Goal: Task Accomplishment & Management: Complete application form

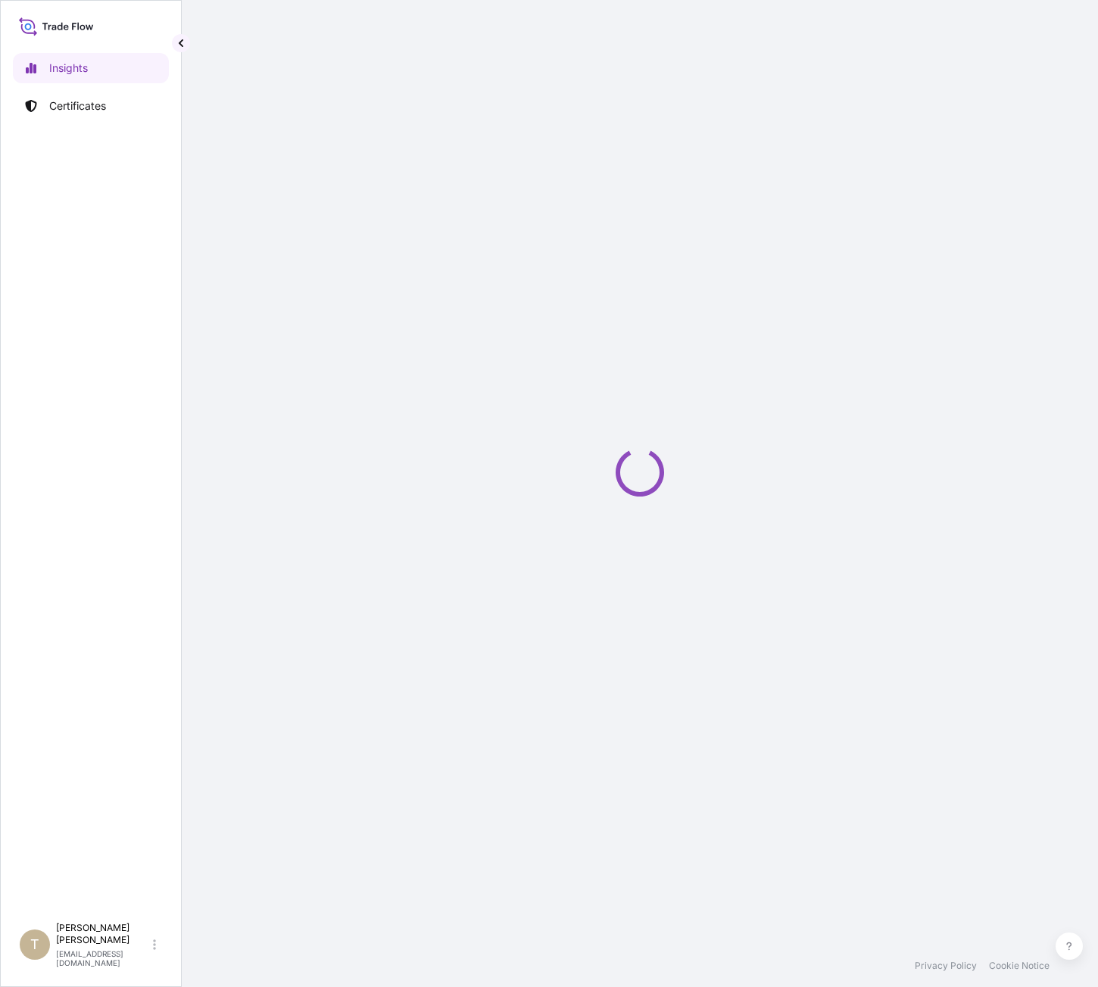
select select "2025"
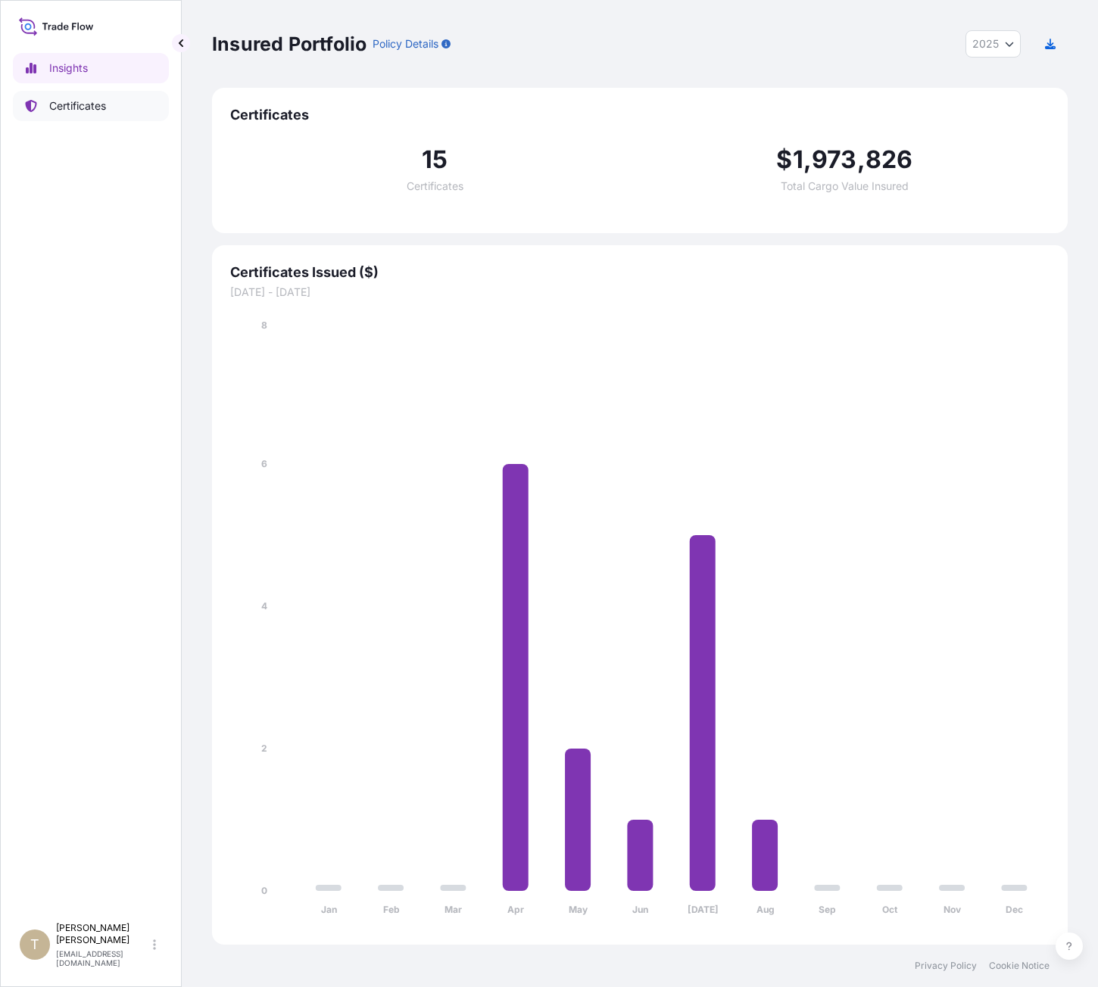
click at [82, 107] on p "Certificates" at bounding box center [77, 105] width 57 height 15
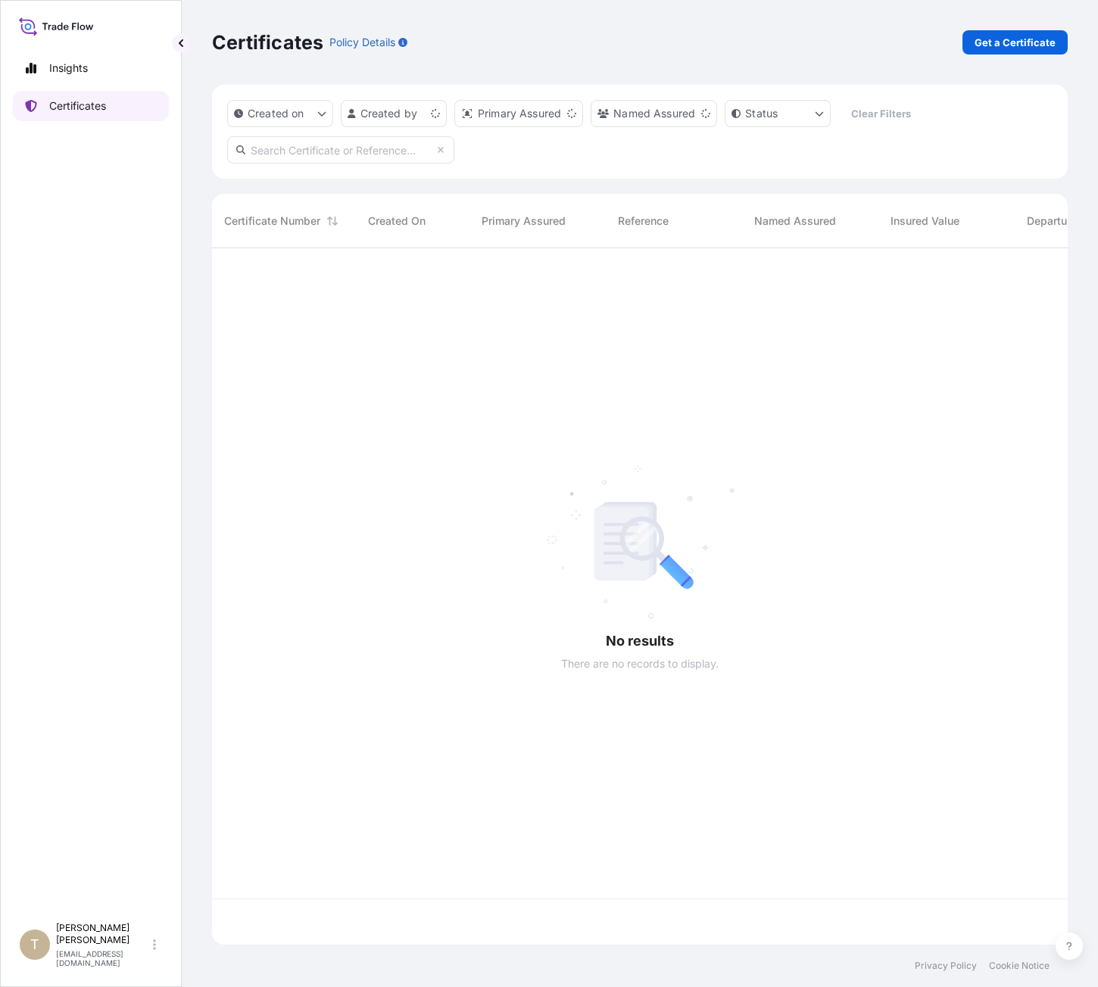
scroll to position [694, 844]
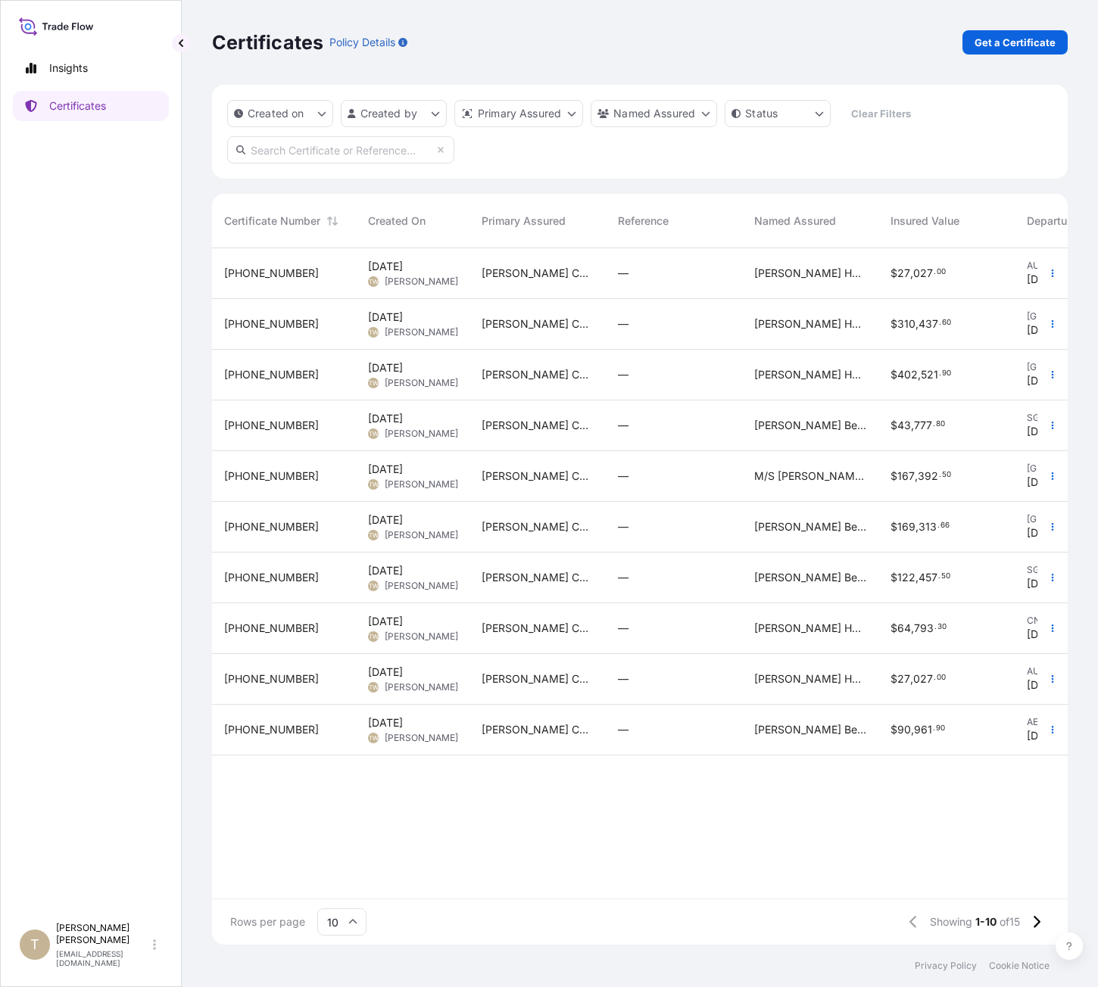
click at [120, 316] on div "Insights Certificates" at bounding box center [91, 477] width 156 height 876
click at [1007, 45] on p "Get a Certificate" at bounding box center [1015, 42] width 81 height 15
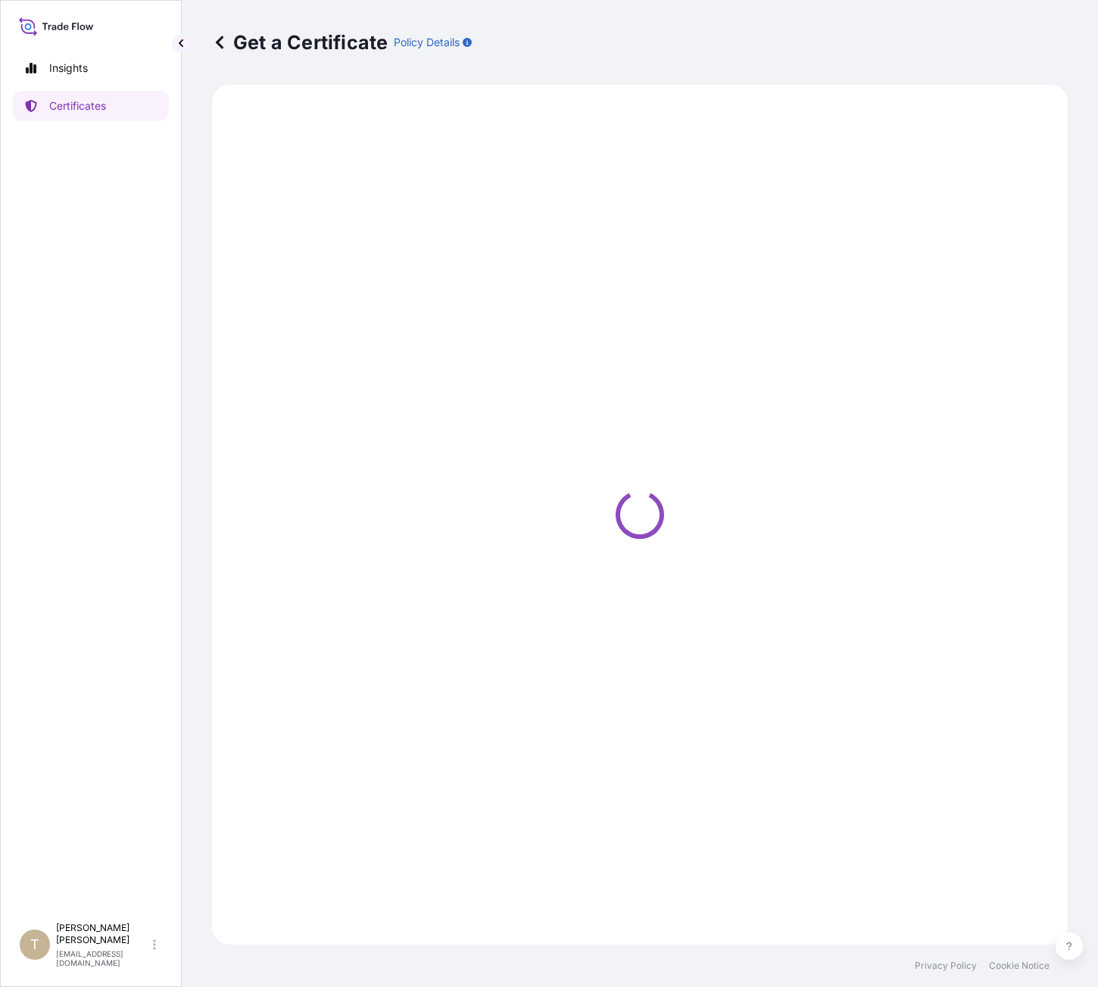
select select "Barge"
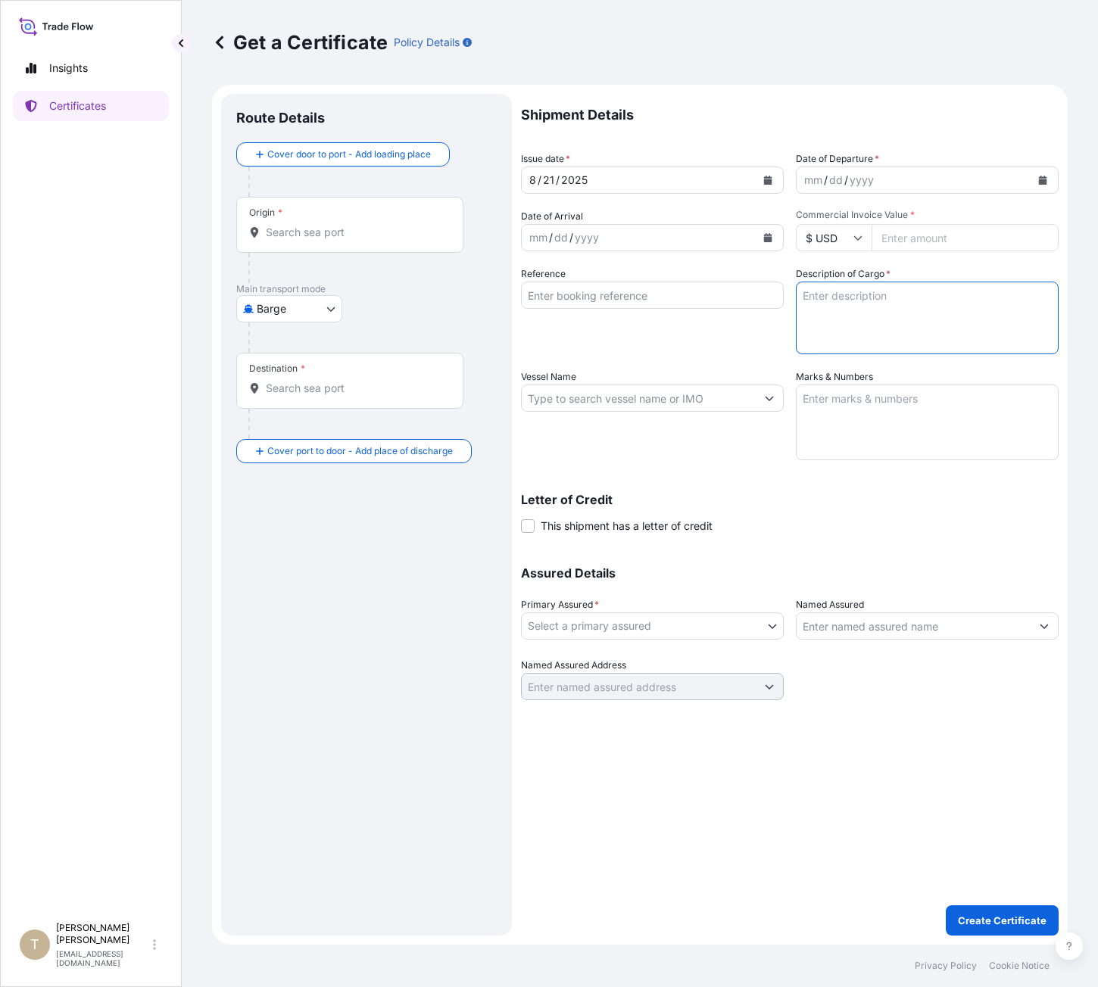
click at [845, 320] on textarea "Description of Cargo *" at bounding box center [927, 318] width 263 height 73
type textarea "985 Cases of product"
click at [953, 242] on input "Commercial Invoice Value *" at bounding box center [965, 237] width 187 height 27
type input "166393.50"
click at [893, 177] on div "mm / dd / yyyy" at bounding box center [914, 180] width 234 height 27
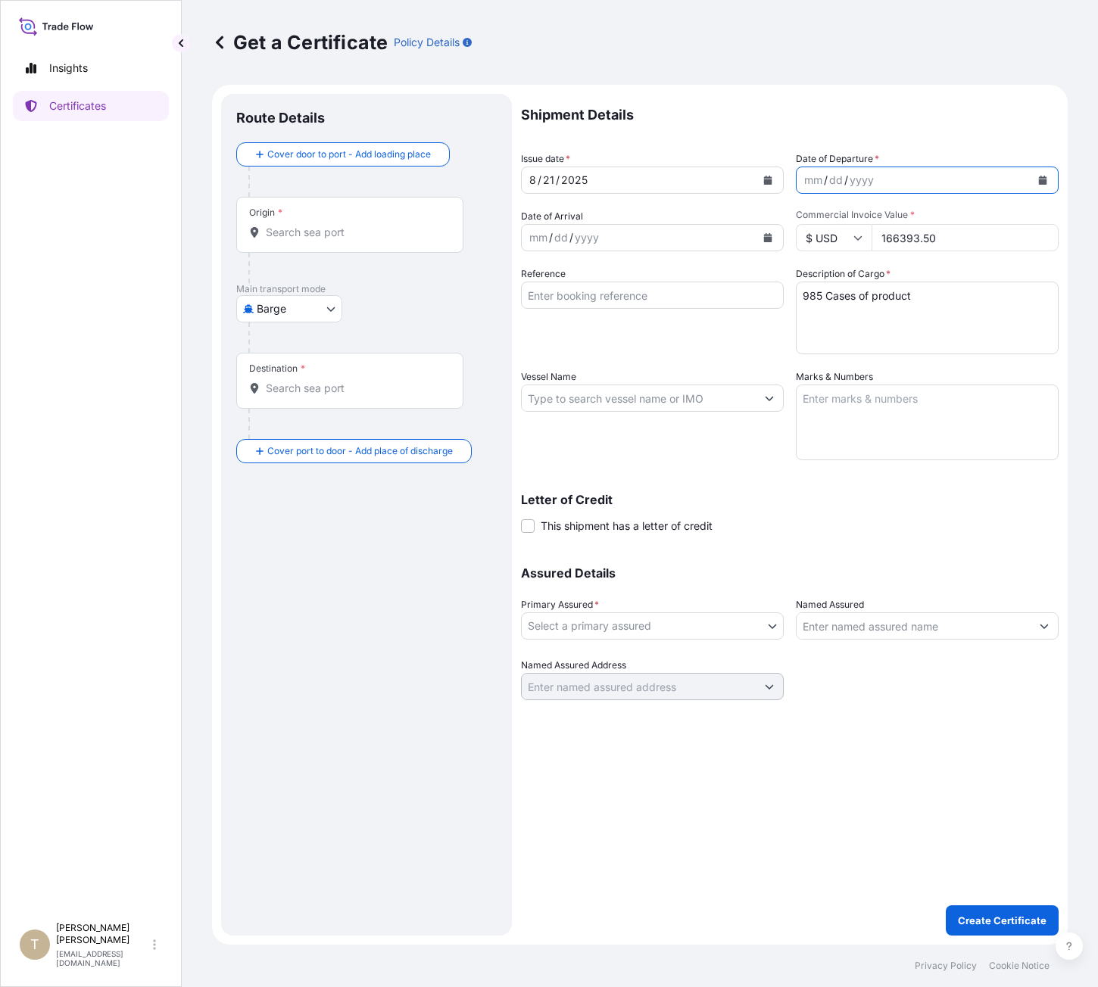
click at [1043, 178] on icon "Calendar" at bounding box center [1043, 180] width 8 height 9
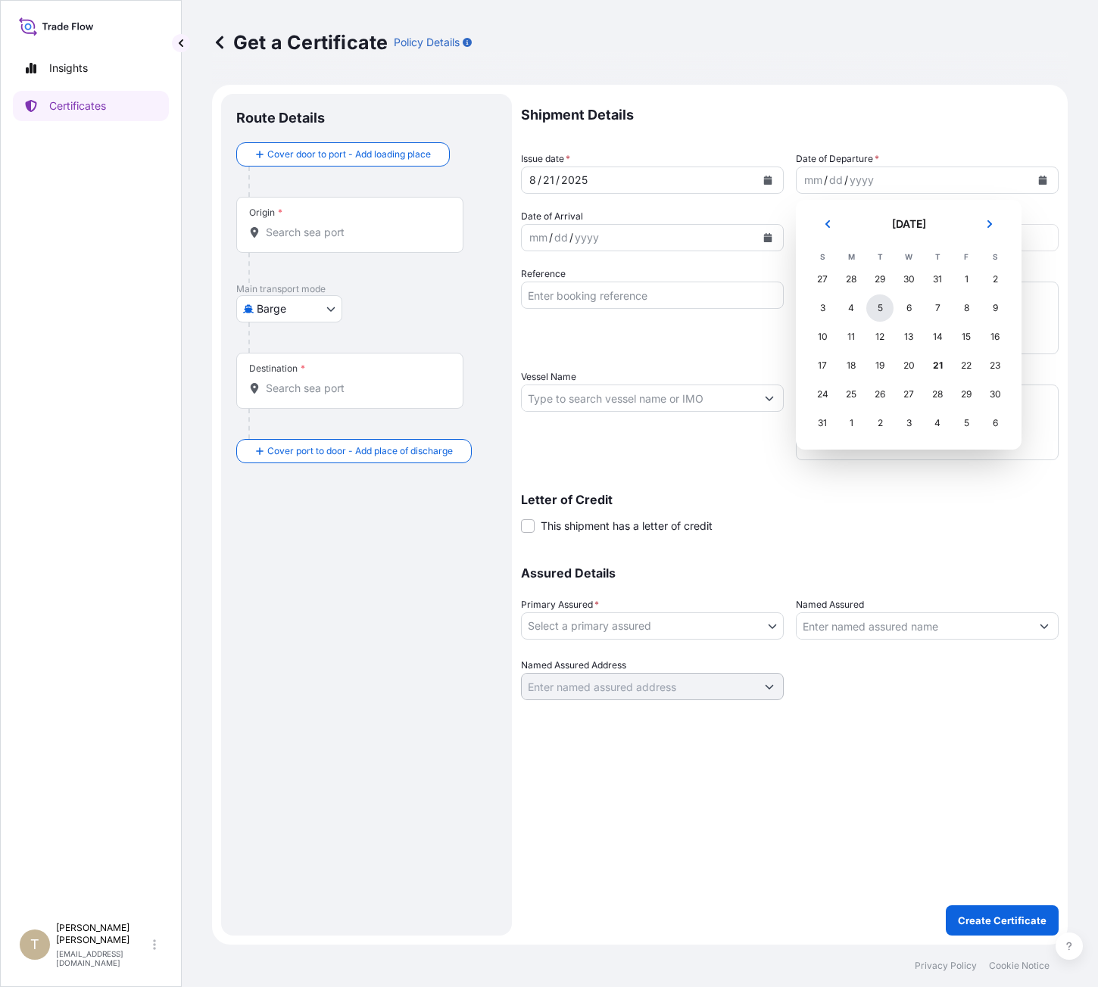
click at [885, 312] on div "5" at bounding box center [879, 308] width 27 height 27
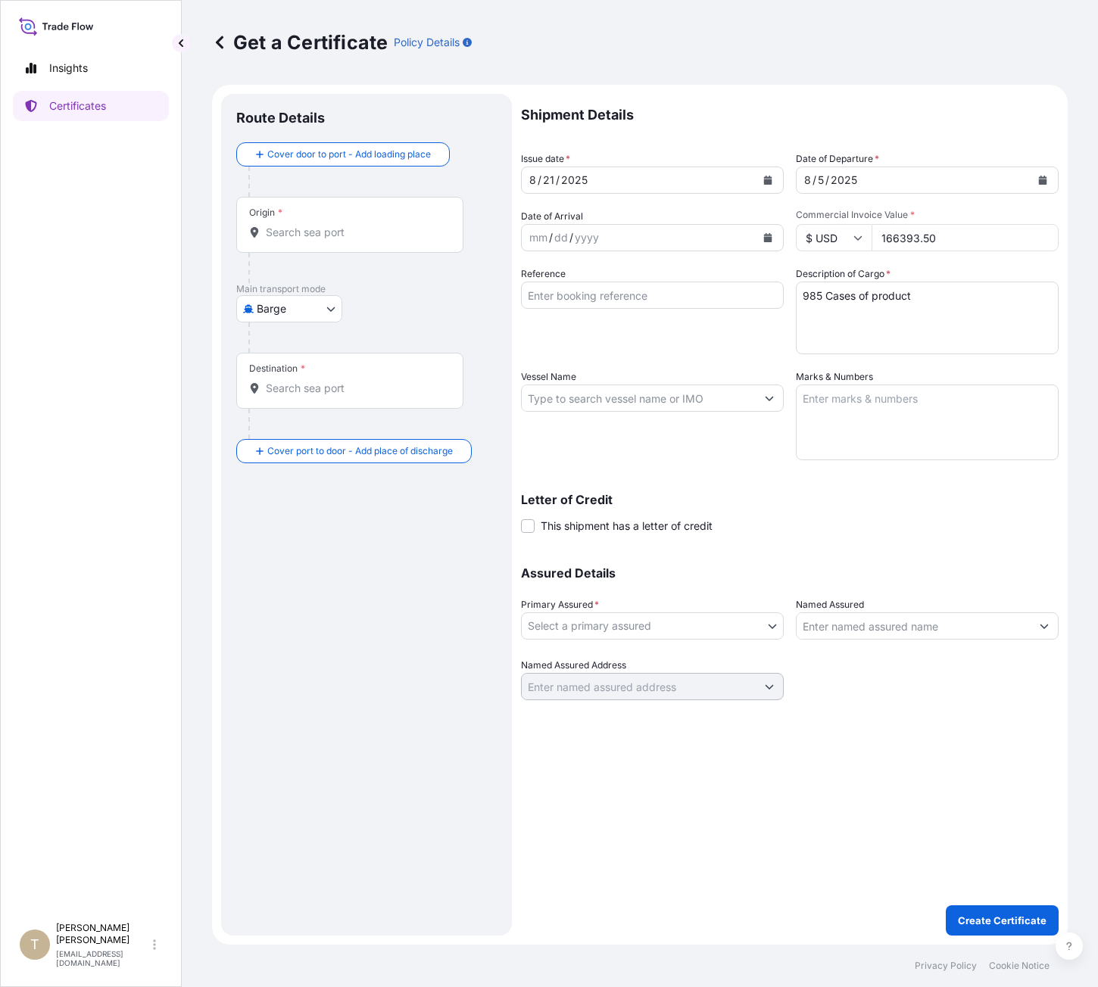
click at [906, 298] on textarea "985 Cases of product" at bounding box center [927, 318] width 263 height 73
drag, startPoint x: 906, startPoint y: 296, endPoint x: 857, endPoint y: 273, distance: 53.5
click at [903, 298] on textarea "985 Cases of product" at bounding box center [927, 318] width 263 height 73
type textarea "985 Cases of [PERSON_NAME] assorted liquor"
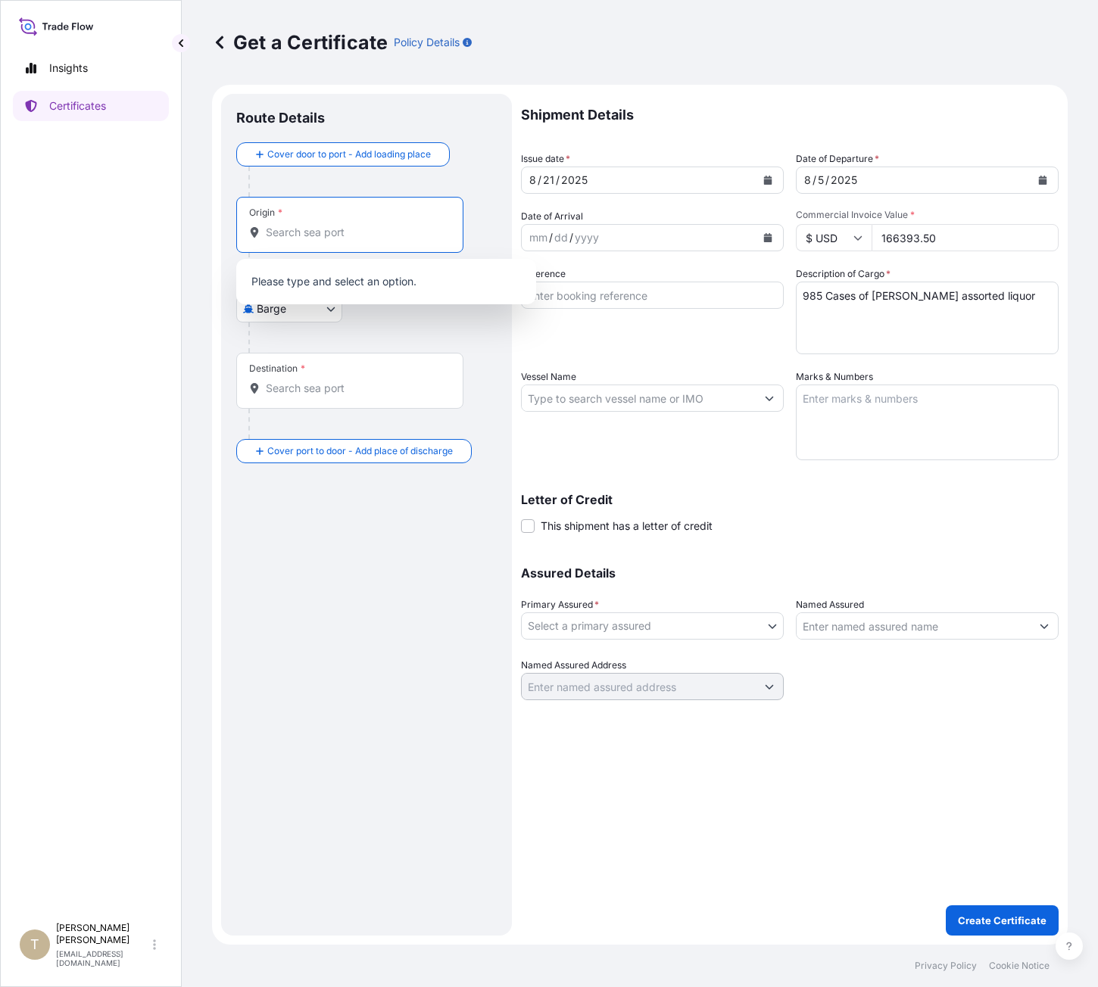
click at [301, 238] on input "Origin *" at bounding box center [355, 232] width 179 height 15
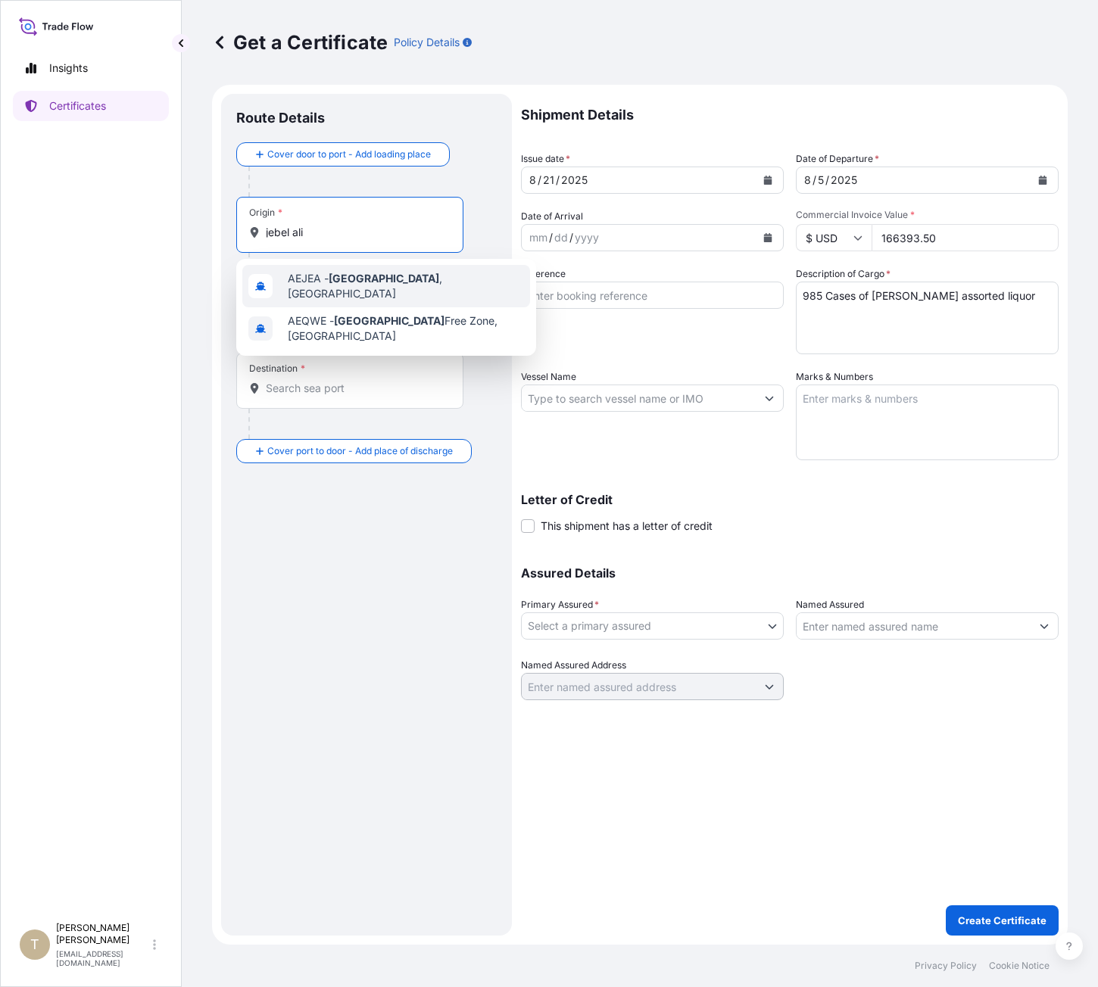
click at [403, 283] on span "AEJEA - [GEOGRAPHIC_DATA] , [GEOGRAPHIC_DATA]" at bounding box center [406, 286] width 236 height 30
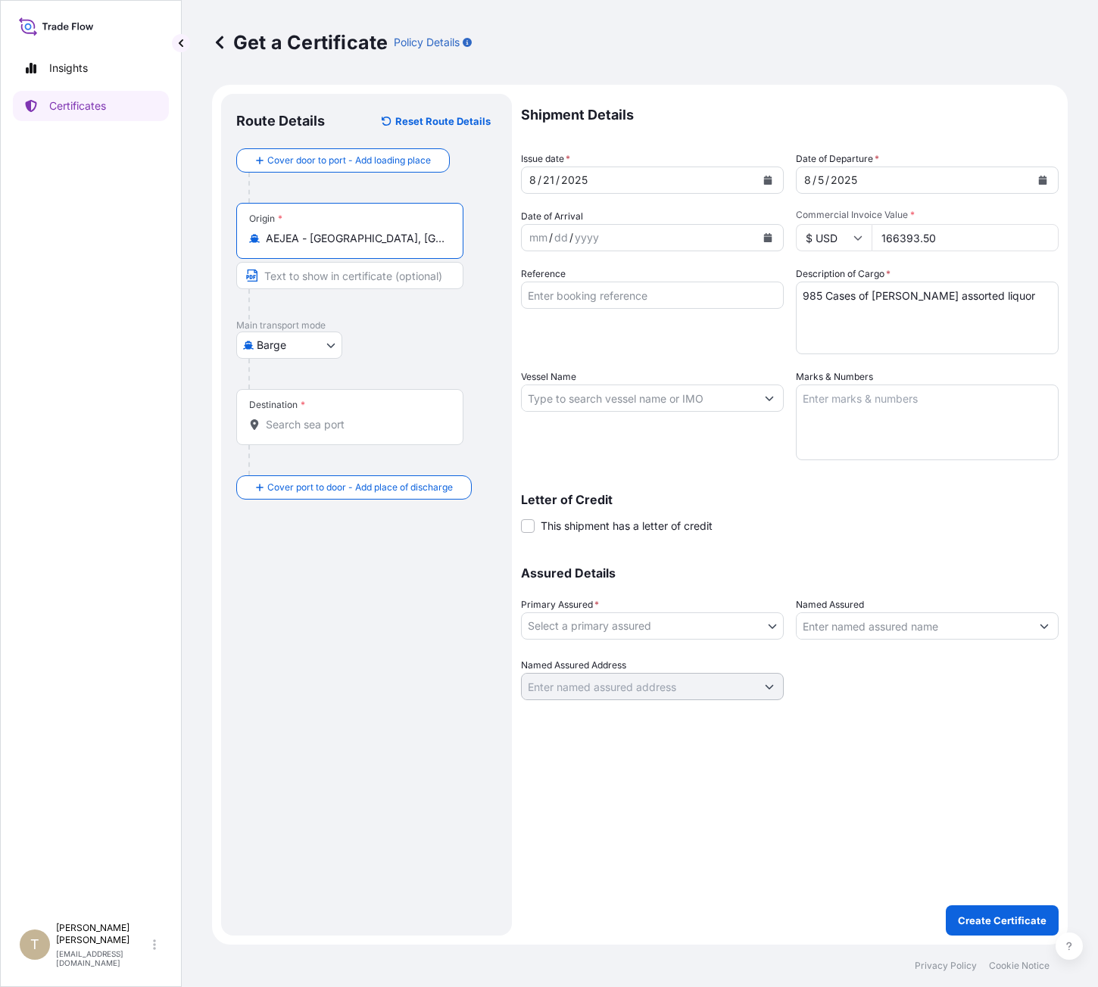
type input "AEJEA - [GEOGRAPHIC_DATA], [GEOGRAPHIC_DATA]"
click at [308, 283] on input "Text to appear on certificate" at bounding box center [349, 275] width 227 height 27
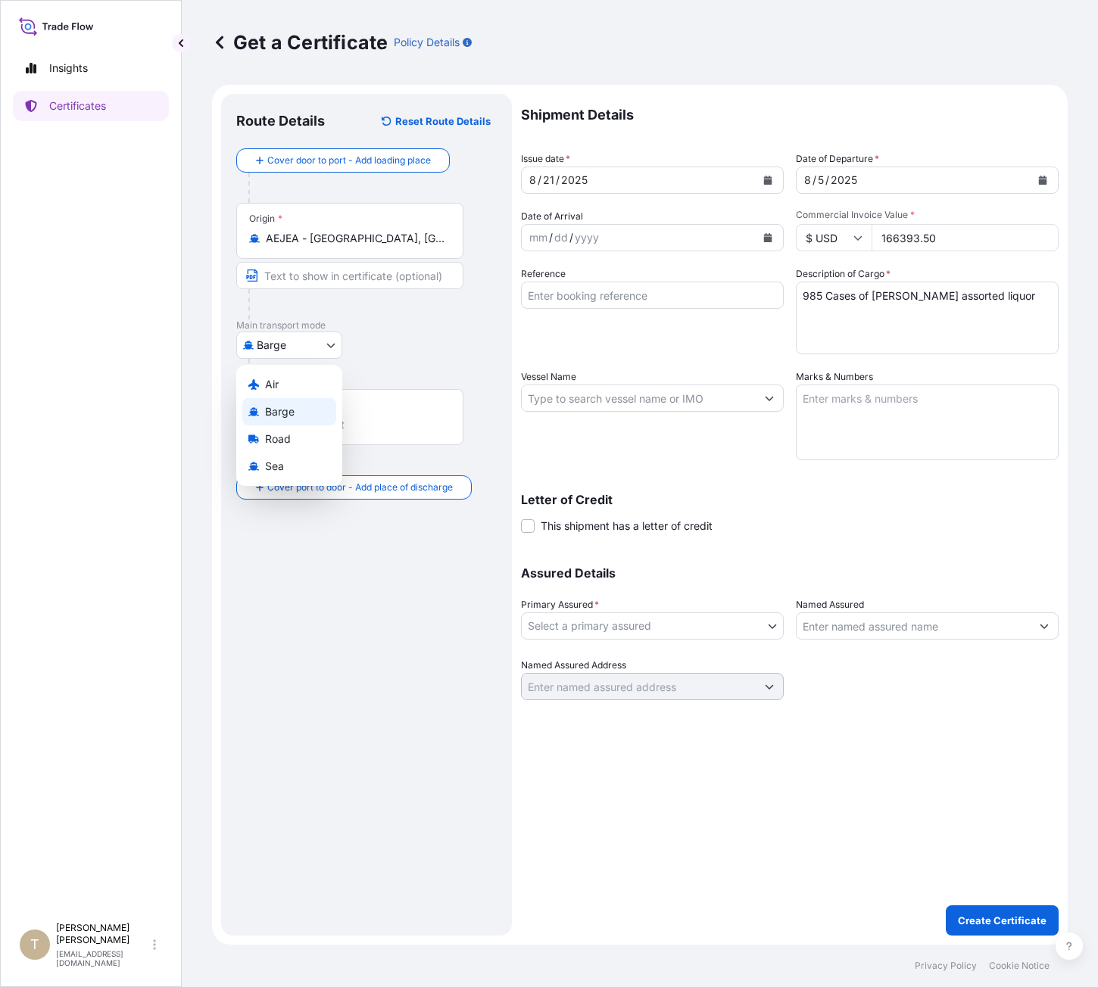
click at [275, 351] on body "6 options available. 2 options available. 0 options available. 2 options availa…" at bounding box center [549, 493] width 1098 height 987
click at [270, 473] on span "Sea" at bounding box center [274, 466] width 19 height 15
select select "Sea"
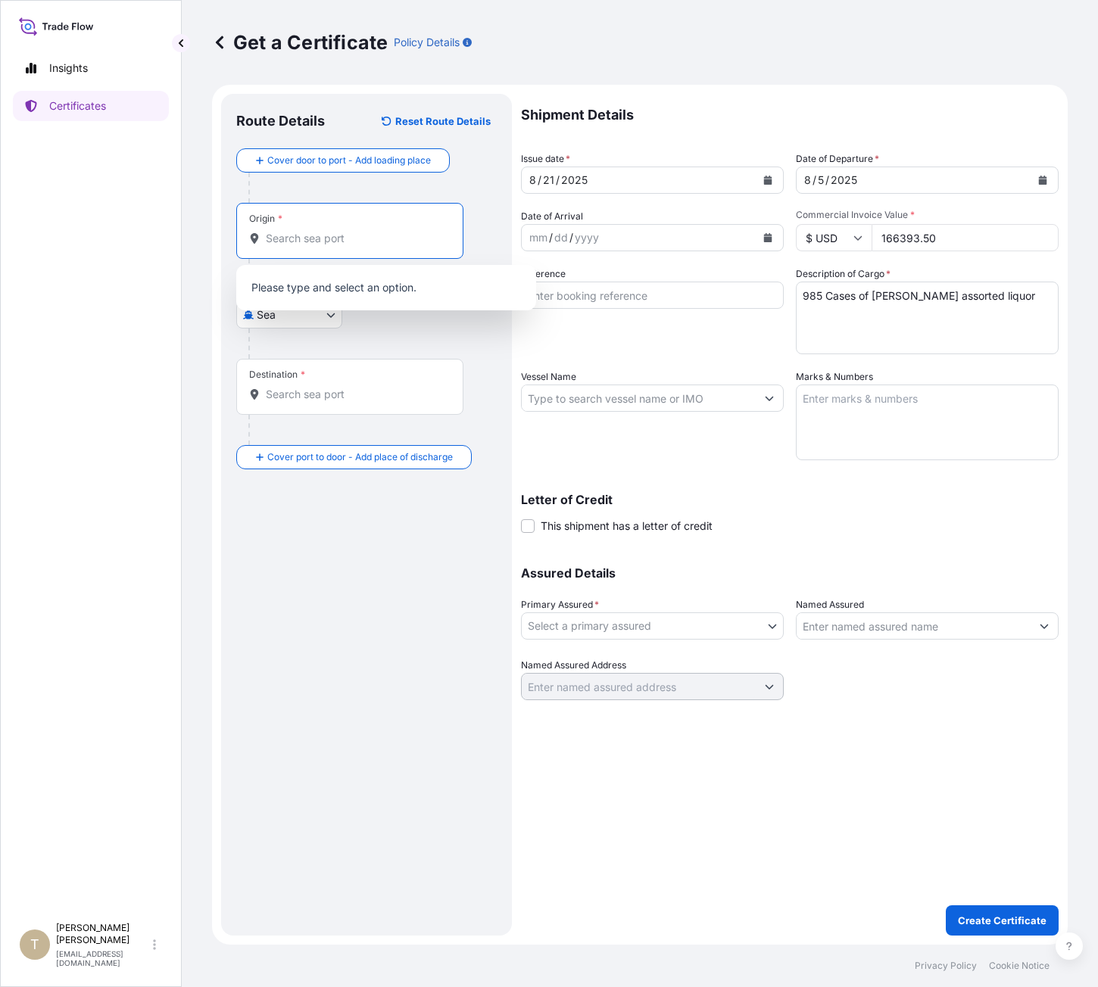
click at [298, 232] on input "Origin *" at bounding box center [355, 238] width 179 height 15
click at [290, 234] on input "Origin *" at bounding box center [355, 238] width 179 height 15
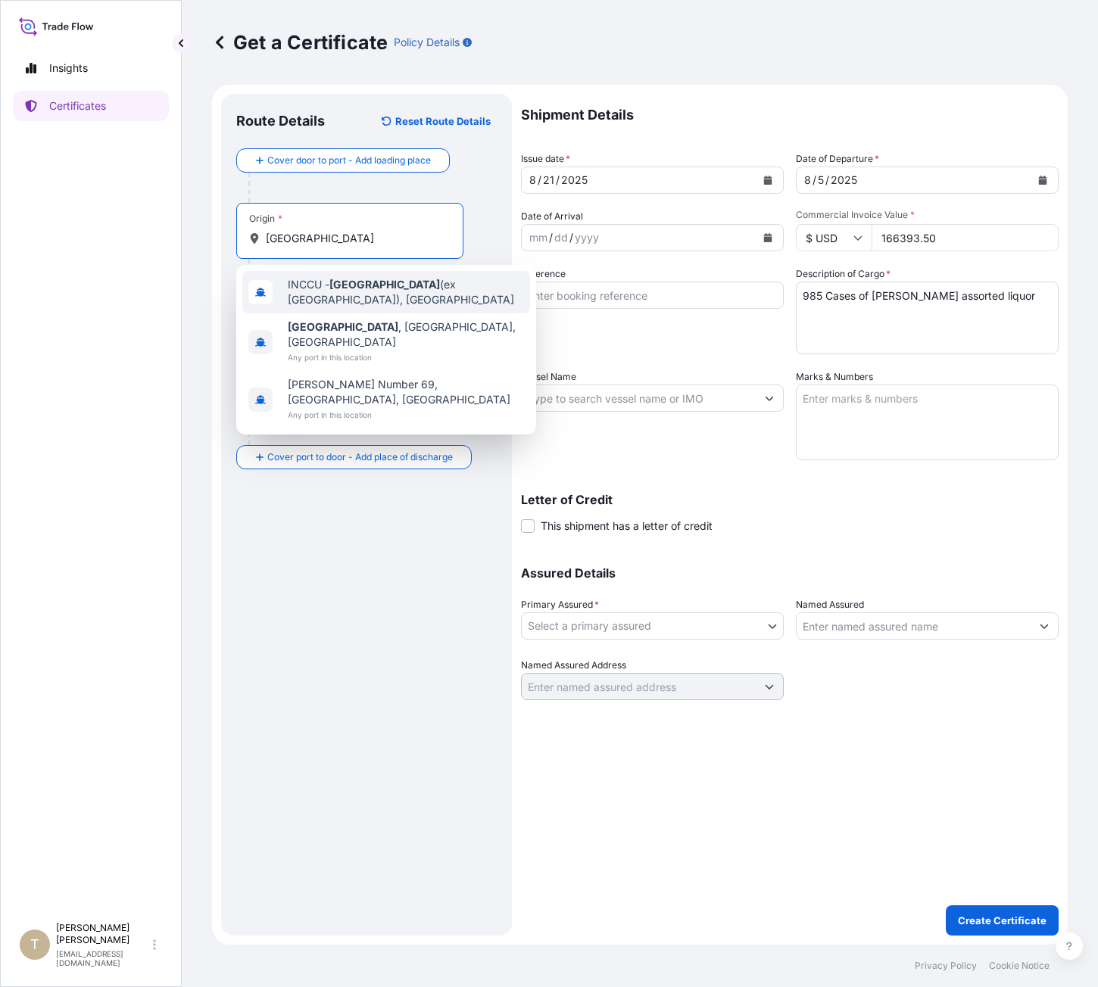
click at [335, 244] on input "[GEOGRAPHIC_DATA]" at bounding box center [355, 238] width 179 height 15
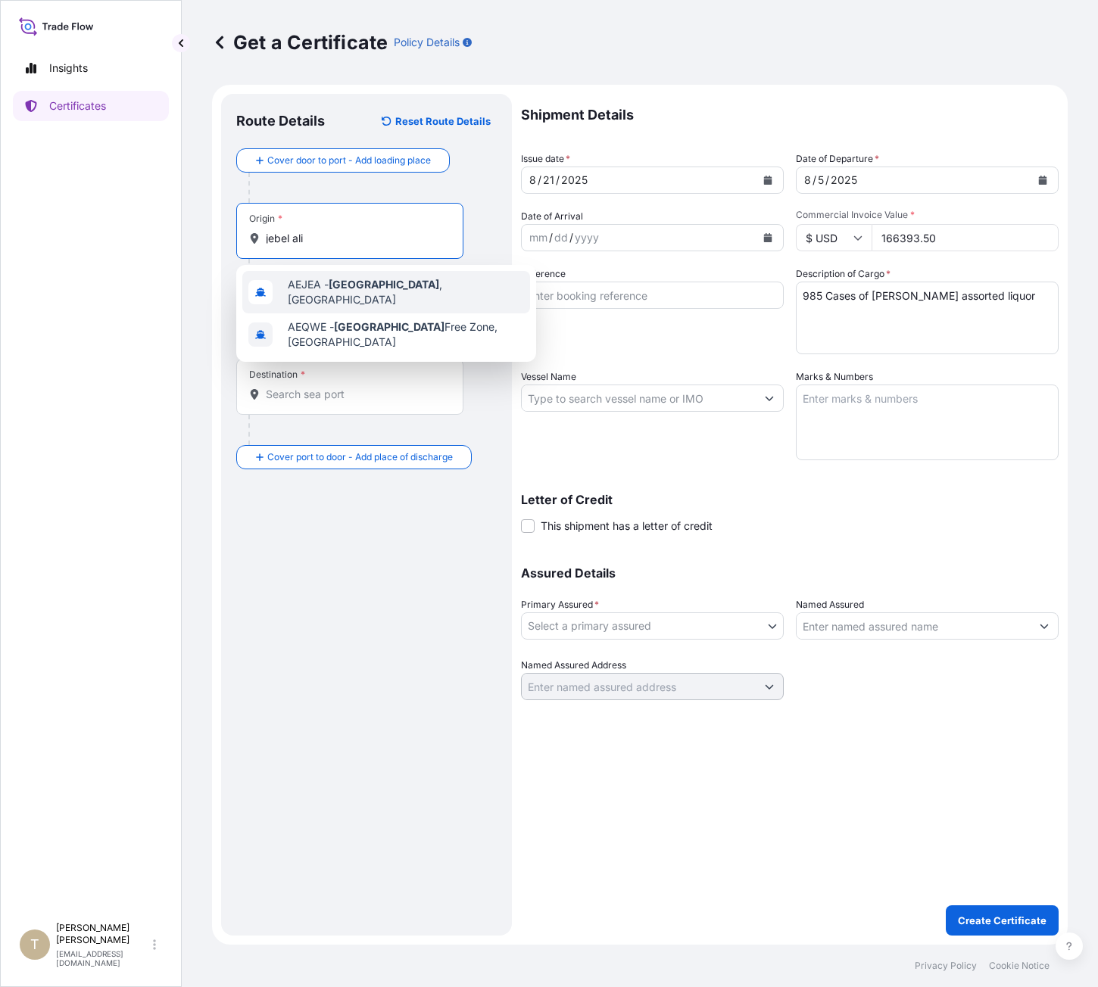
click at [404, 283] on span "AEJEA - [GEOGRAPHIC_DATA] , [GEOGRAPHIC_DATA]" at bounding box center [406, 292] width 236 height 30
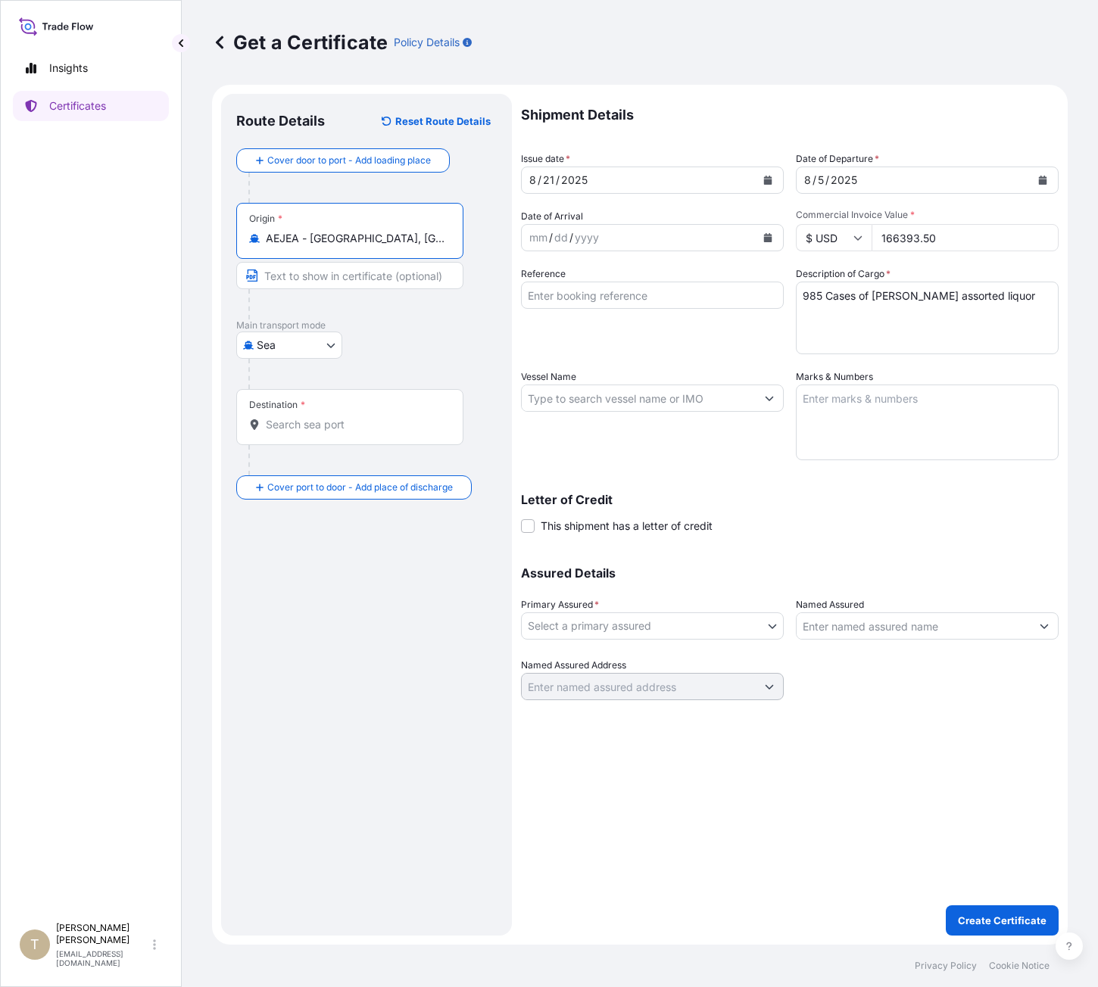
type input "AEJEA - [GEOGRAPHIC_DATA], [GEOGRAPHIC_DATA]"
click at [312, 419] on input "Destination *" at bounding box center [355, 424] width 179 height 15
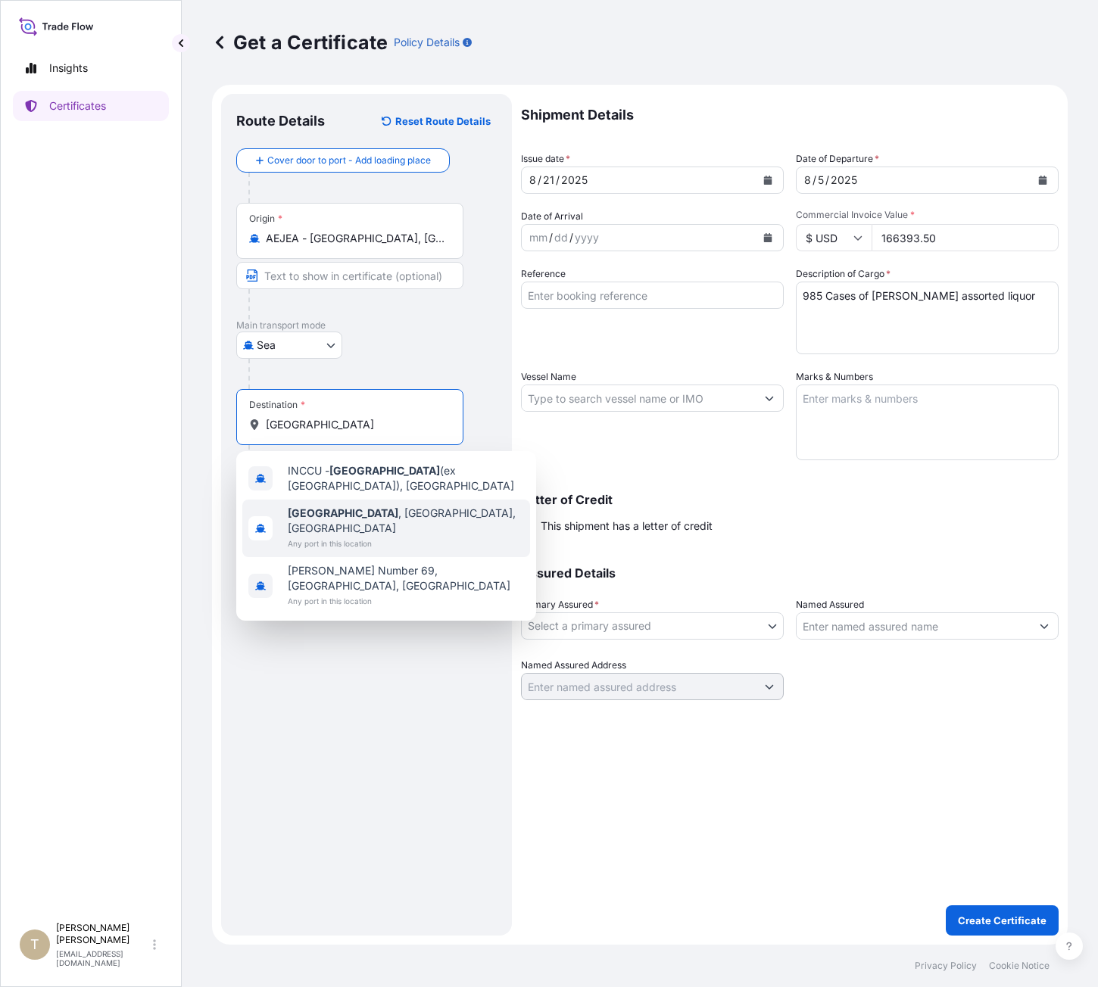
click at [380, 510] on span "[GEOGRAPHIC_DATA] , [GEOGRAPHIC_DATA], [GEOGRAPHIC_DATA]" at bounding box center [406, 521] width 236 height 30
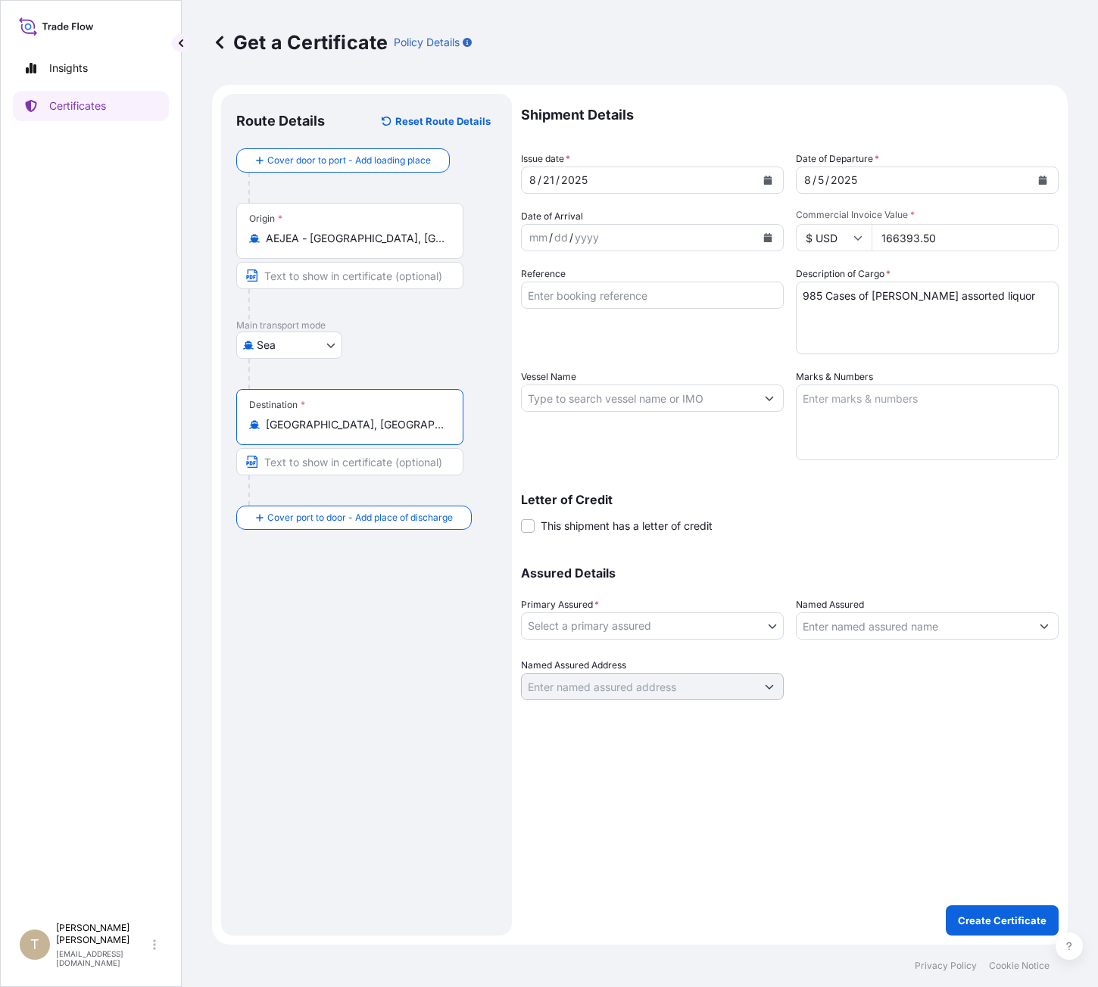
type input "[GEOGRAPHIC_DATA], [GEOGRAPHIC_DATA], [GEOGRAPHIC_DATA]"
click at [586, 401] on input "Vessel Name" at bounding box center [639, 398] width 234 height 27
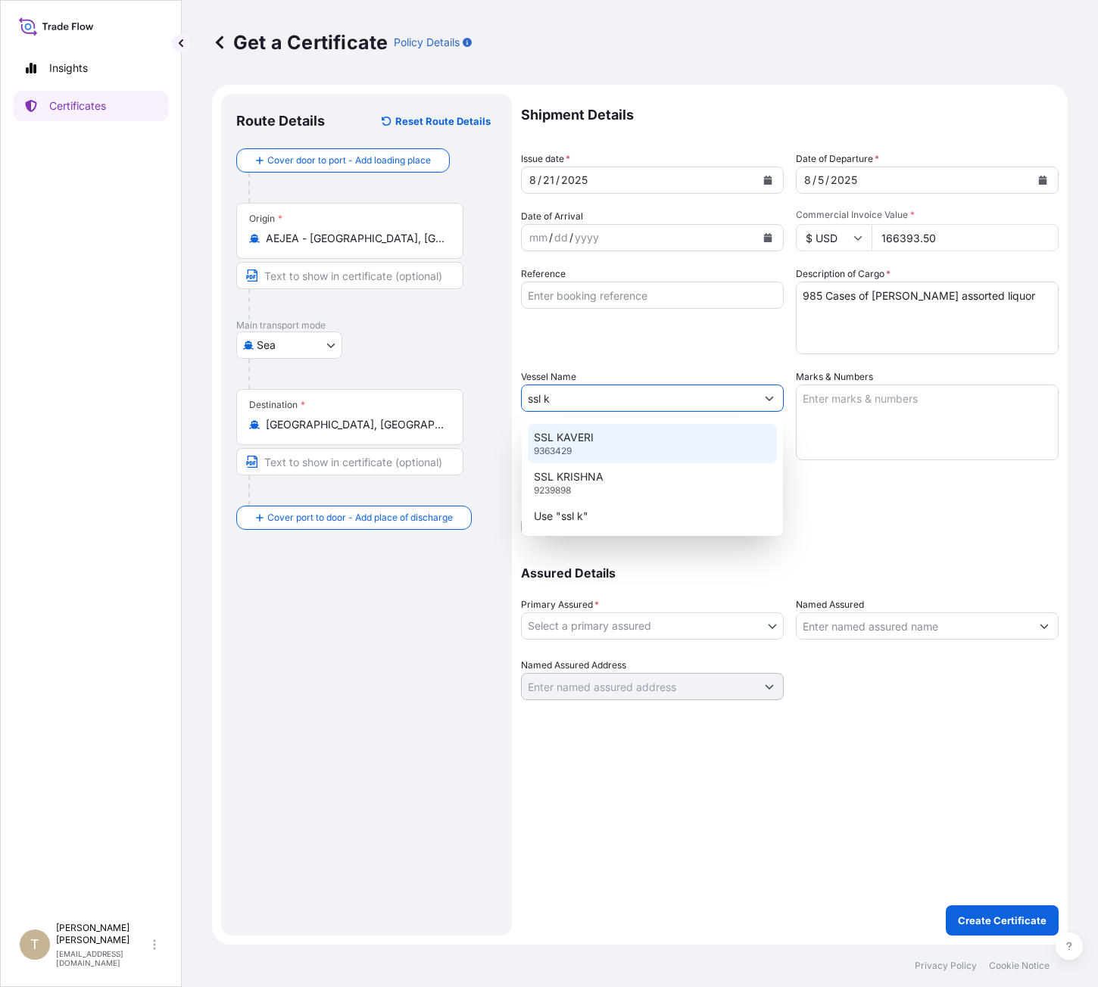
click at [575, 428] on div "SSL KAVERI 9363429" at bounding box center [652, 443] width 249 height 39
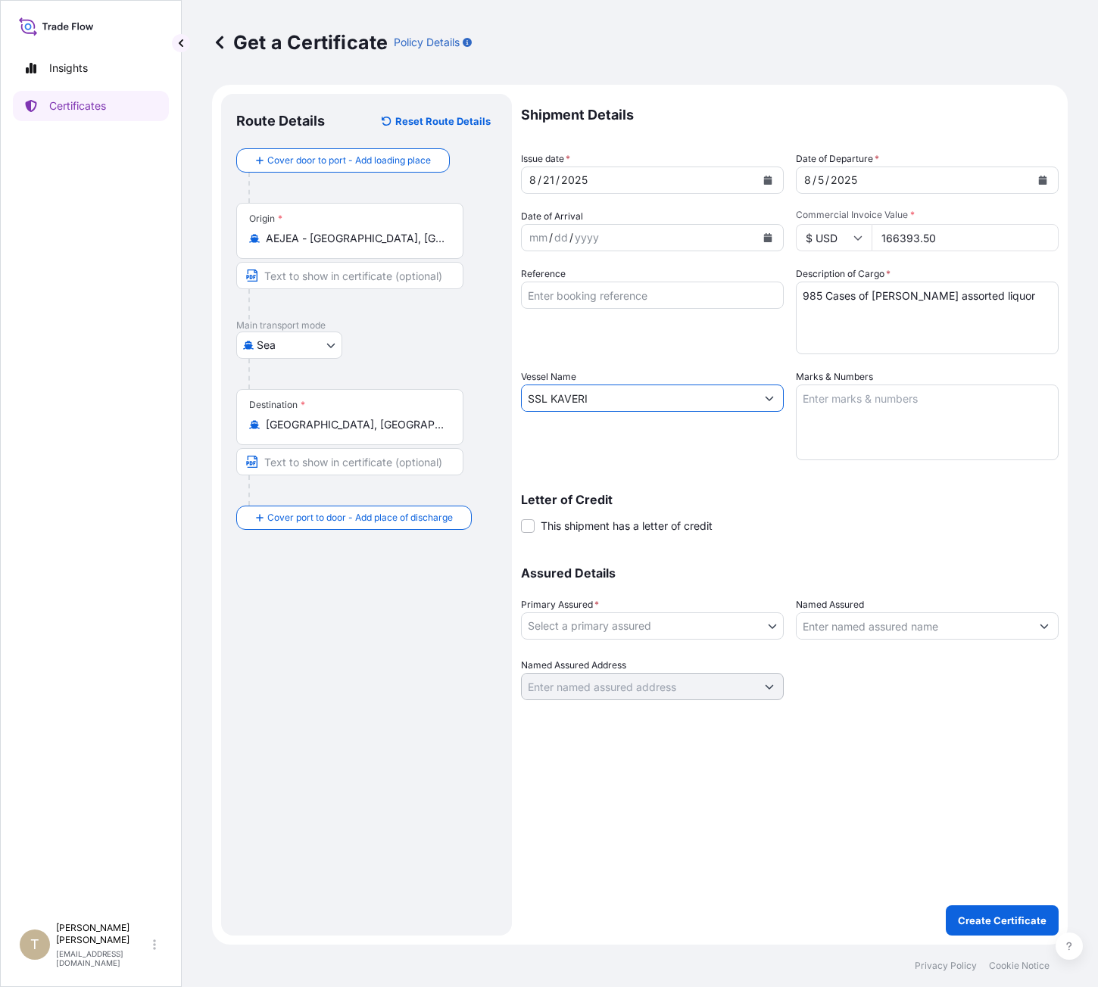
type input "SSL KAVERI"
click at [608, 625] on body "1 option available. Insights Certificates T [PERSON_NAME] [EMAIL_ADDRESS][DOMAI…" at bounding box center [549, 493] width 1098 height 987
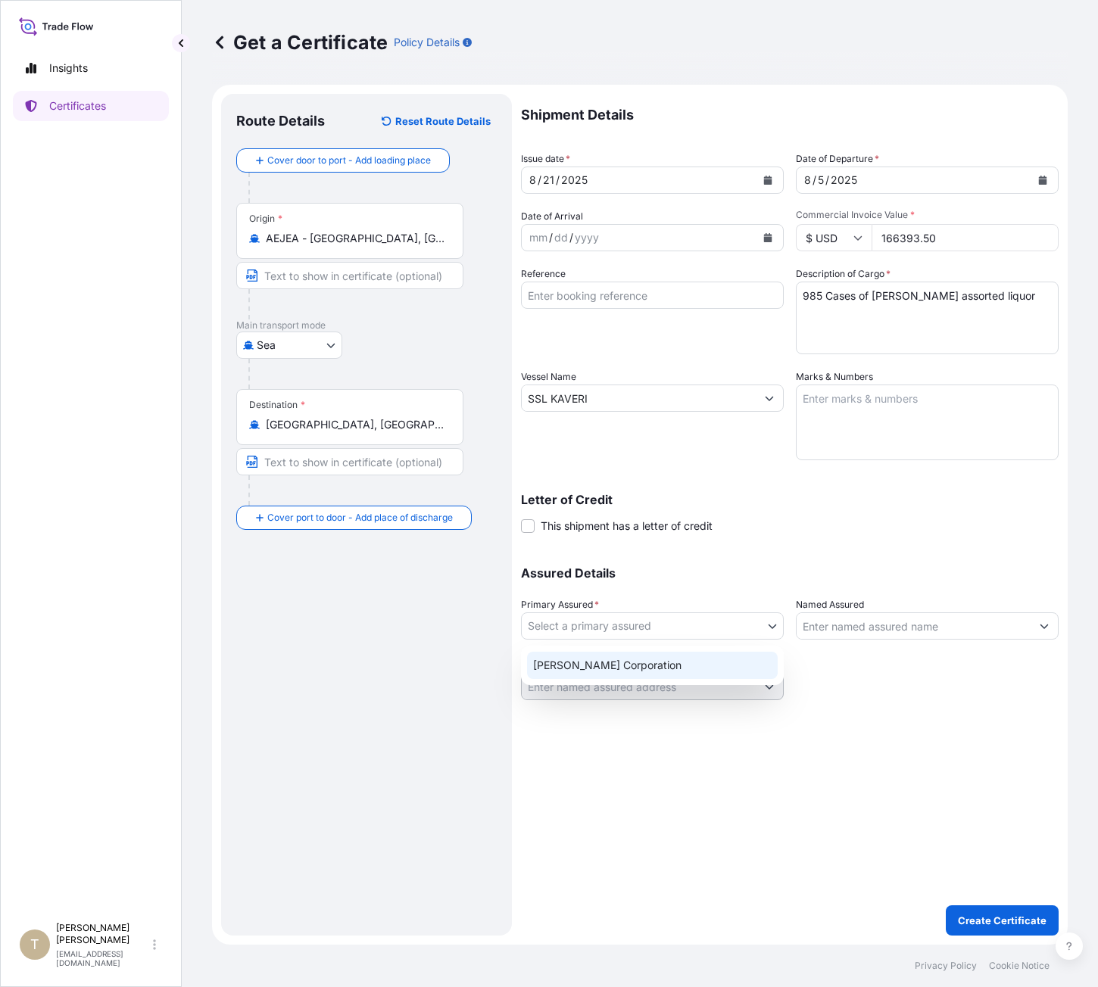
click at [607, 659] on div "[PERSON_NAME] Corporation" at bounding box center [652, 665] width 251 height 27
select select "31473"
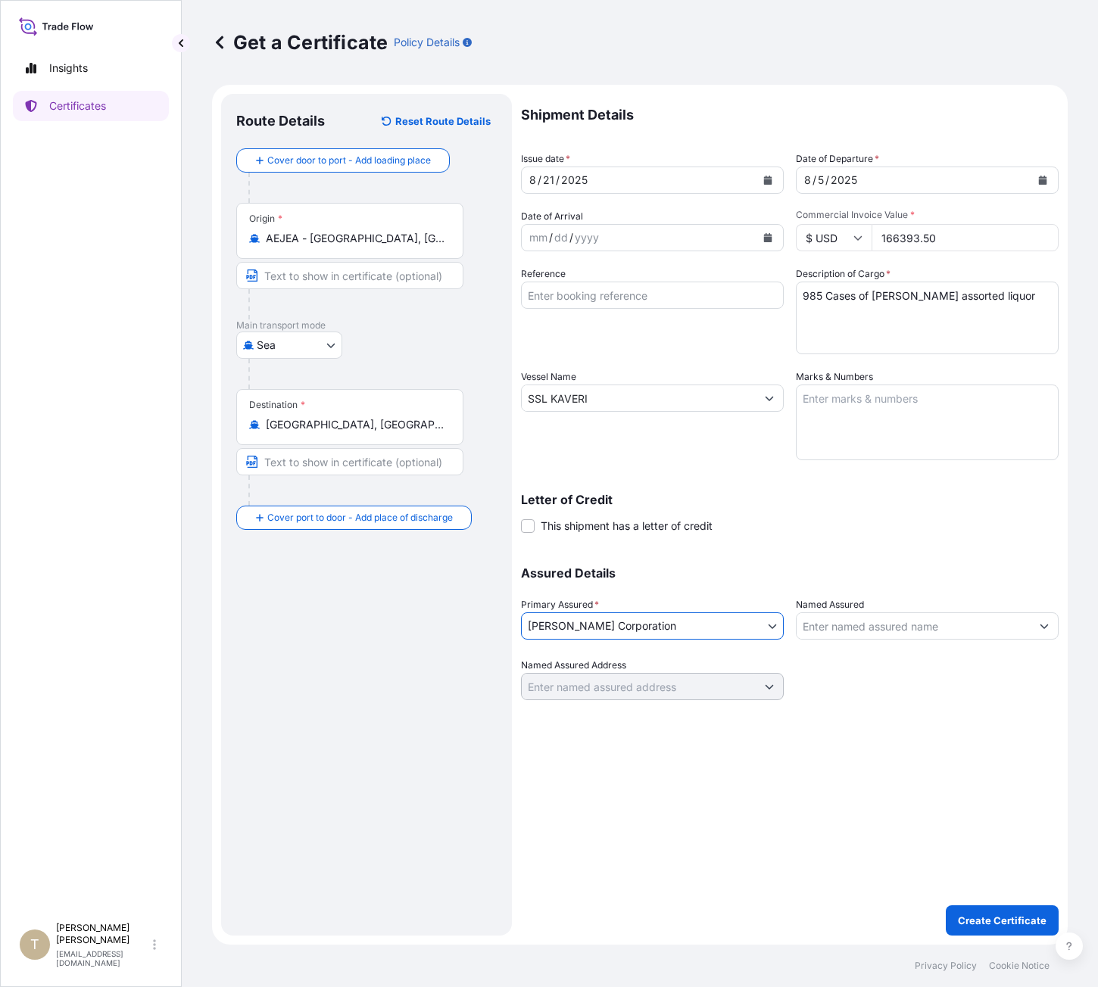
click at [959, 635] on input "Named Assured" at bounding box center [914, 626] width 234 height 27
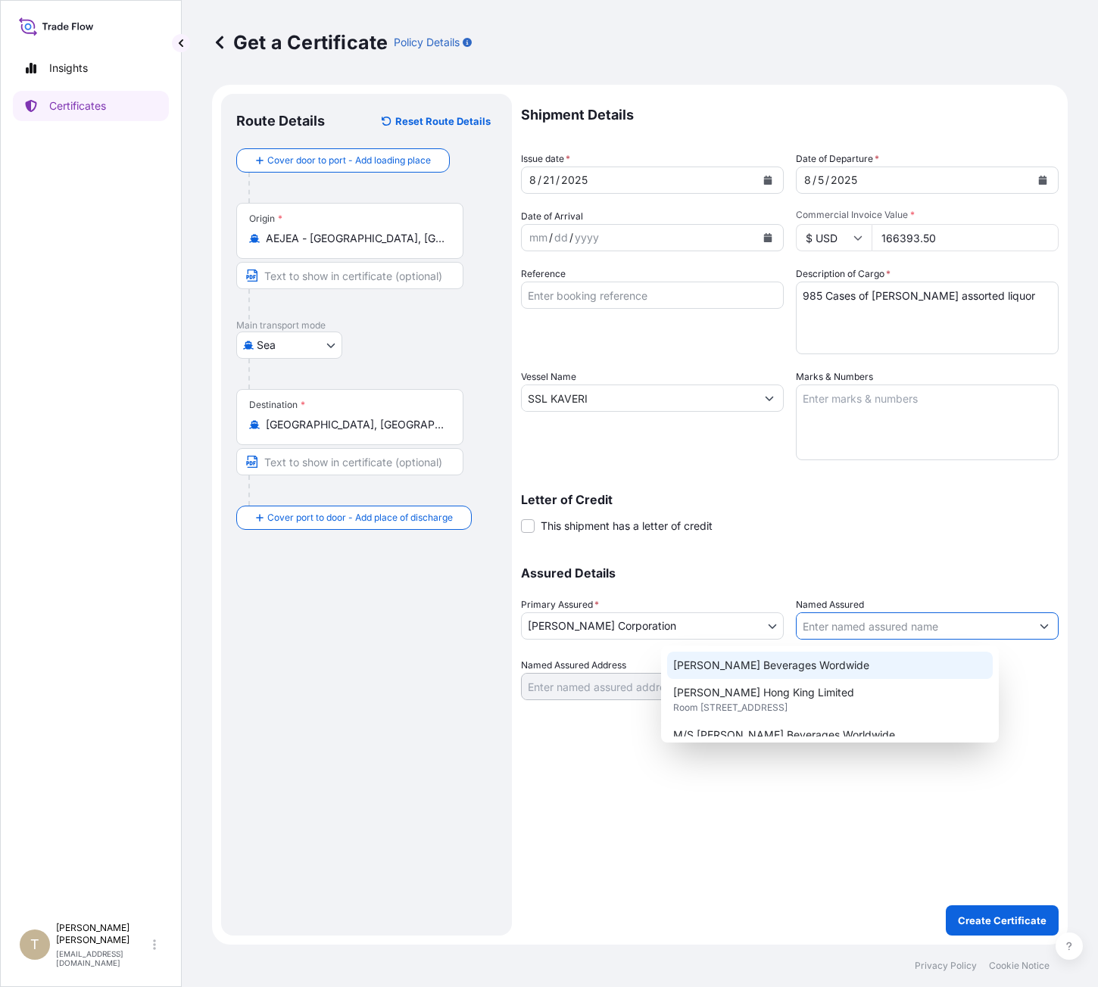
click at [939, 669] on div "[PERSON_NAME] Beverages Wordwide" at bounding box center [830, 665] width 326 height 27
type input "[PERSON_NAME] Beverages Wordwide"
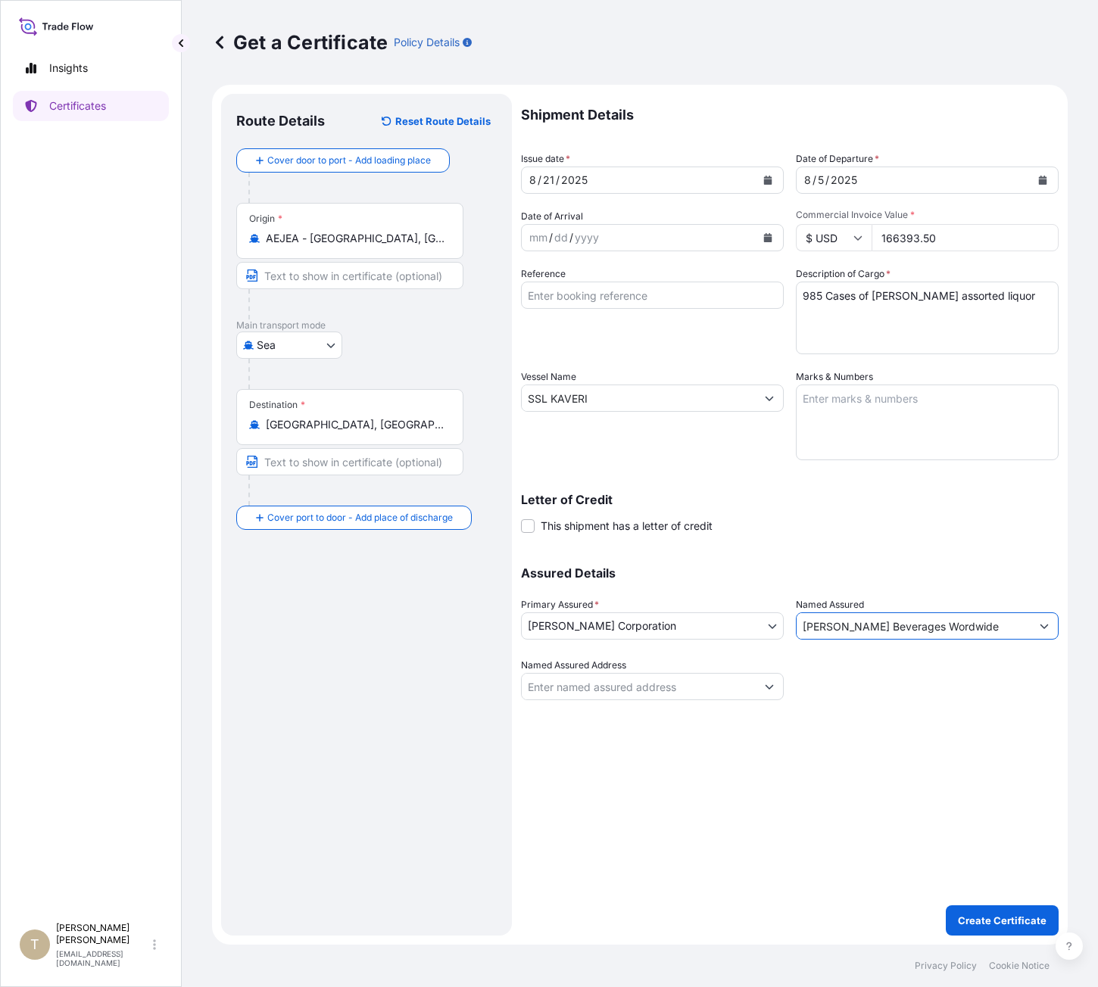
click at [923, 633] on input "[PERSON_NAME] Beverages Wordwide" at bounding box center [914, 626] width 234 height 27
drag, startPoint x: 953, startPoint y: 627, endPoint x: 981, endPoint y: 625, distance: 28.1
click at [957, 628] on input "[PERSON_NAME] Beverages Wordwide" at bounding box center [914, 626] width 234 height 27
click at [1044, 627] on icon "Show suggestions" at bounding box center [1044, 626] width 9 height 9
click at [966, 626] on input "[PERSON_NAME] Beverages Wordwide" at bounding box center [914, 626] width 234 height 27
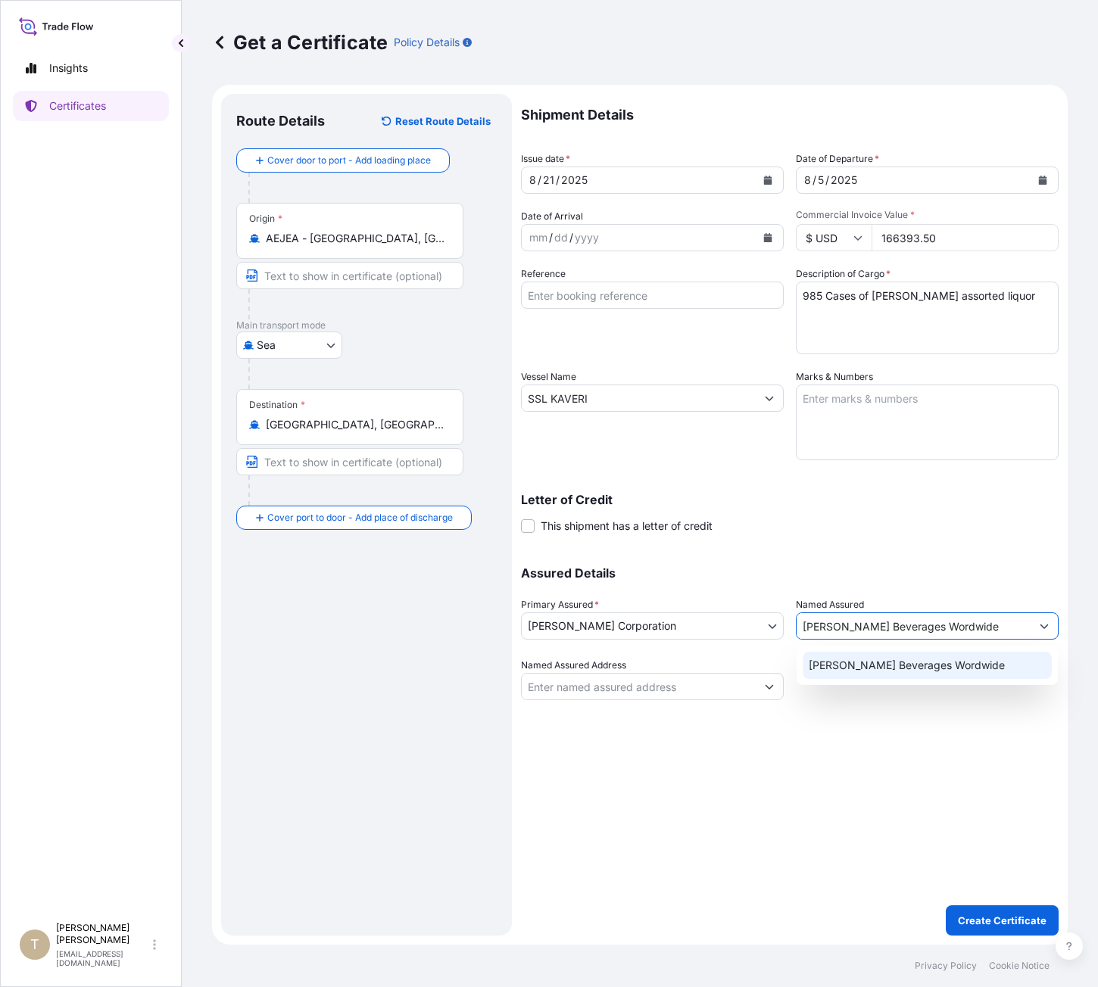
click at [966, 627] on input "[PERSON_NAME] Beverages Wordwide" at bounding box center [914, 626] width 234 height 27
click at [965, 628] on input "[PERSON_NAME] Beverages Wordwide" at bounding box center [914, 626] width 234 height 27
click at [976, 767] on div "Shipment Details Issue date * [DATE] Date of Departure * [DATE] Date of Arrival…" at bounding box center [790, 515] width 538 height 842
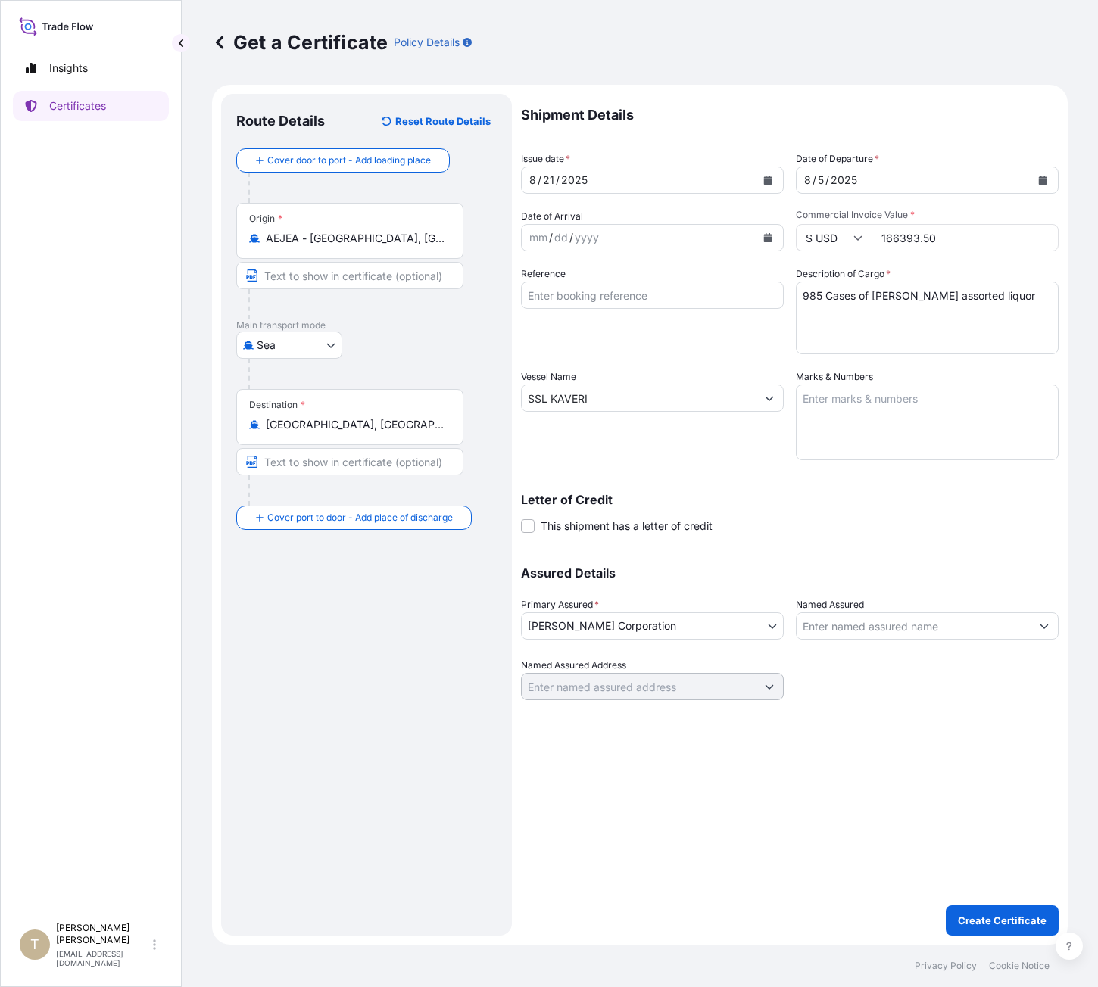
click at [1049, 630] on button "Show suggestions" at bounding box center [1044, 626] width 27 height 27
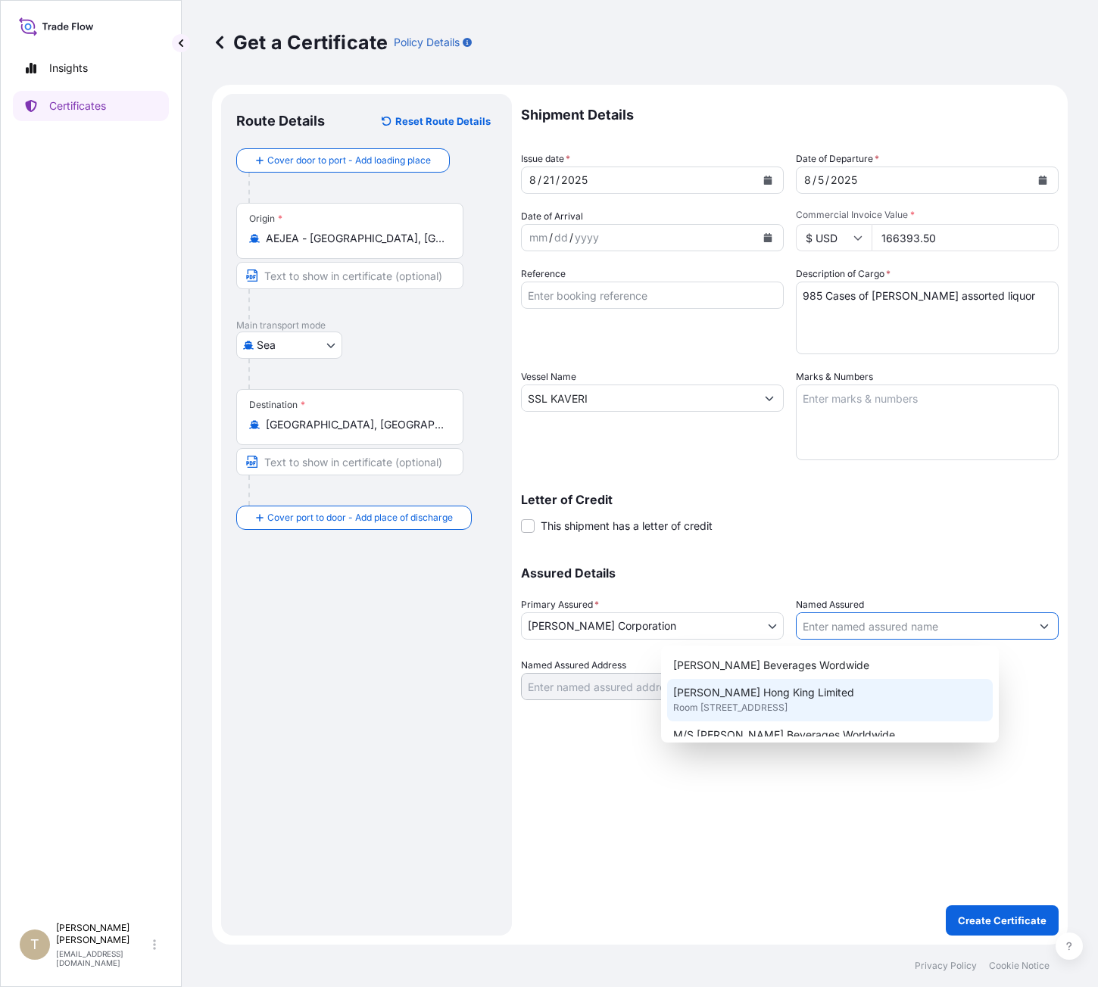
scroll to position [27, 0]
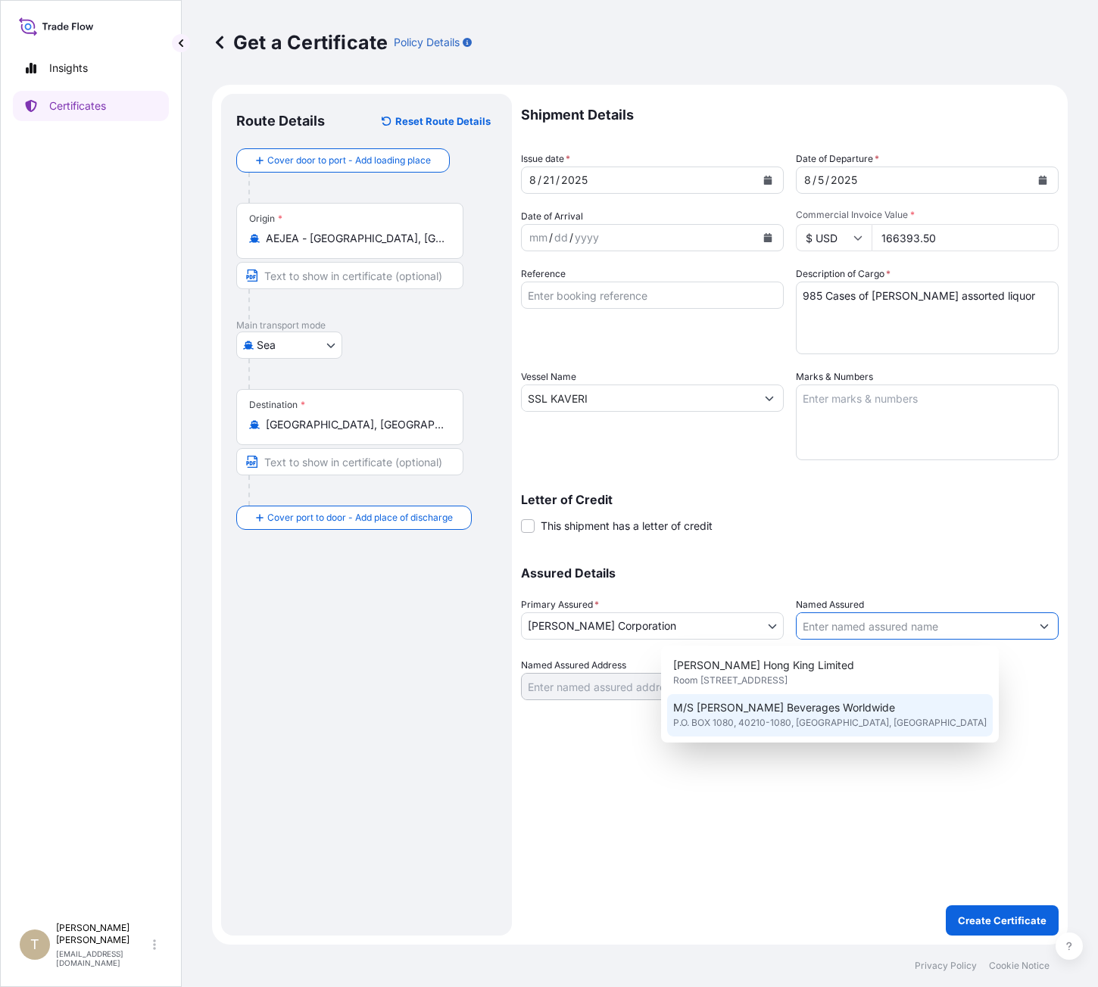
click at [897, 716] on div "M/S [PERSON_NAME] Beverages Worldwide P.O. BOX 1080, 40210-1080, [GEOGRAPHIC_DA…" at bounding box center [830, 715] width 326 height 42
type input "M/S [PERSON_NAME] Beverages Worldwide"
type input "P.O. BOX 1080"
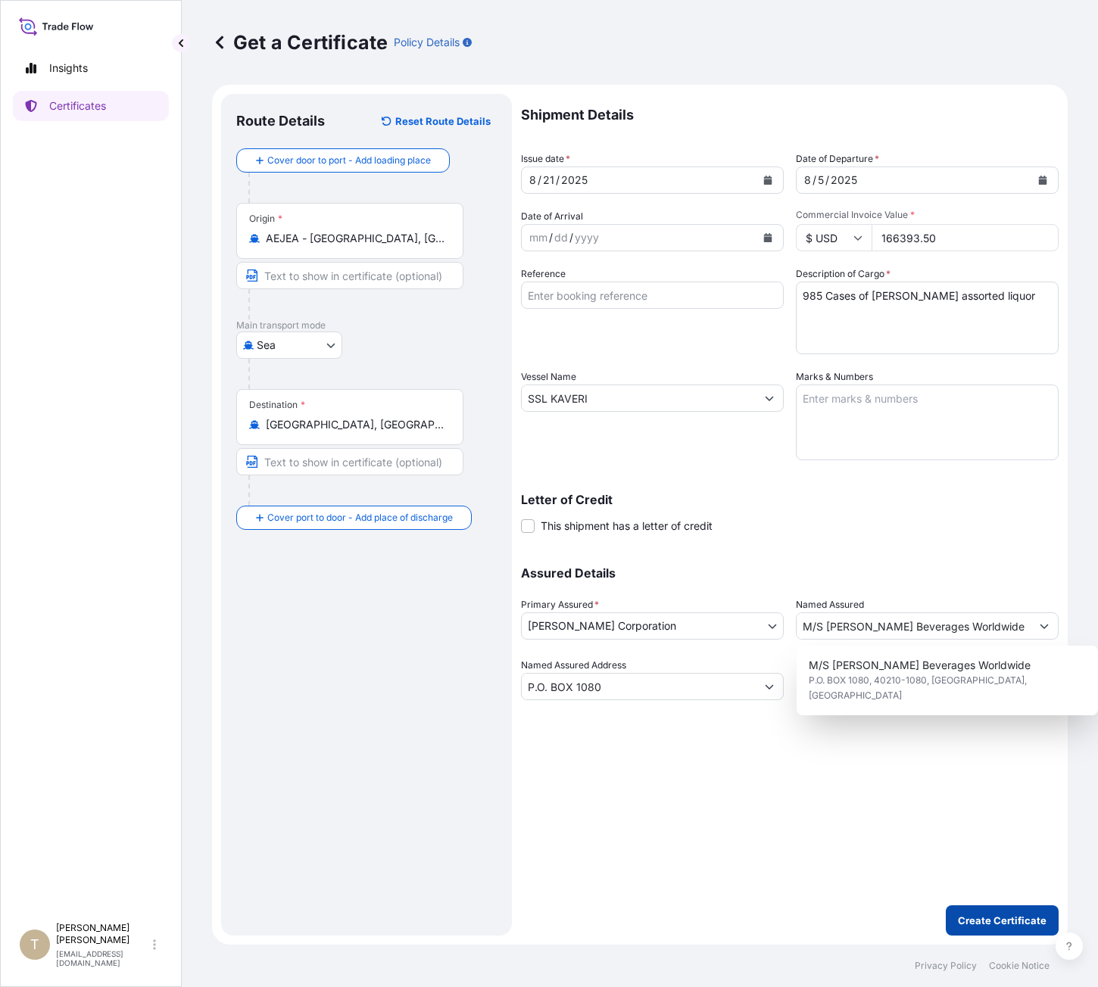
click at [970, 919] on p "Create Certificate" at bounding box center [1002, 920] width 89 height 15
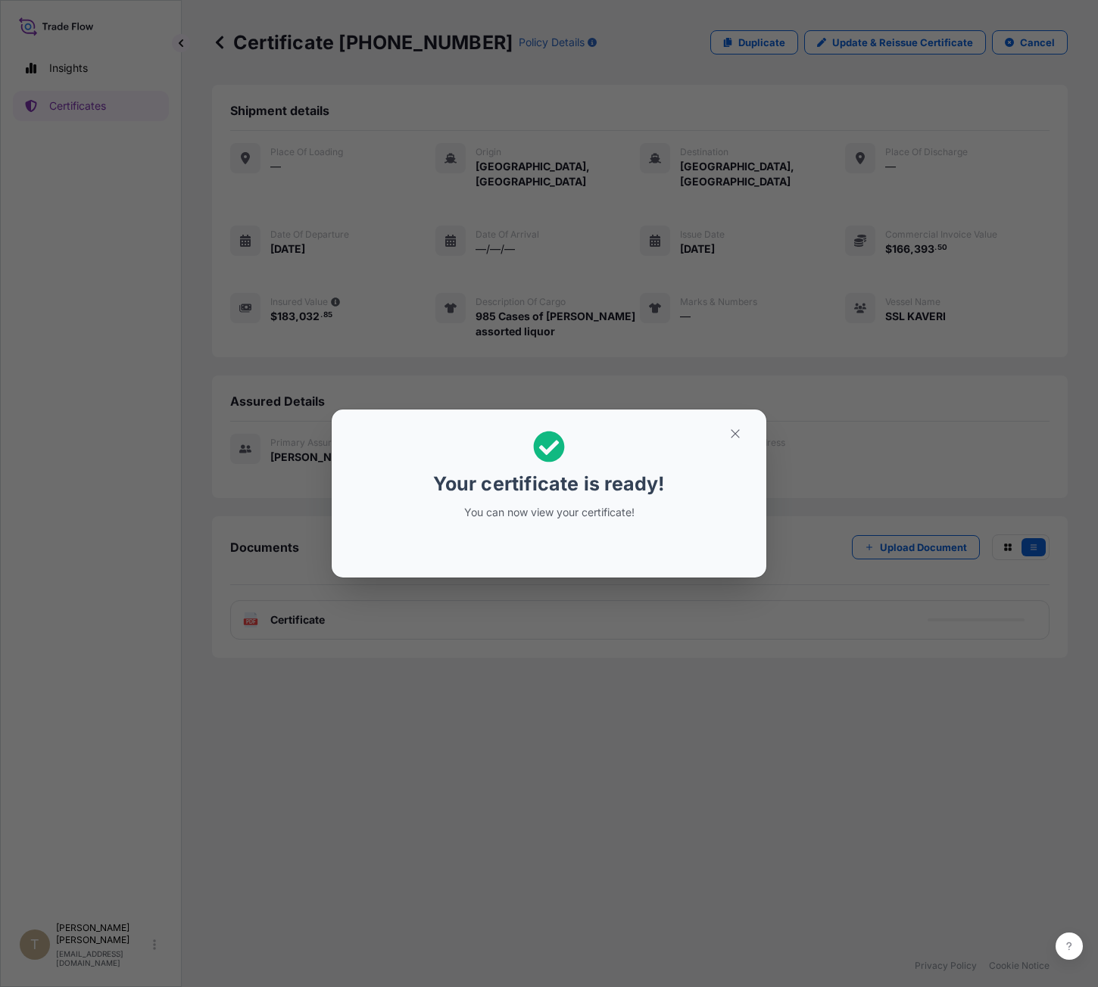
click at [698, 663] on div "Your certificate is ready! You can now view your certificate!" at bounding box center [549, 493] width 1098 height 987
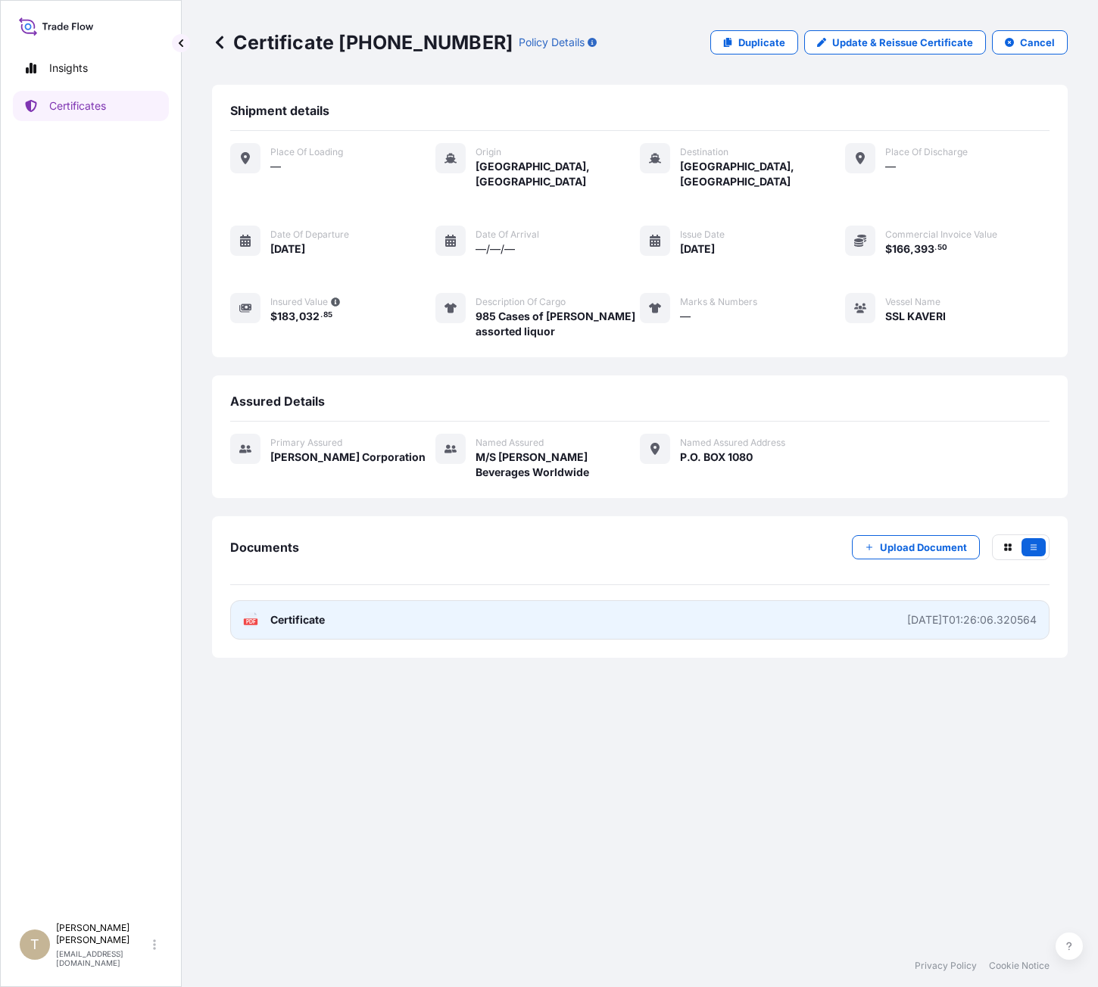
click at [933, 613] on div "[DATE]T01:26:06.320564" at bounding box center [971, 620] width 129 height 15
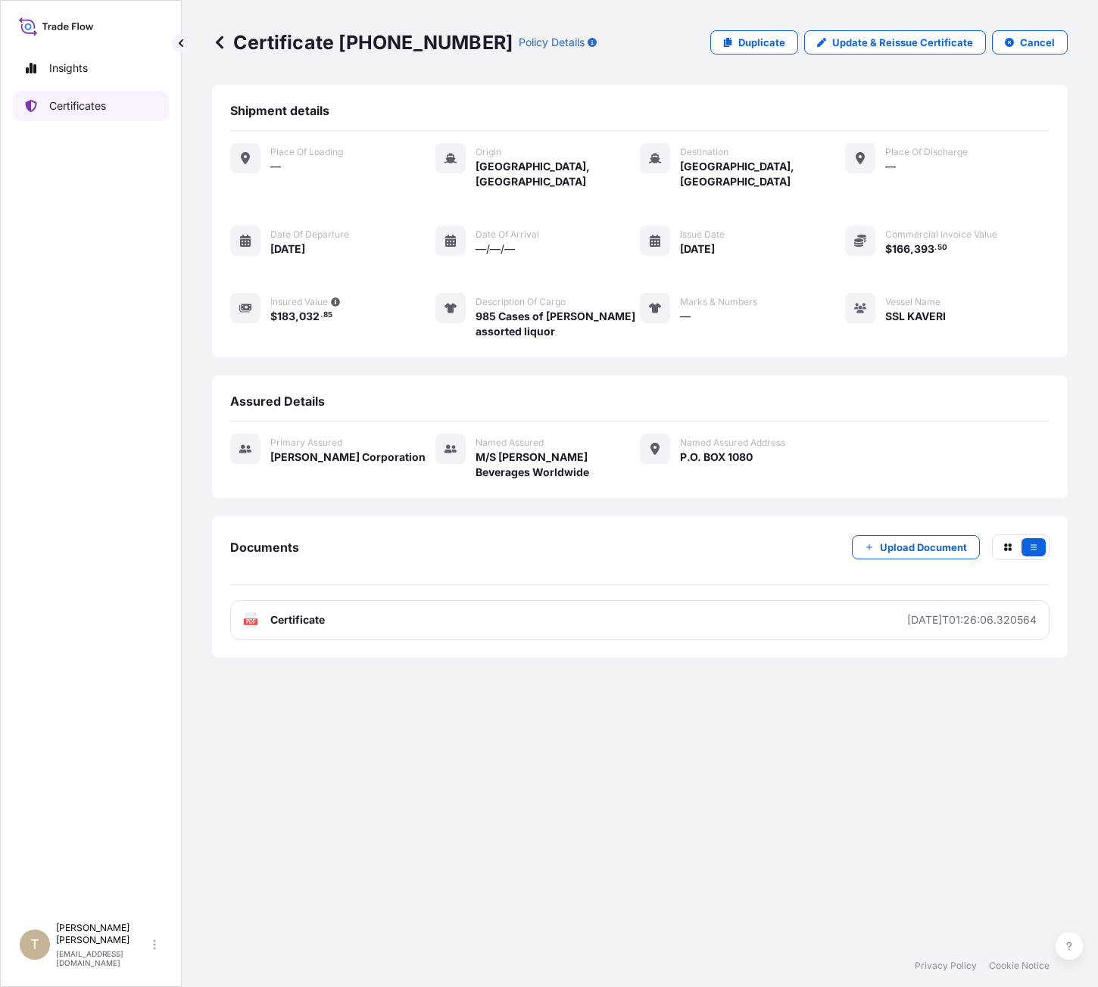
click at [64, 99] on p "Certificates" at bounding box center [77, 105] width 57 height 15
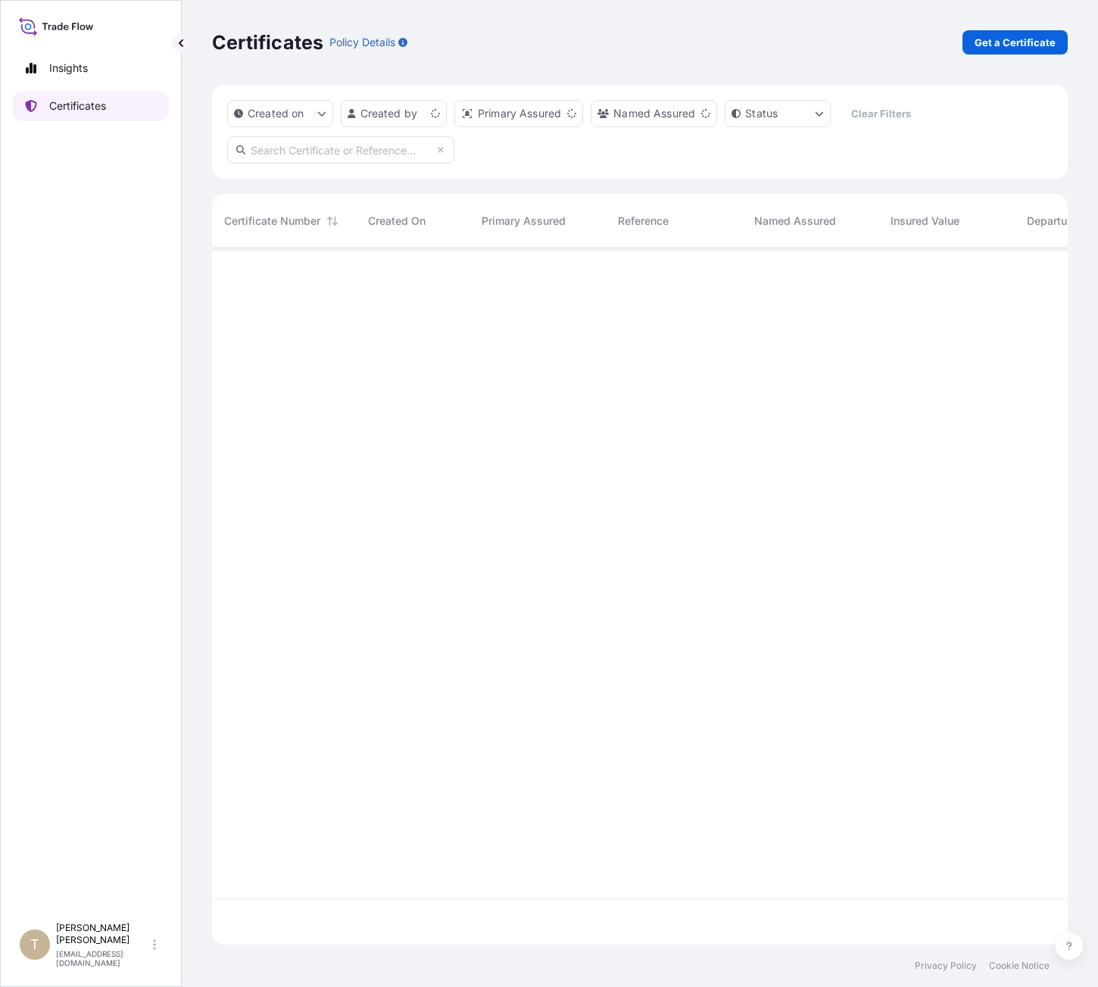
scroll to position [694, 844]
click at [988, 47] on p "Get a Certificate" at bounding box center [1015, 42] width 81 height 15
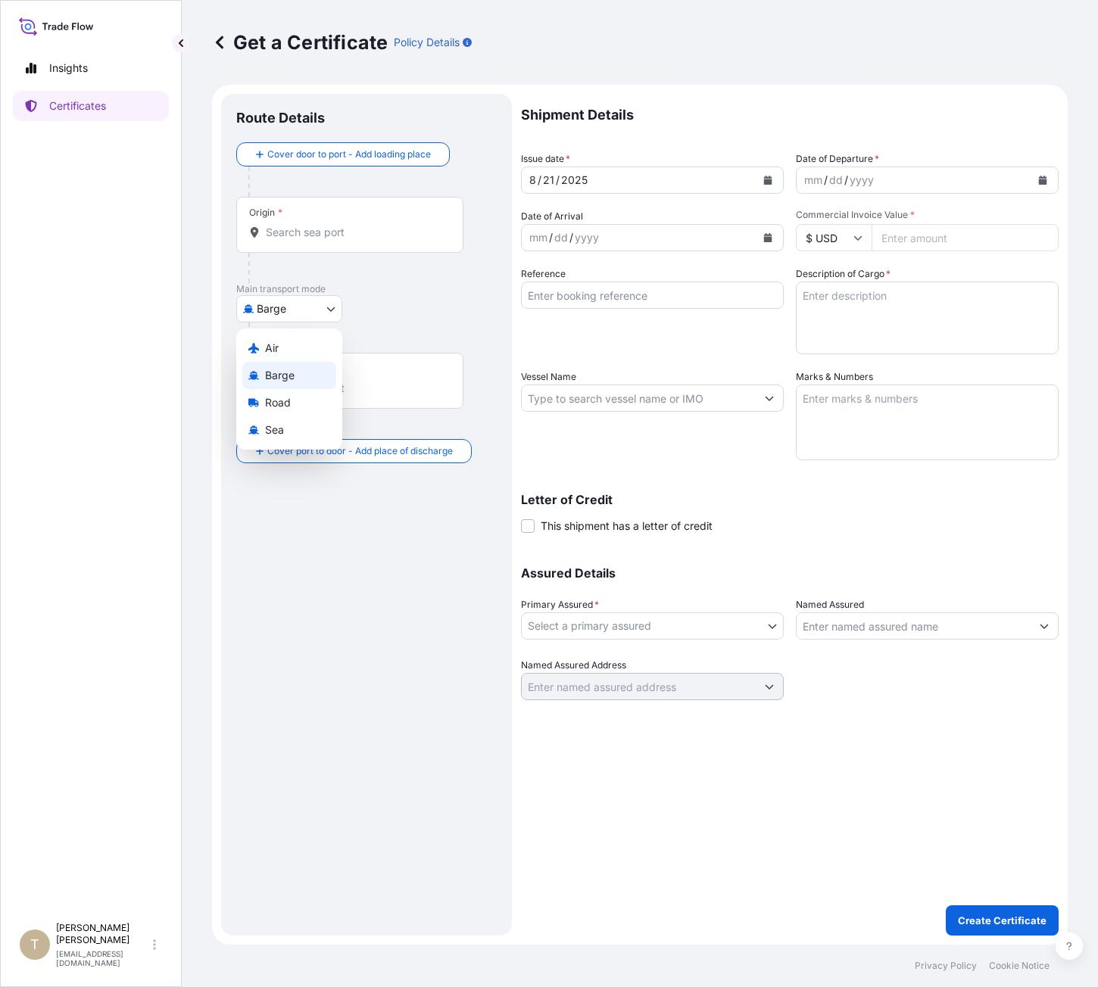
click at [264, 298] on body "Insights Certificates T [PERSON_NAME] [EMAIL_ADDRESS][DOMAIN_NAME] Get a Certif…" at bounding box center [549, 493] width 1098 height 987
click at [267, 432] on span "Sea" at bounding box center [274, 430] width 19 height 15
select select "Sea"
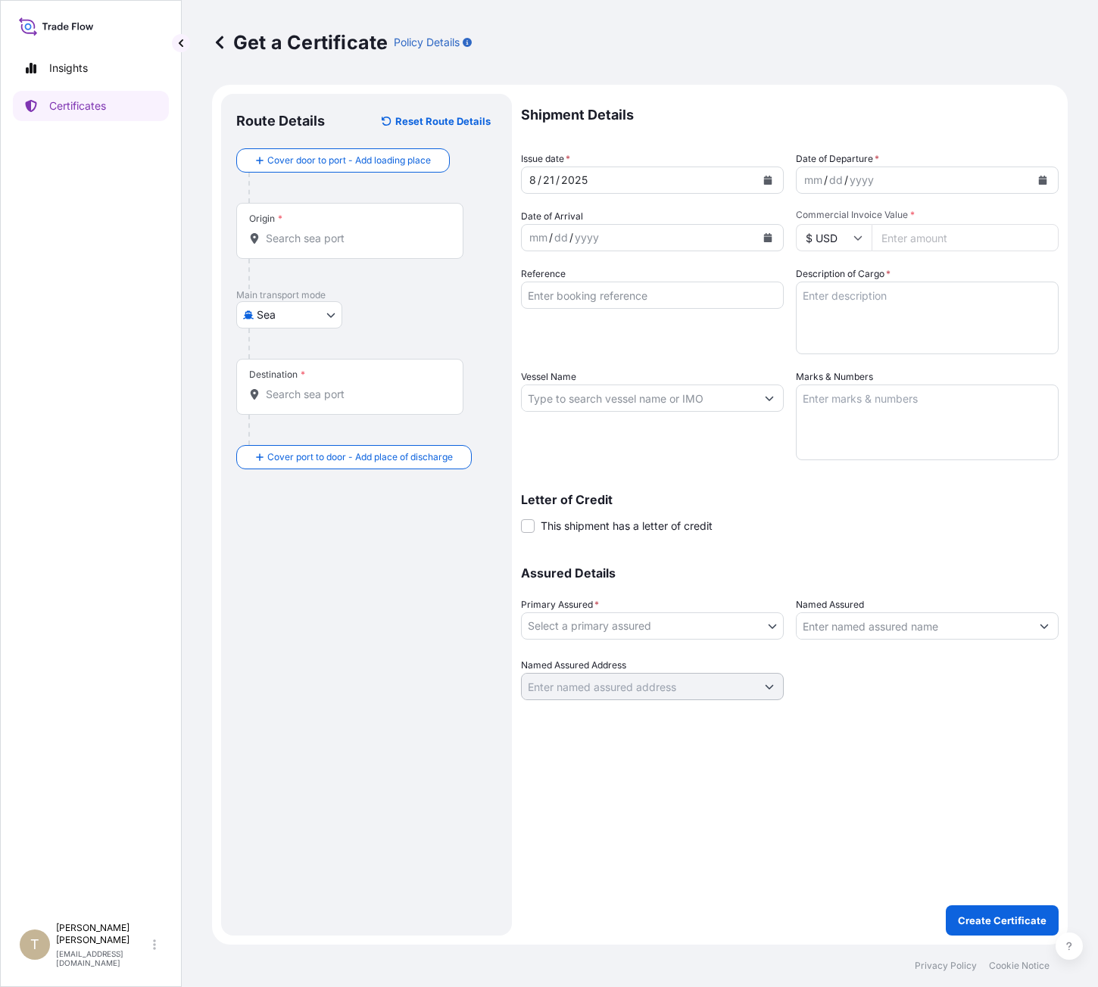
click at [922, 187] on div "mm / dd / yyyy" at bounding box center [914, 180] width 234 height 27
click at [1042, 178] on icon "Calendar" at bounding box center [1043, 180] width 8 height 9
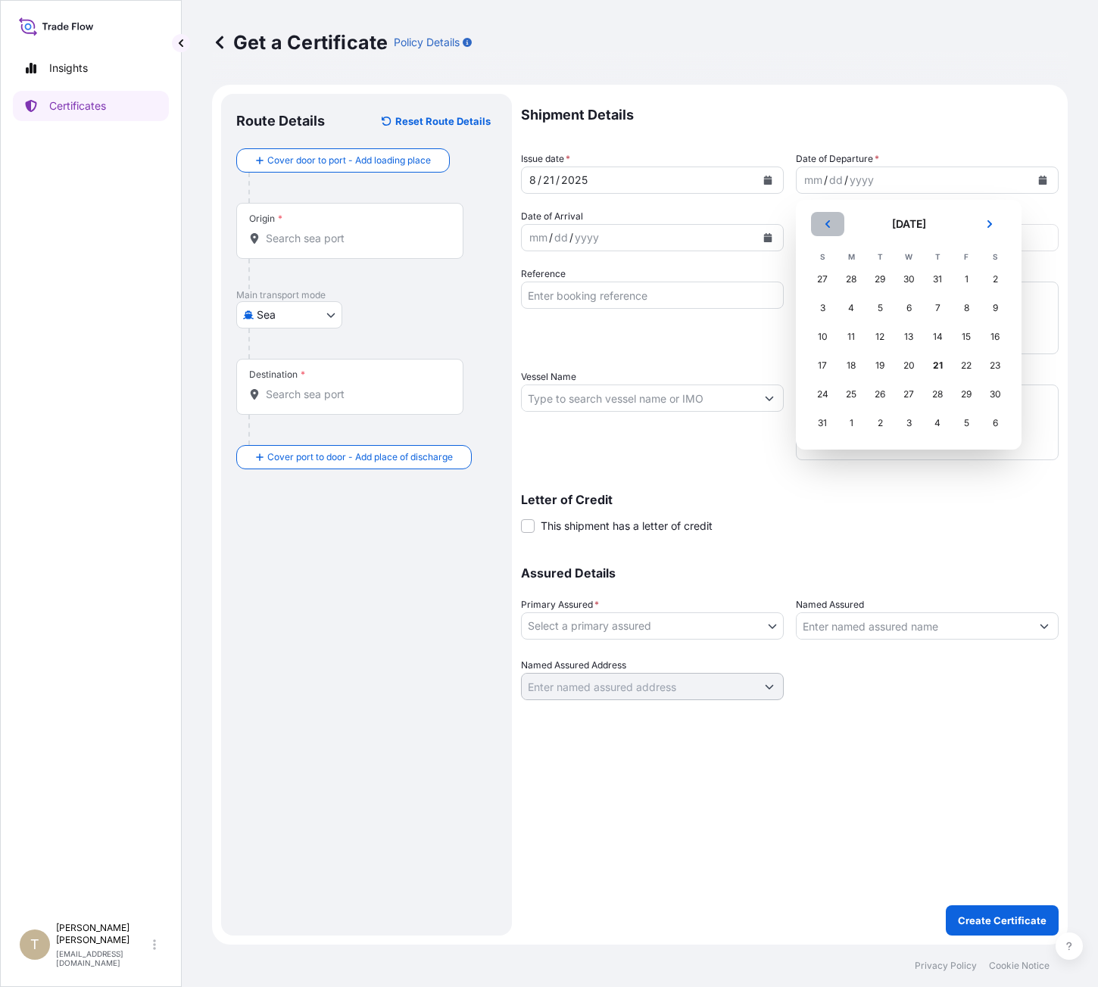
click at [834, 219] on button "Previous" at bounding box center [827, 224] width 33 height 24
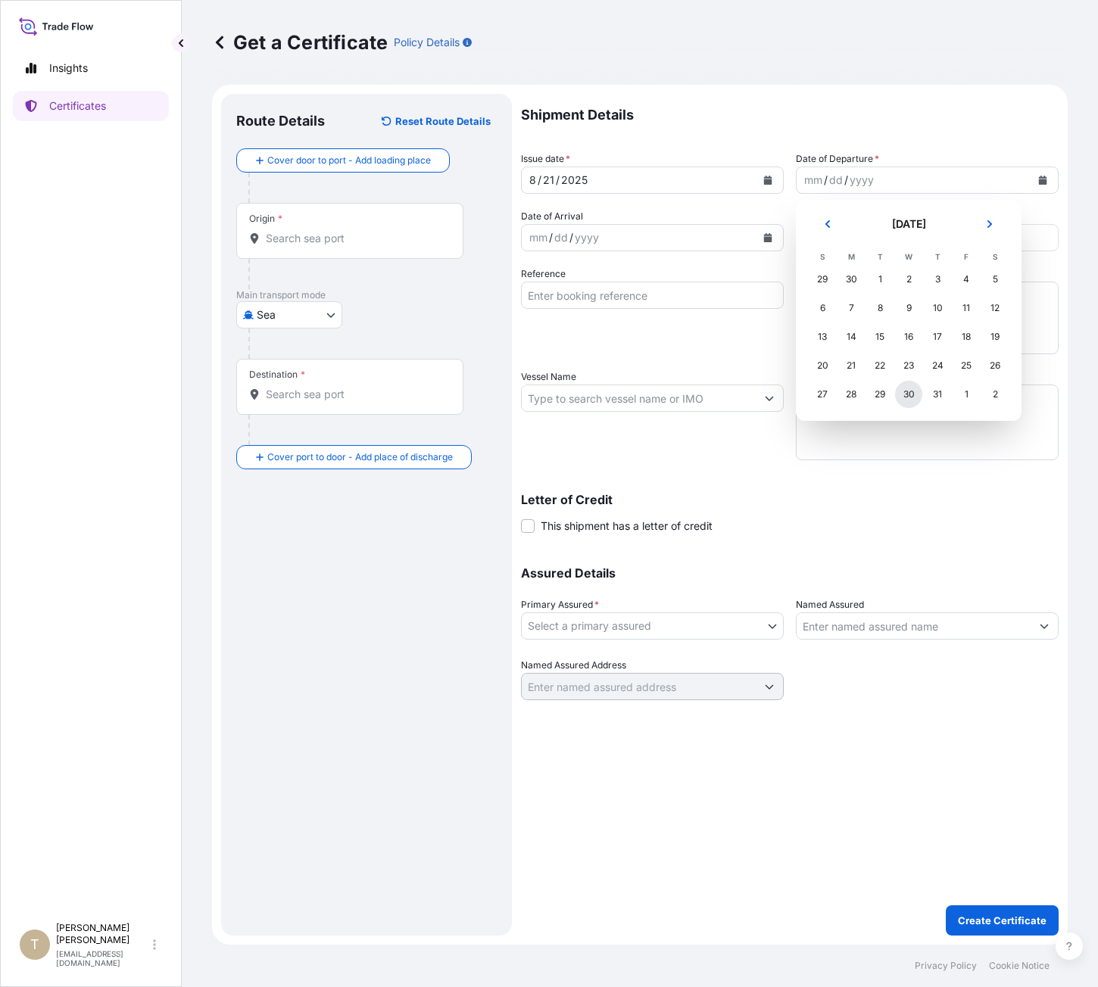
click at [919, 398] on div "30" at bounding box center [908, 394] width 27 height 27
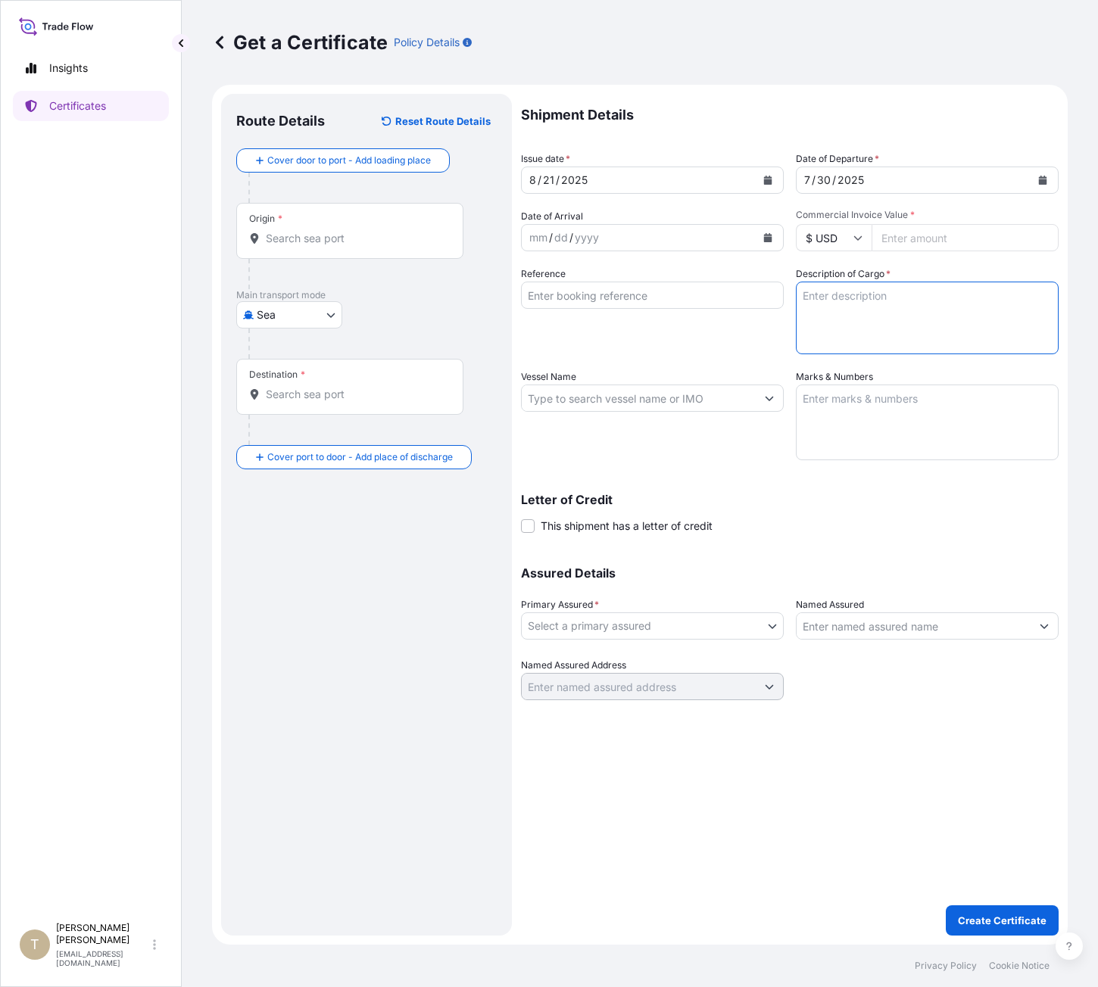
click at [813, 319] on textarea "Description of Cargo *" at bounding box center [927, 318] width 263 height 73
type textarea "1720 Cases [PERSON_NAME] [US_STATE] Whiskey"
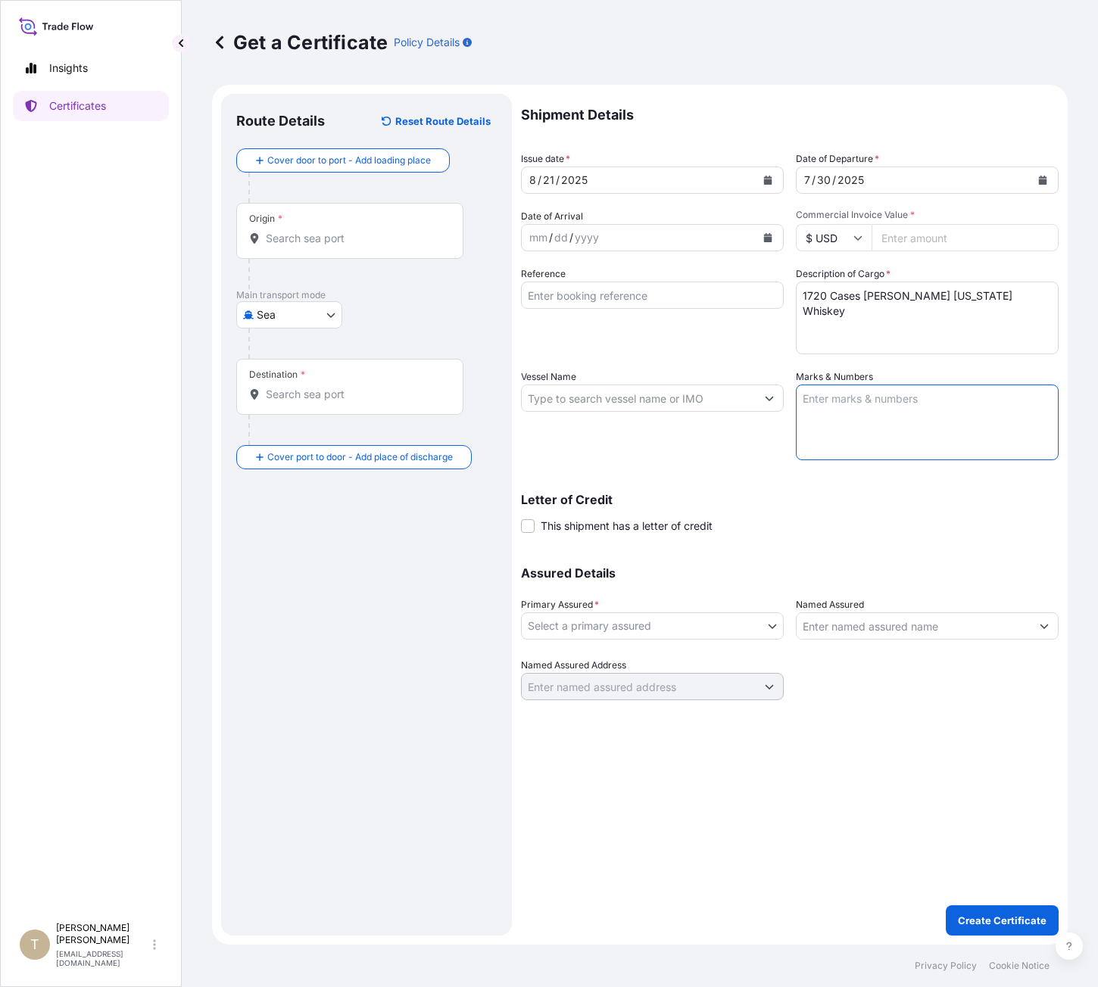
click at [971, 414] on textarea "Marks & Numbers" at bounding box center [927, 423] width 263 height 76
paste textarea "BOND-25-BF-068B"
click at [832, 433] on textarea "BOND-25-BF-068B" at bounding box center [927, 423] width 263 height 76
paste textarea "BOND-25-BF-066C"
click at [971, 413] on textarea "-25-BF-068B" at bounding box center [927, 423] width 263 height 76
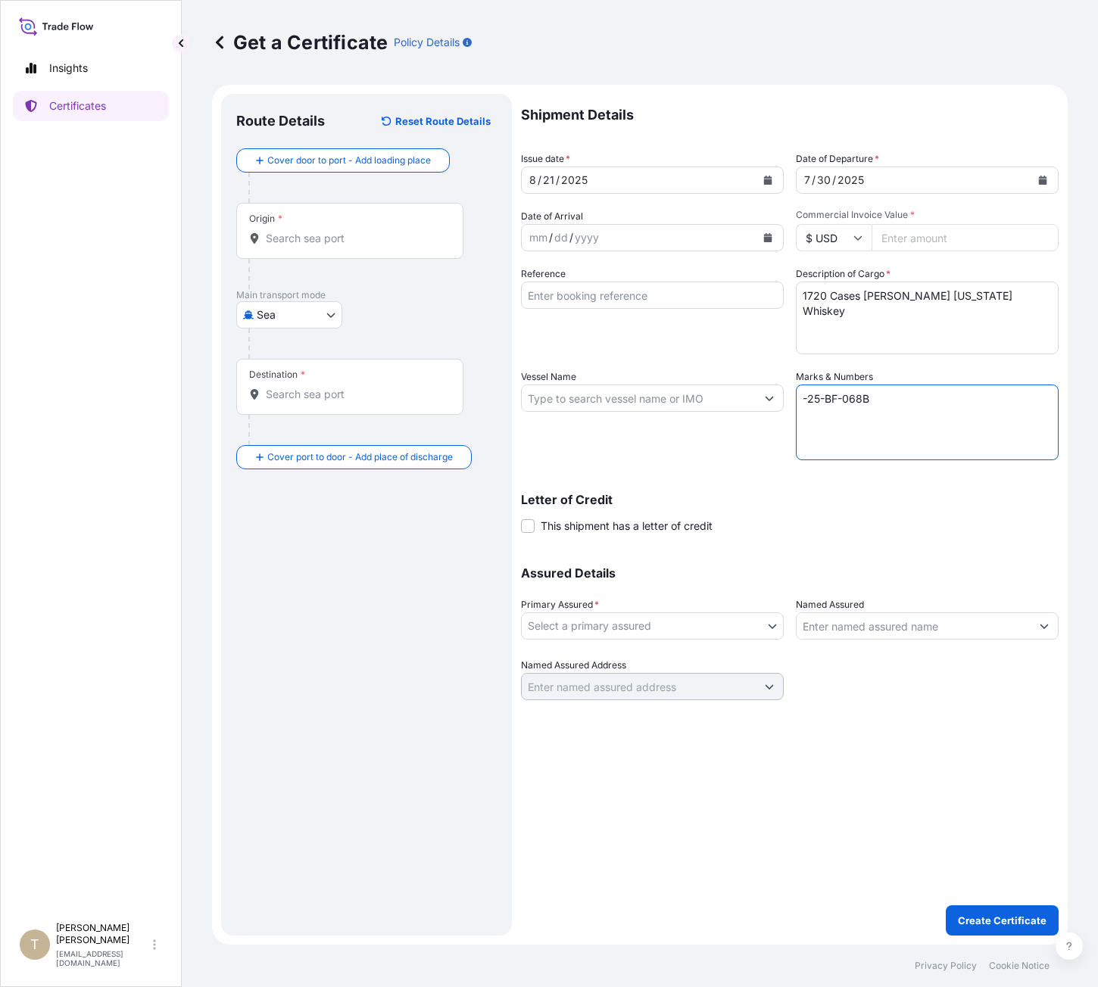
click at [973, 410] on textarea "-25-BF-068B" at bounding box center [927, 423] width 263 height 76
click at [974, 409] on textarea "-25-BF-068B" at bounding box center [927, 423] width 263 height 76
click at [975, 407] on textarea "-25-BF-068B" at bounding box center [927, 423] width 263 height 76
paste textarea "BOND-25-BF-066C"
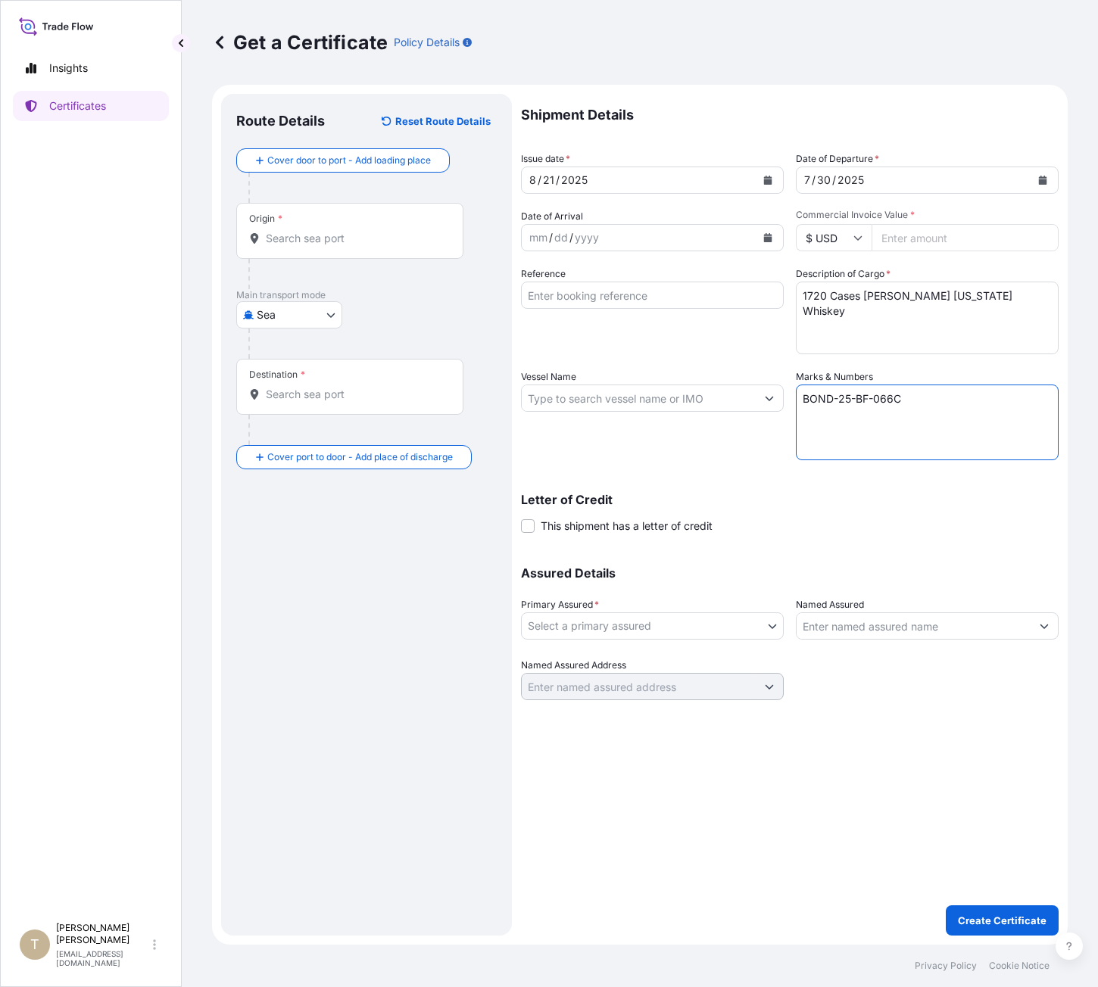
click at [803, 400] on textarea "BOND-25-BF-066C" at bounding box center [927, 423] width 263 height 76
paste textarea "BOND-25-BF-068B"
type textarea "BOND-25-BF-068B BOND-25-BF-066C"
click at [288, 242] on input "Origin *" at bounding box center [355, 238] width 179 height 15
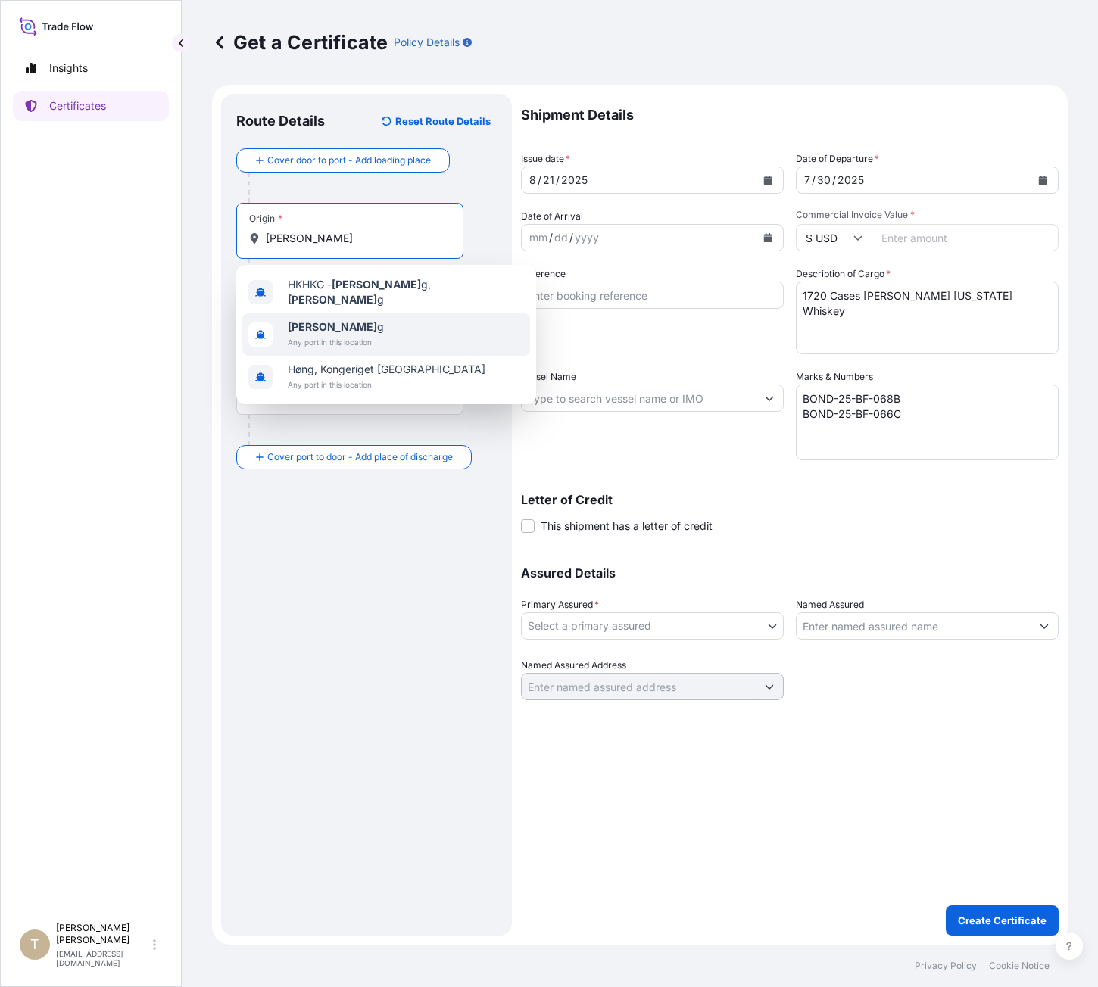
click at [392, 328] on div "[GEOGRAPHIC_DATA] g Any port in this location" at bounding box center [386, 335] width 288 height 42
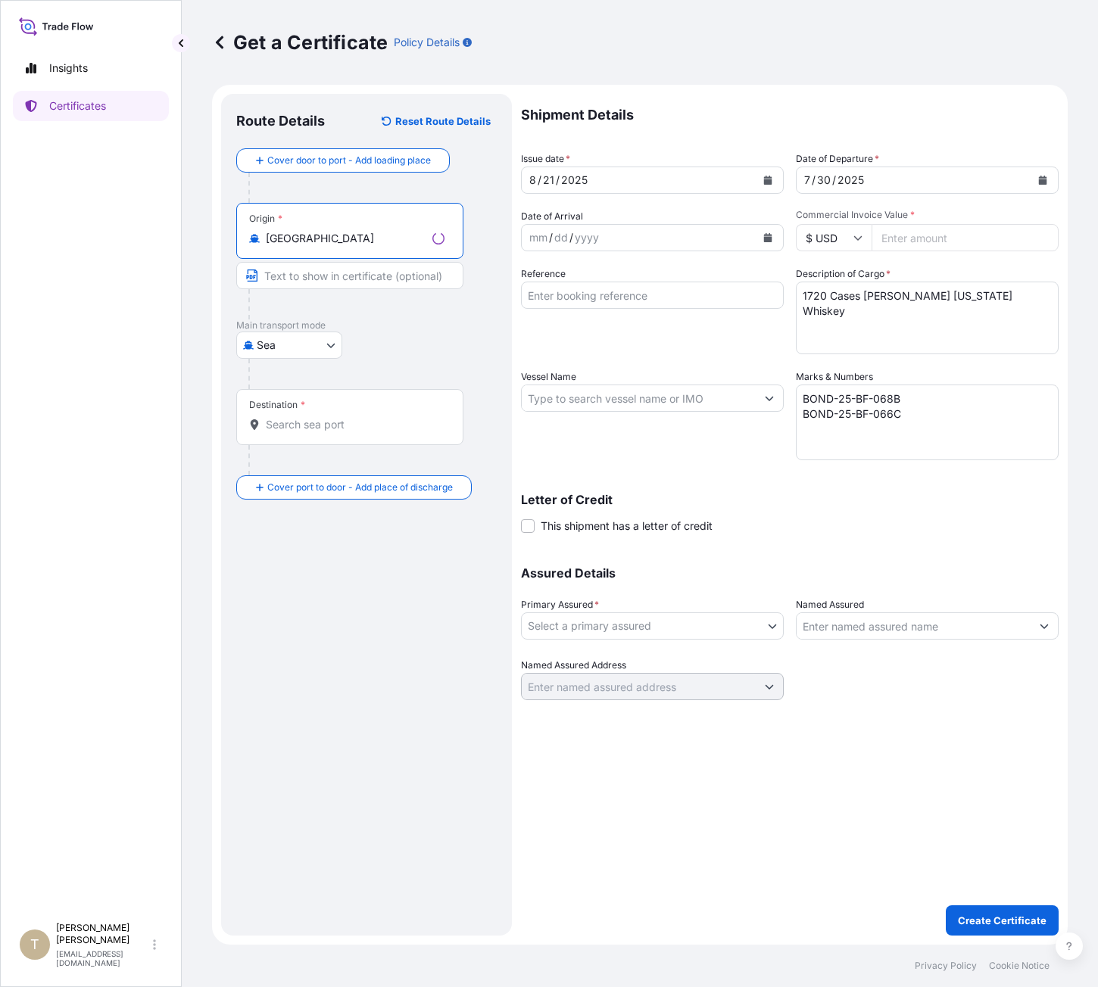
type input "[GEOGRAPHIC_DATA]"
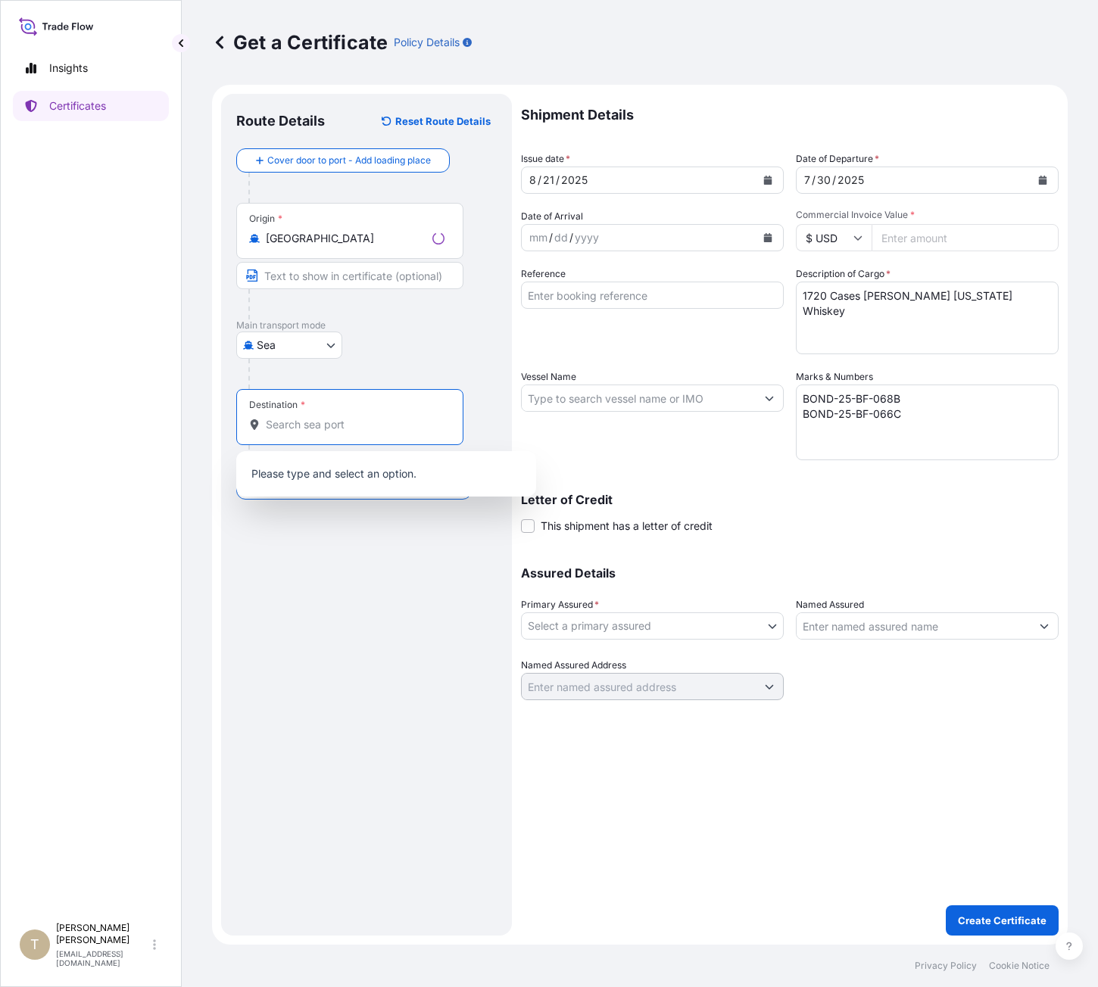
click at [290, 426] on input "Destination *" at bounding box center [355, 424] width 179 height 15
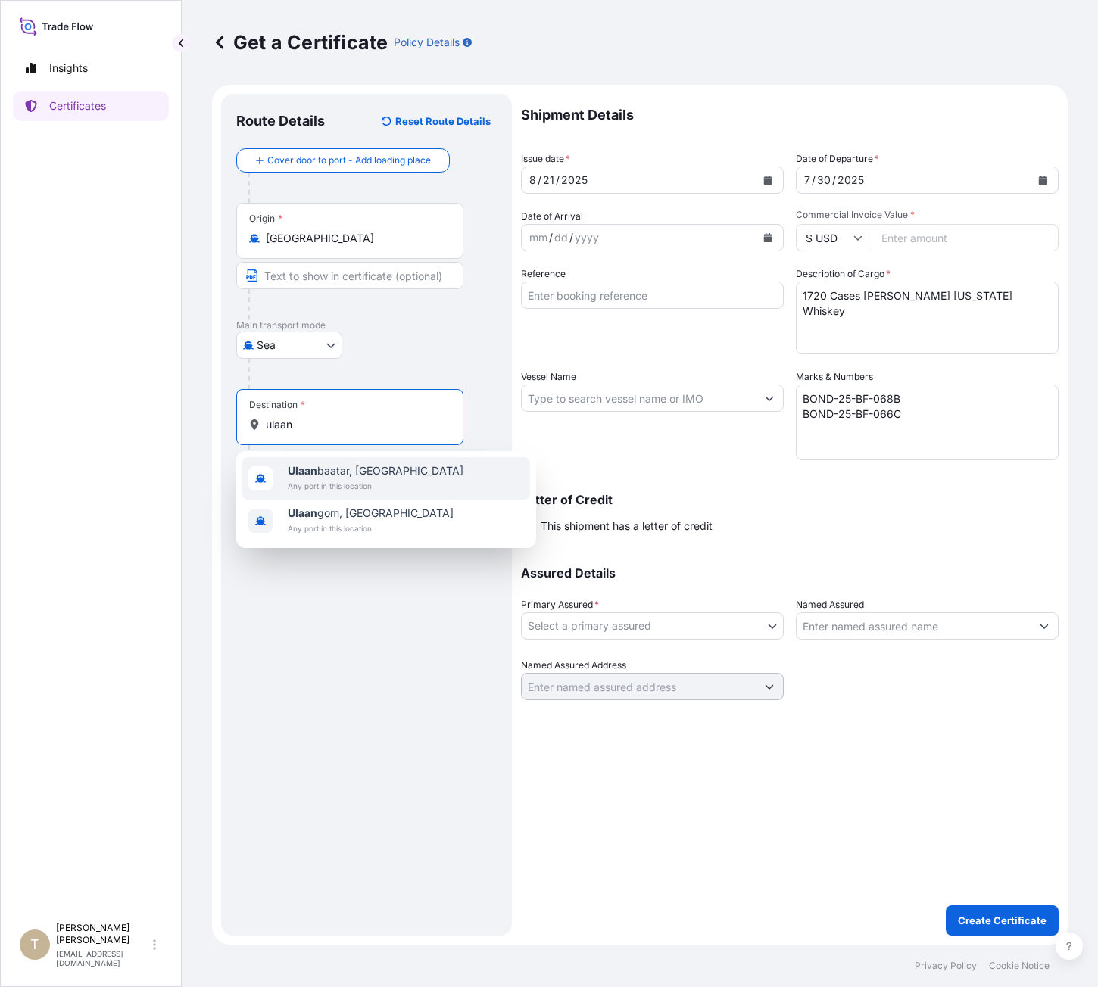
click at [381, 482] on span "Any port in this location" at bounding box center [376, 486] width 176 height 15
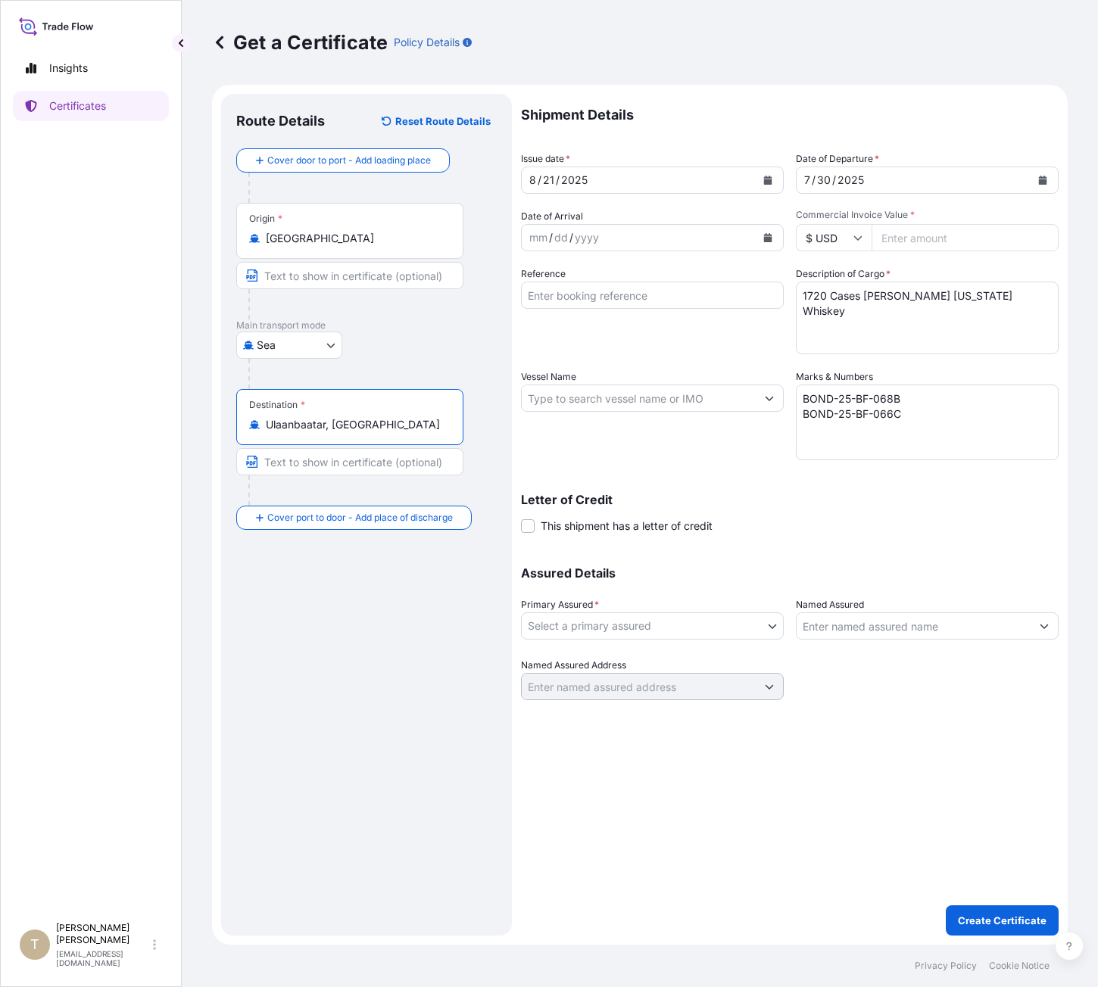
type input "Ulaanbaatar, [GEOGRAPHIC_DATA]"
click at [621, 631] on body "2 options available. 0 options available. 2 options available. Insights Certifi…" at bounding box center [549, 493] width 1098 height 987
click at [629, 662] on div "[PERSON_NAME] Corporation" at bounding box center [652, 665] width 251 height 27
select select "31473"
click at [825, 622] on input "Named Assured" at bounding box center [914, 626] width 234 height 27
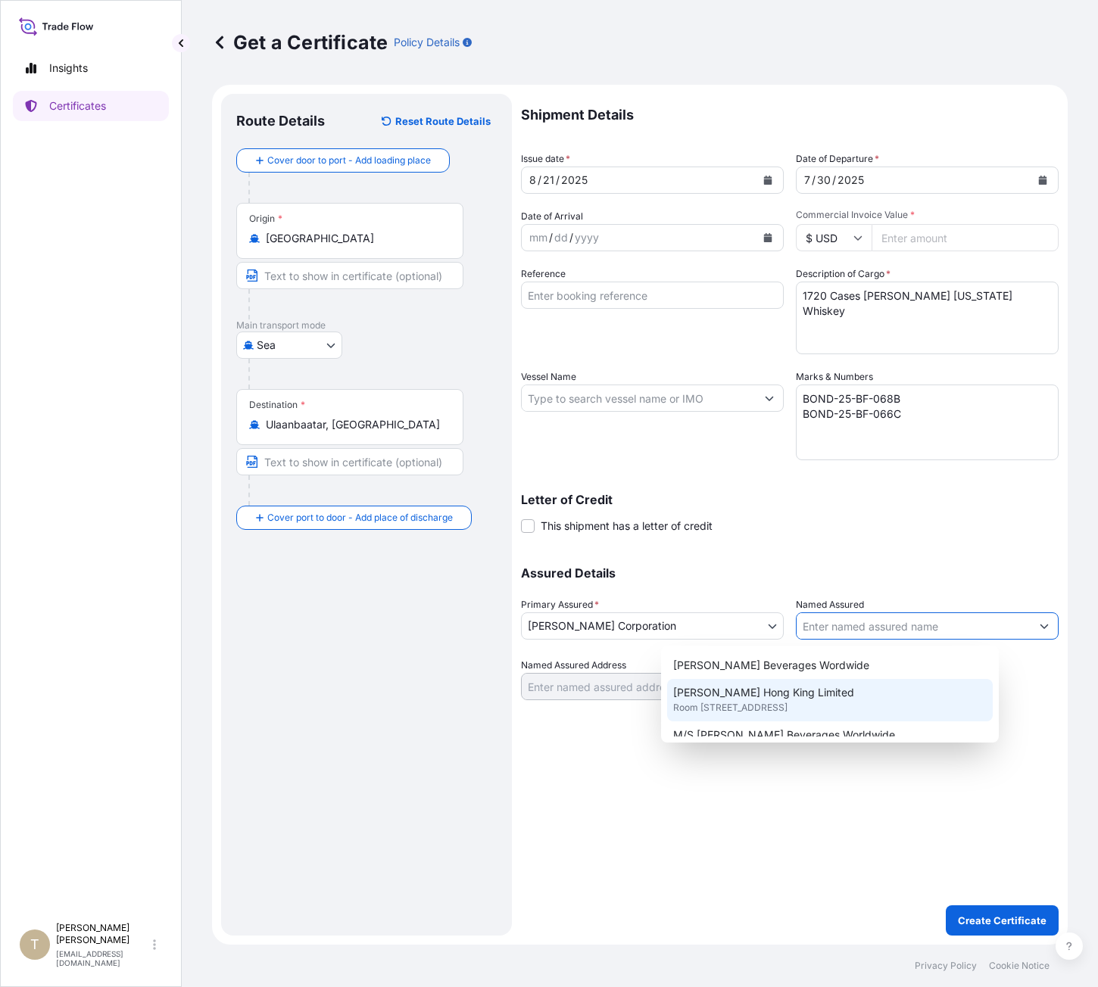
click at [812, 694] on span "[PERSON_NAME] Hong King Limited" at bounding box center [763, 692] width 181 height 15
type input "[PERSON_NAME] Hong King Limited"
type input "Room [STREET_ADDRESS]"
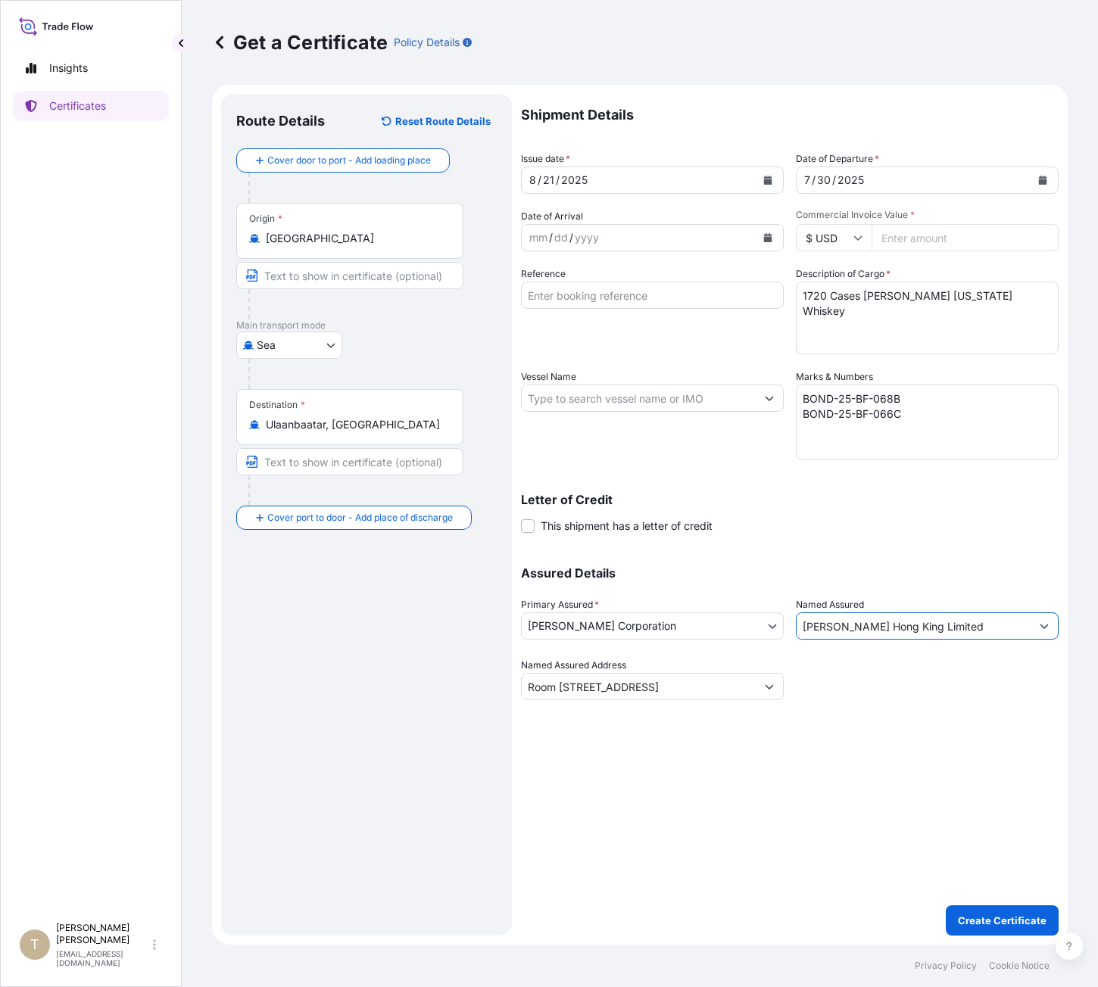
click at [632, 399] on input "Vessel Name" at bounding box center [639, 398] width 234 height 27
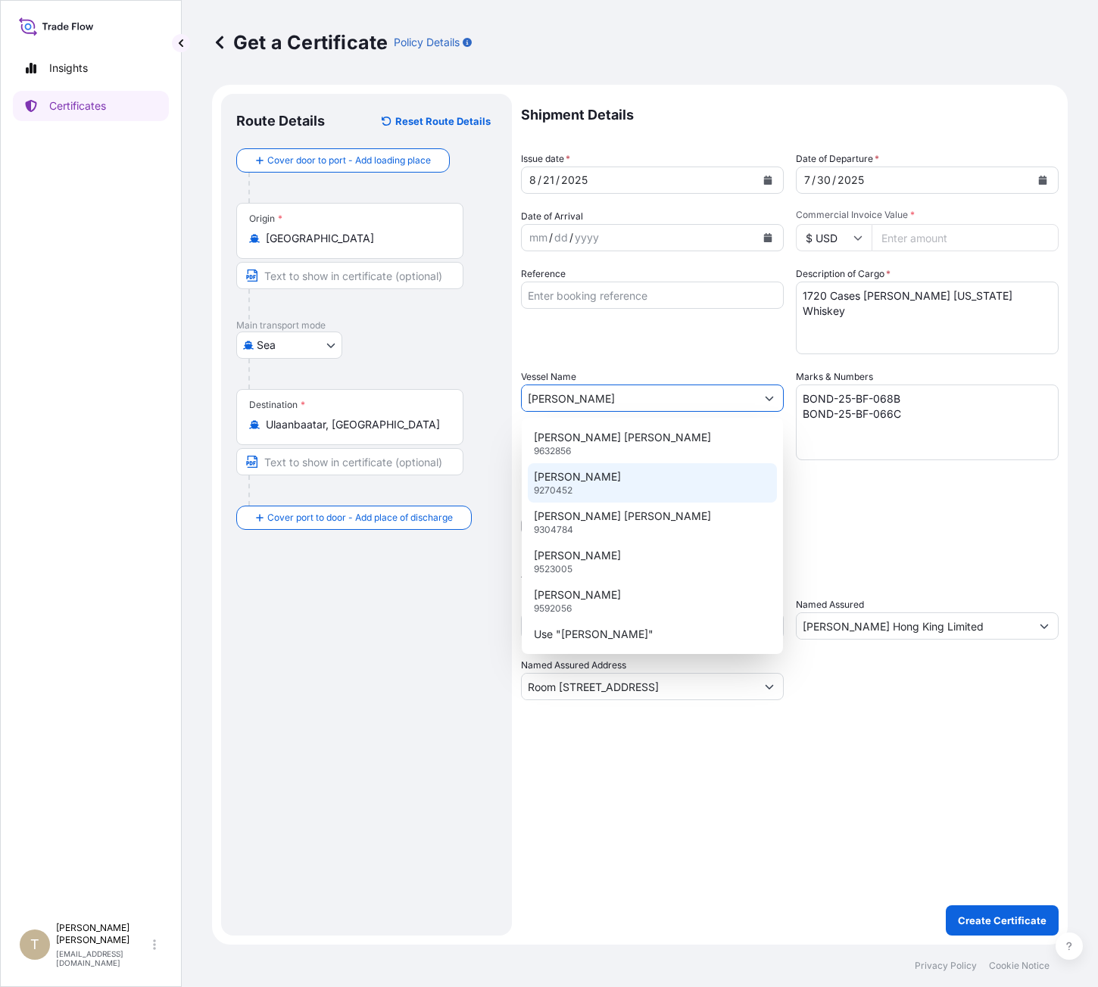
click at [565, 488] on p "9270452" at bounding box center [553, 491] width 39 height 12
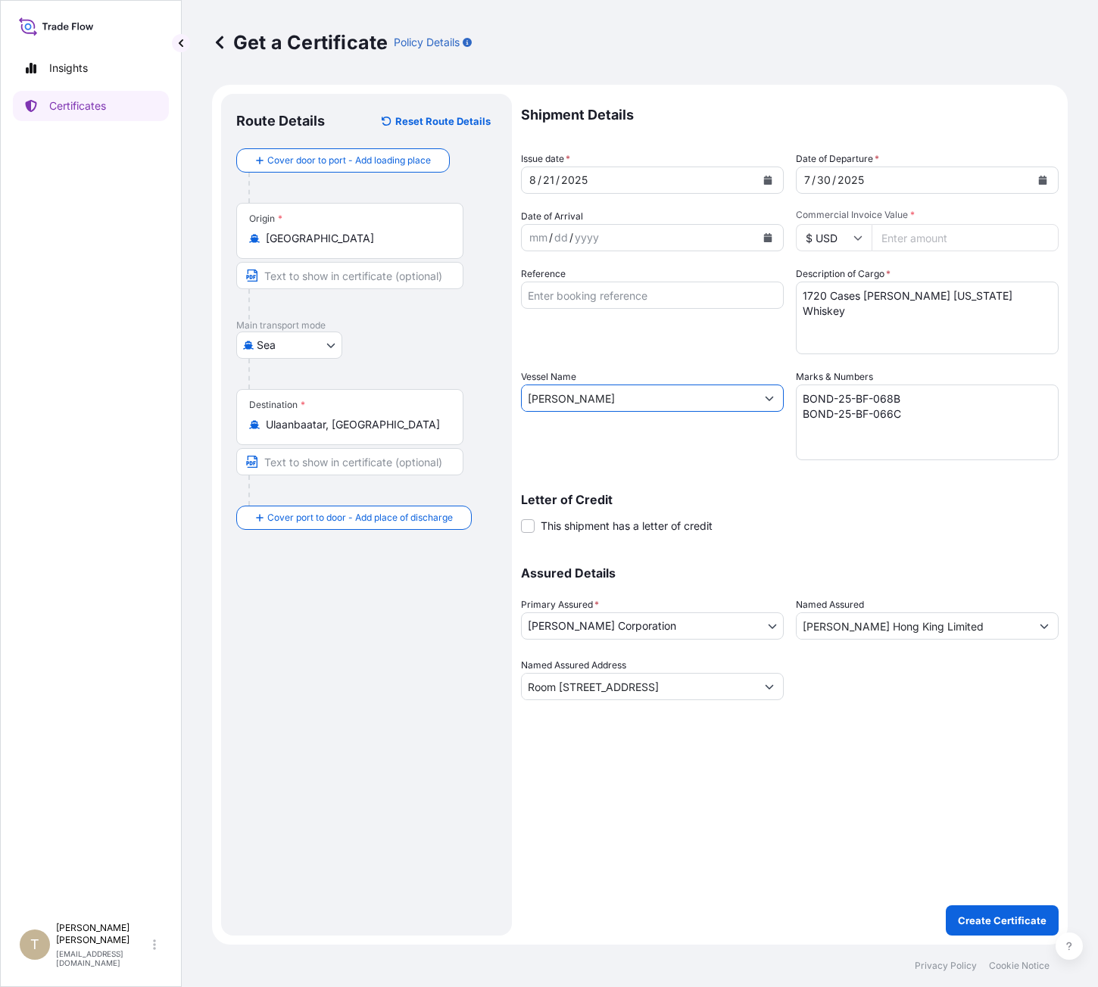
type input "[PERSON_NAME]"
click at [925, 239] on input "Commercial Invoice Value *" at bounding box center [965, 237] width 187 height 27
click at [955, 235] on input "Commercial Invoice Value *" at bounding box center [965, 237] width 187 height 27
type input "286000"
click at [990, 916] on p "Create Certificate" at bounding box center [1002, 920] width 89 height 15
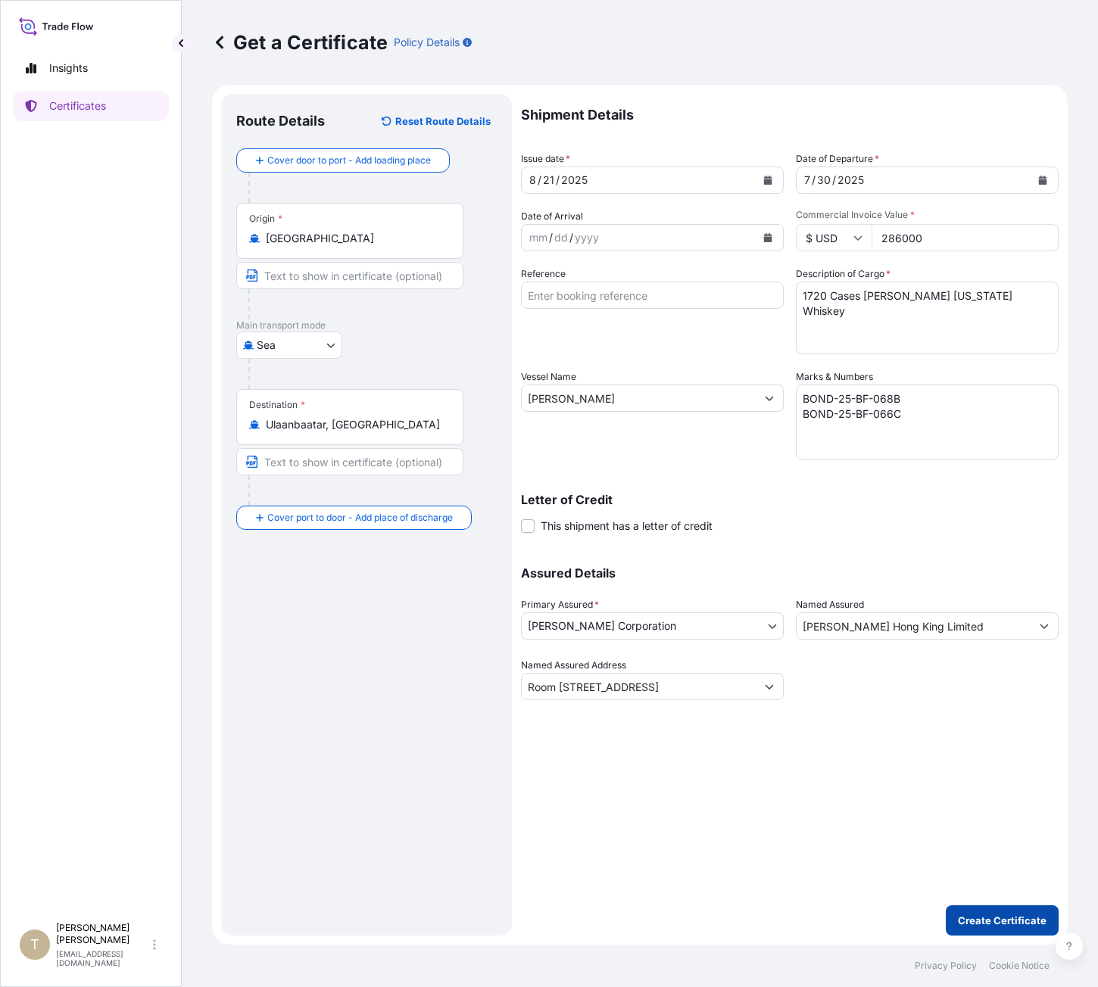
type input "Room [STREET_ADDRESS]"
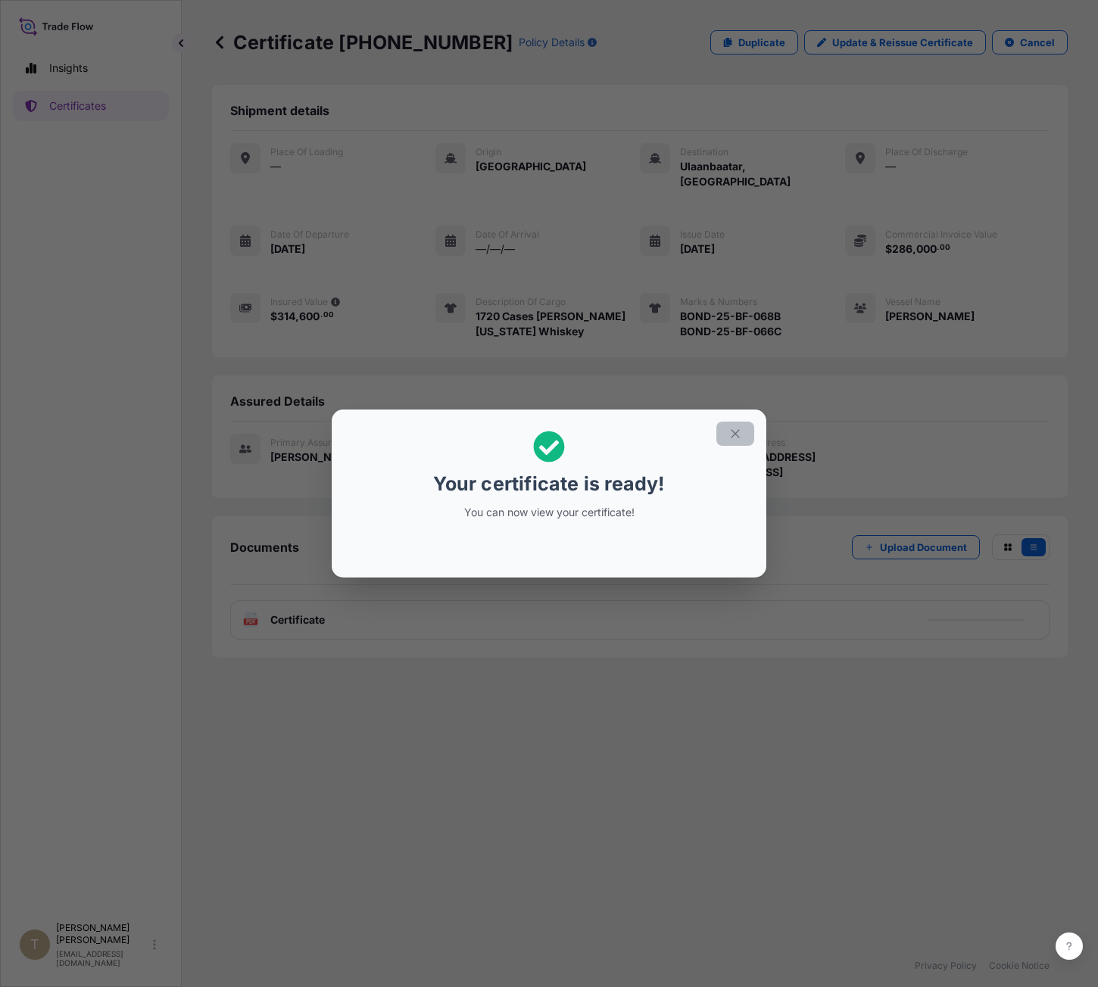
click at [735, 436] on icon "button" at bounding box center [735, 434] width 14 height 14
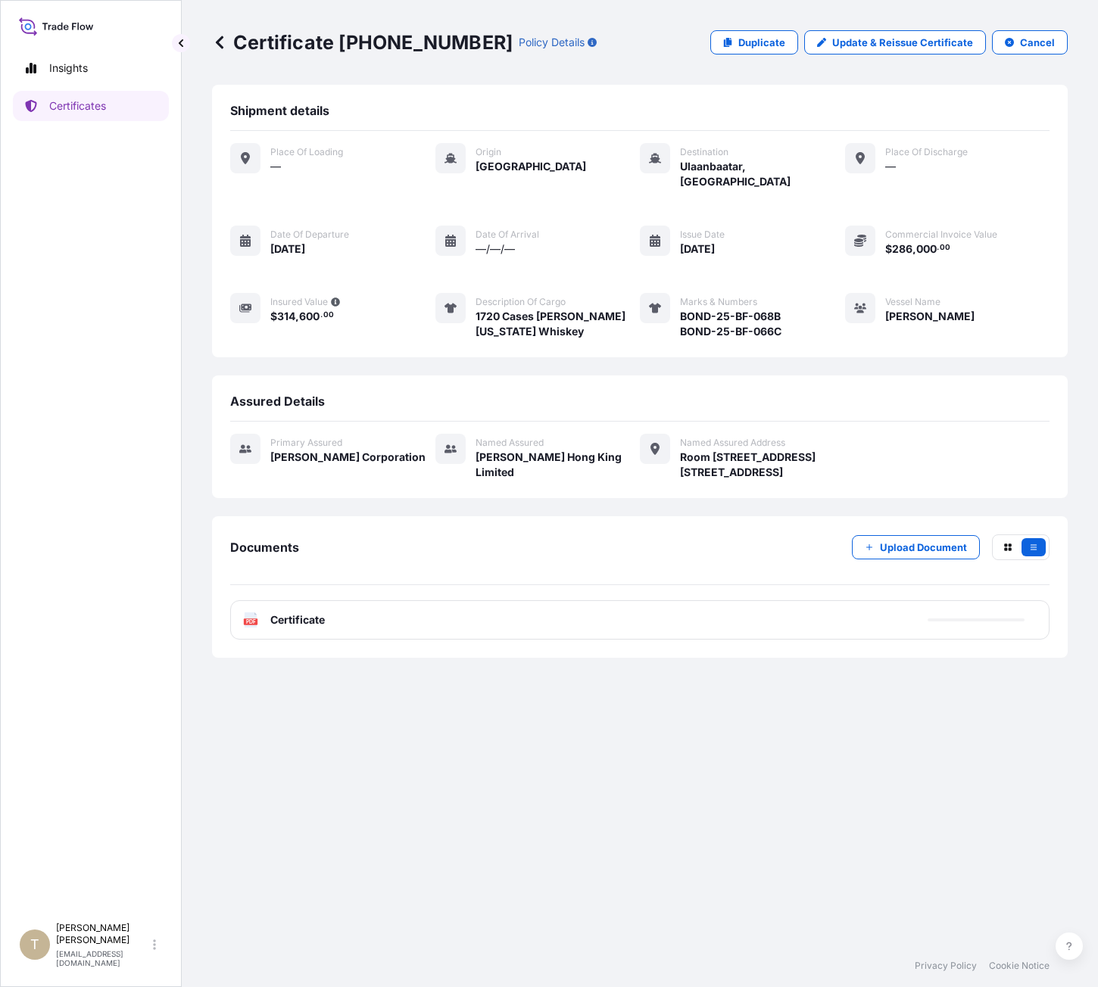
click at [299, 625] on span "Certificate" at bounding box center [297, 620] width 55 height 15
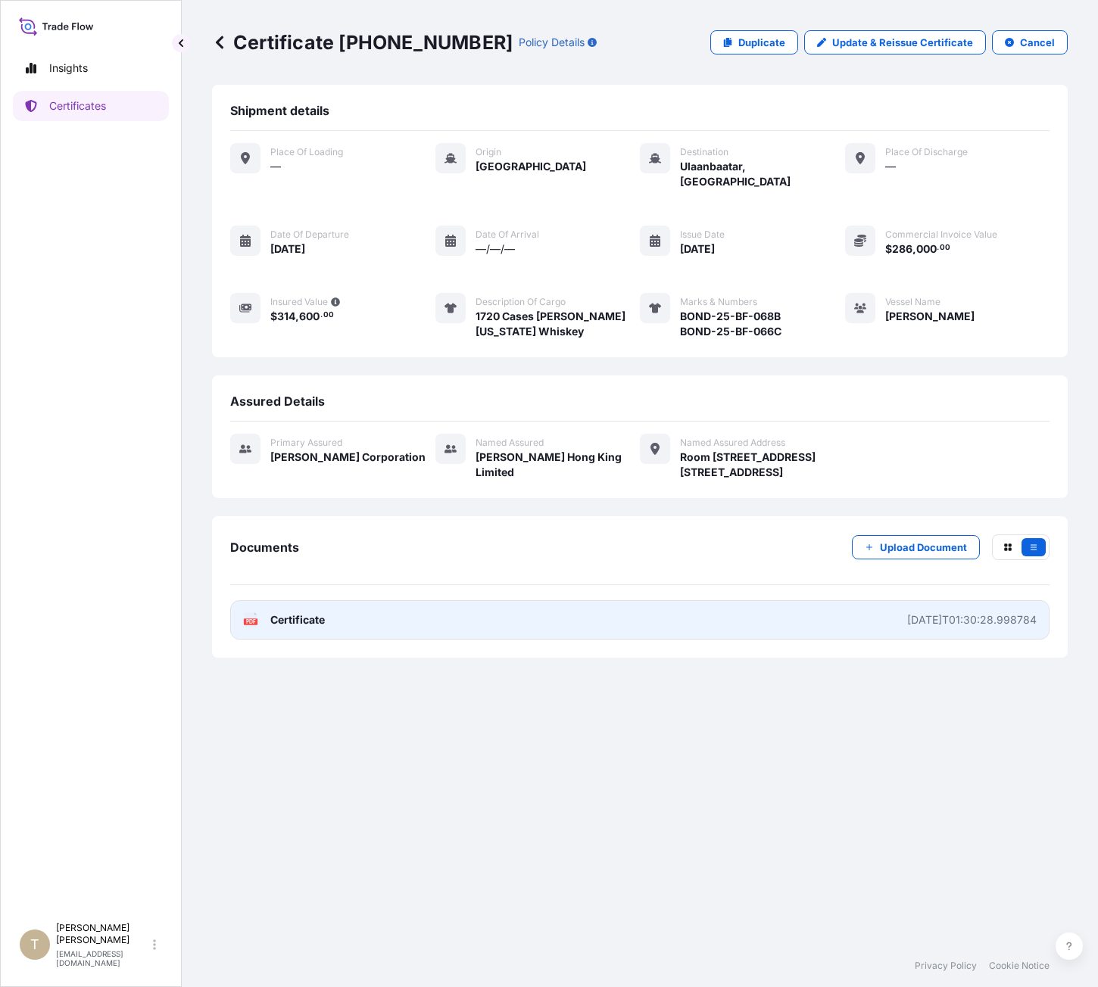
click at [950, 611] on link "PDF Certificate [DATE]T01:30:28.998784" at bounding box center [639, 620] width 819 height 39
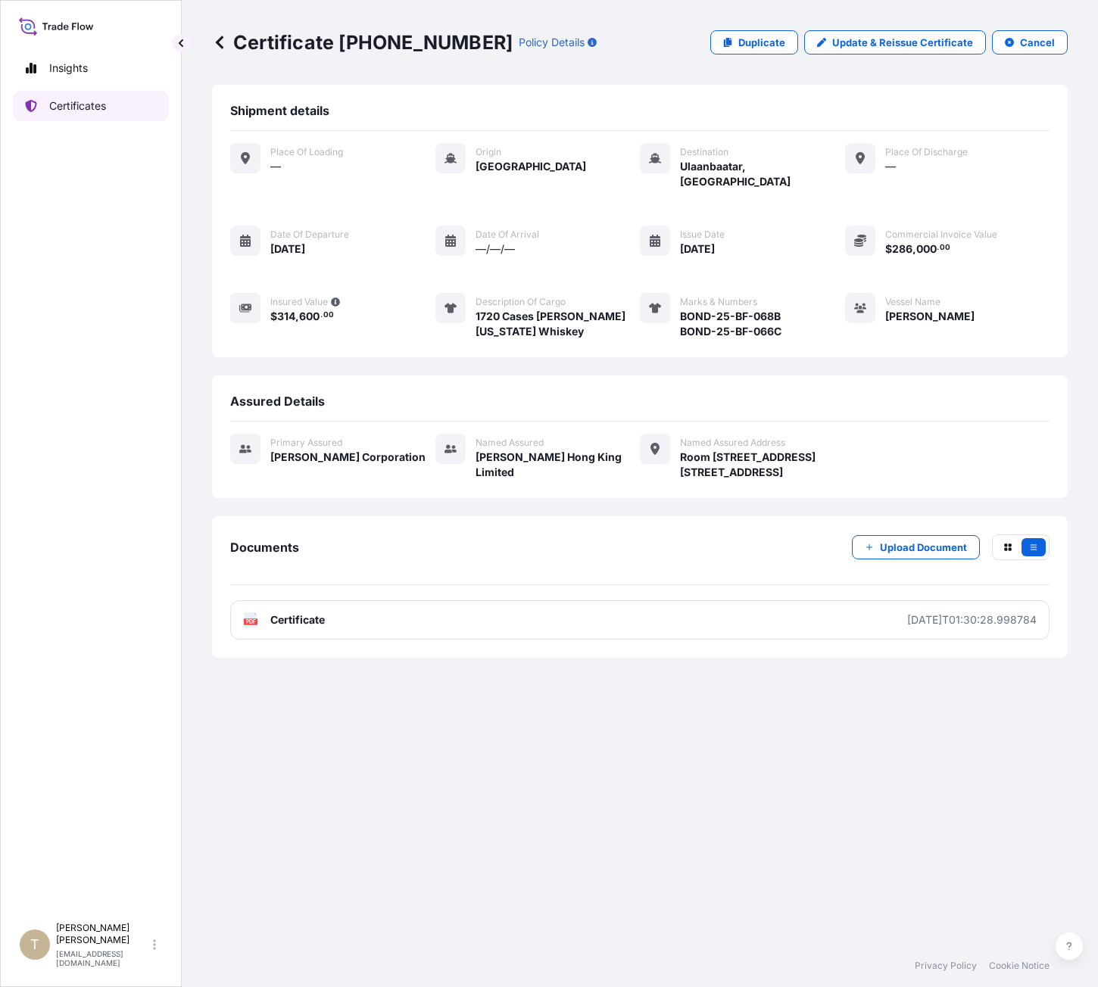
click at [98, 112] on p "Certificates" at bounding box center [77, 105] width 57 height 15
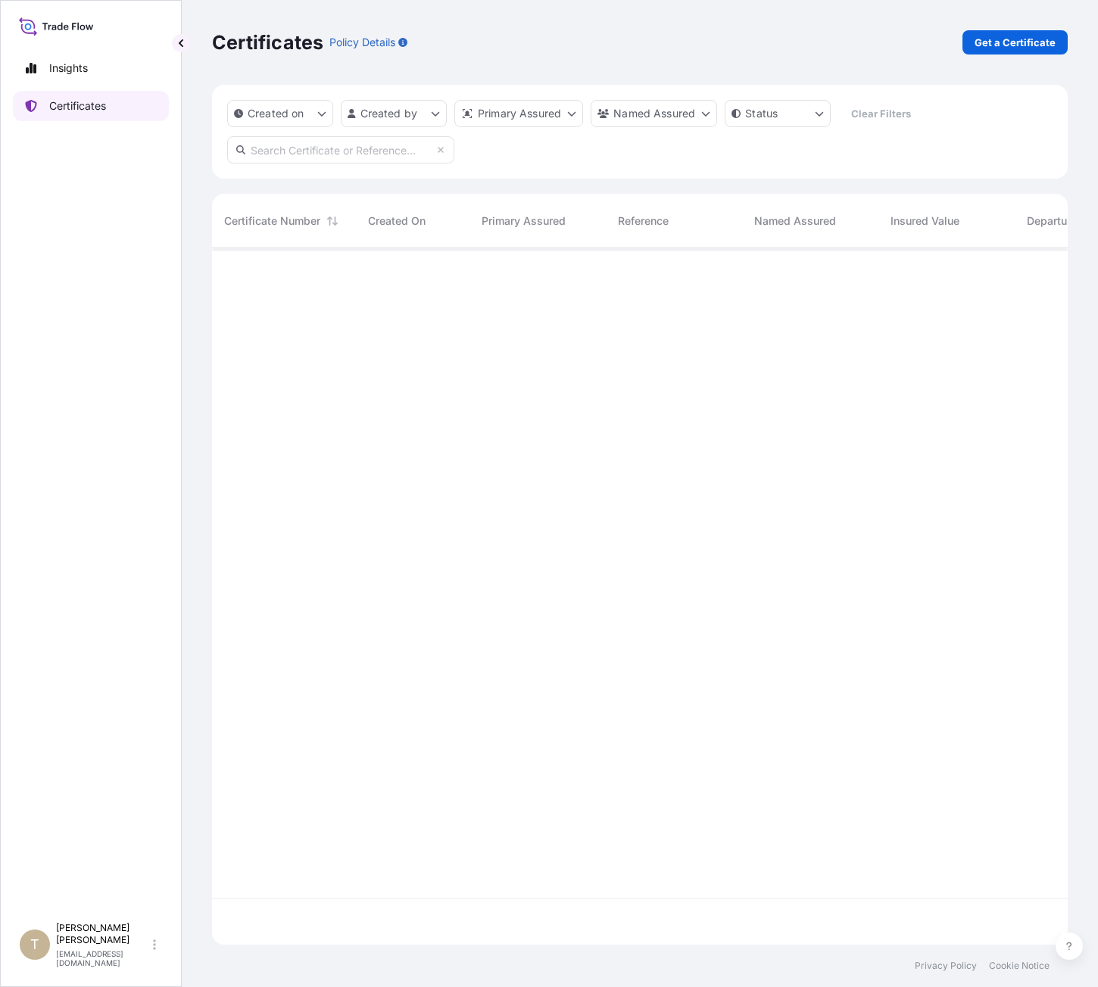
scroll to position [694, 844]
click at [993, 40] on p "Get a Certificate" at bounding box center [1015, 42] width 81 height 15
select select "Barge"
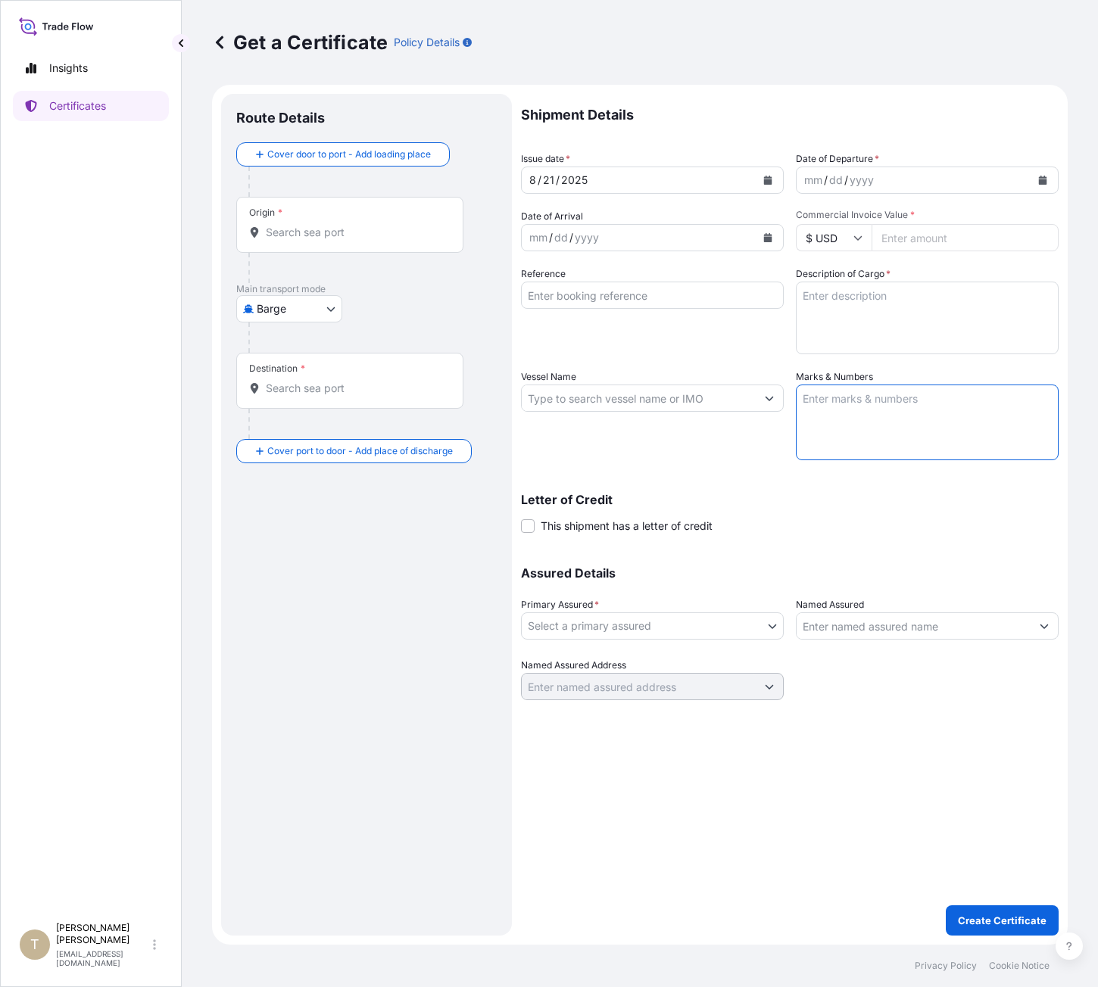
click at [822, 412] on textarea "Marks & Numbers" at bounding box center [927, 423] width 263 height 76
paste textarea "BOND-25-BF-070"
type textarea "BOND-25-BF-070"
click at [826, 333] on textarea "Description of Cargo *" at bounding box center [927, 318] width 263 height 73
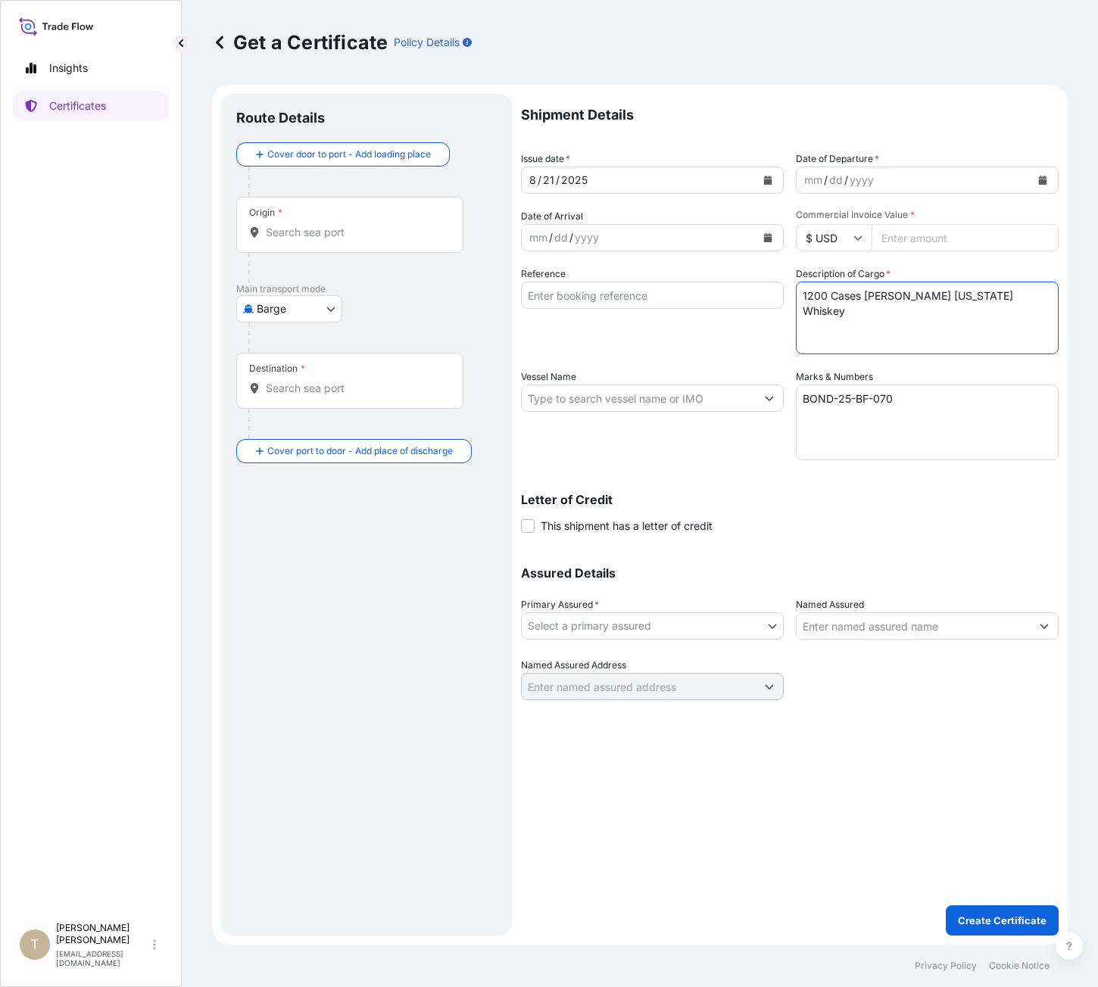
type textarea "1200 Cases [PERSON_NAME] [US_STATE] Whiskey"
click at [282, 321] on body "Insights Certificates T [PERSON_NAME] [EMAIL_ADDRESS][DOMAIN_NAME] Get a Certif…" at bounding box center [549, 493] width 1098 height 987
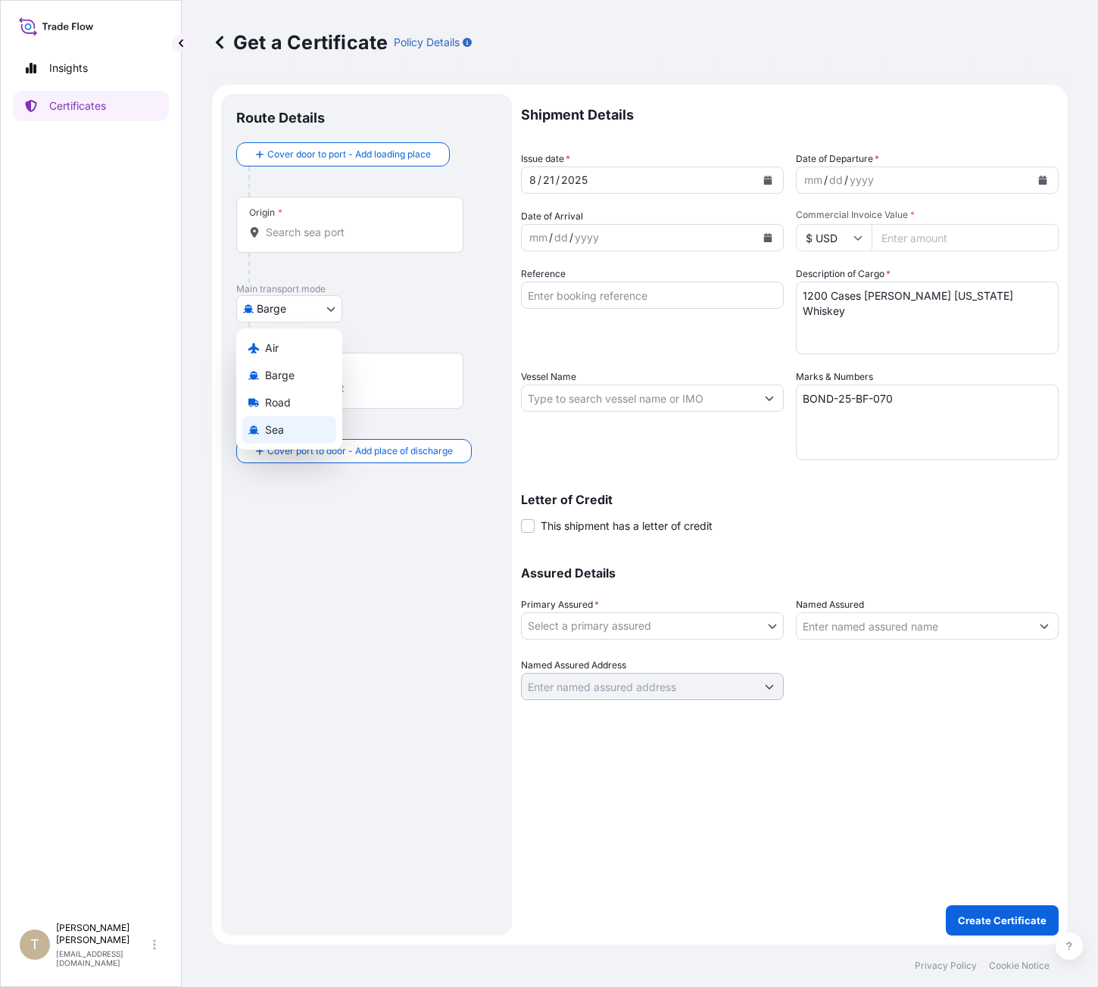
click at [270, 429] on span "Sea" at bounding box center [274, 430] width 19 height 15
select select "Sea"
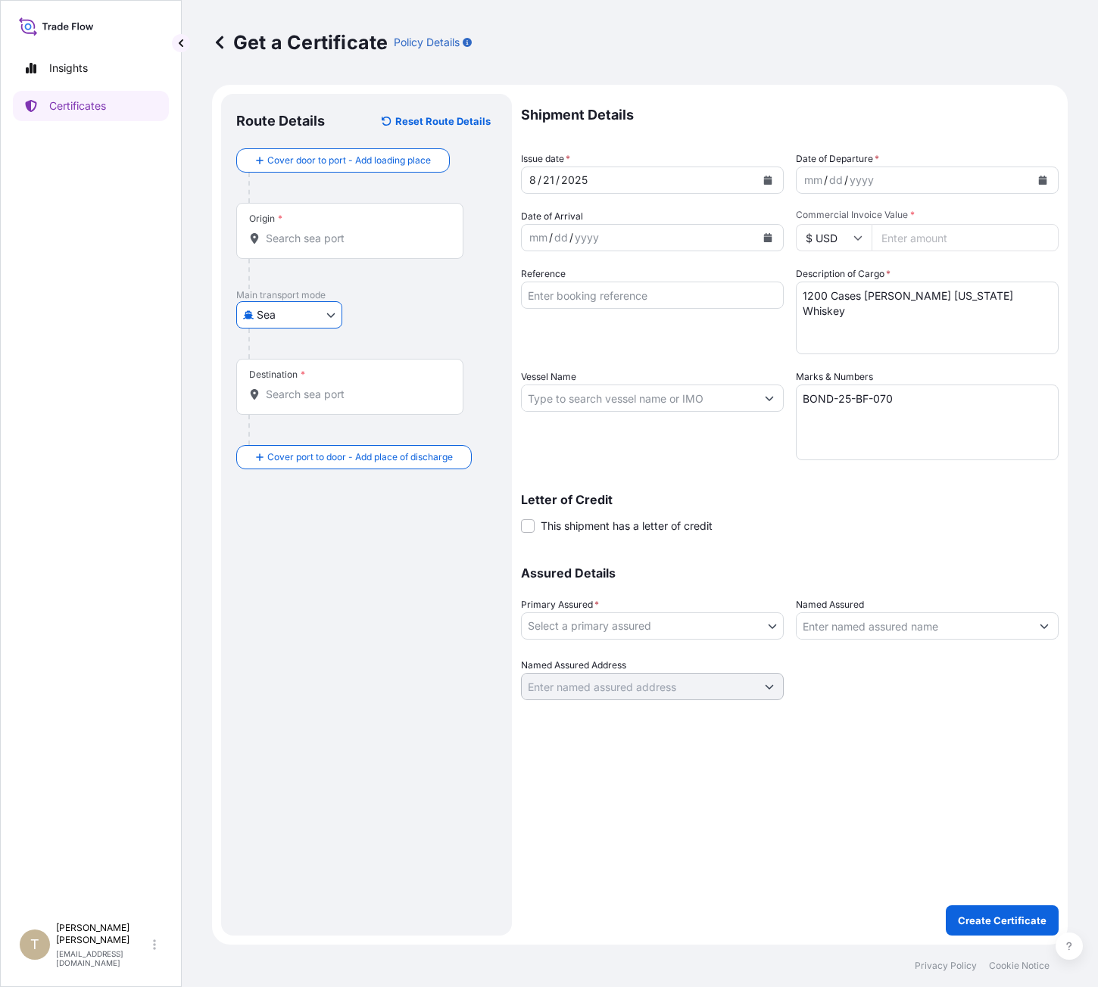
click at [300, 253] on div "Origin *" at bounding box center [349, 231] width 227 height 56
click at [300, 246] on input "Origin *" at bounding box center [355, 238] width 179 height 15
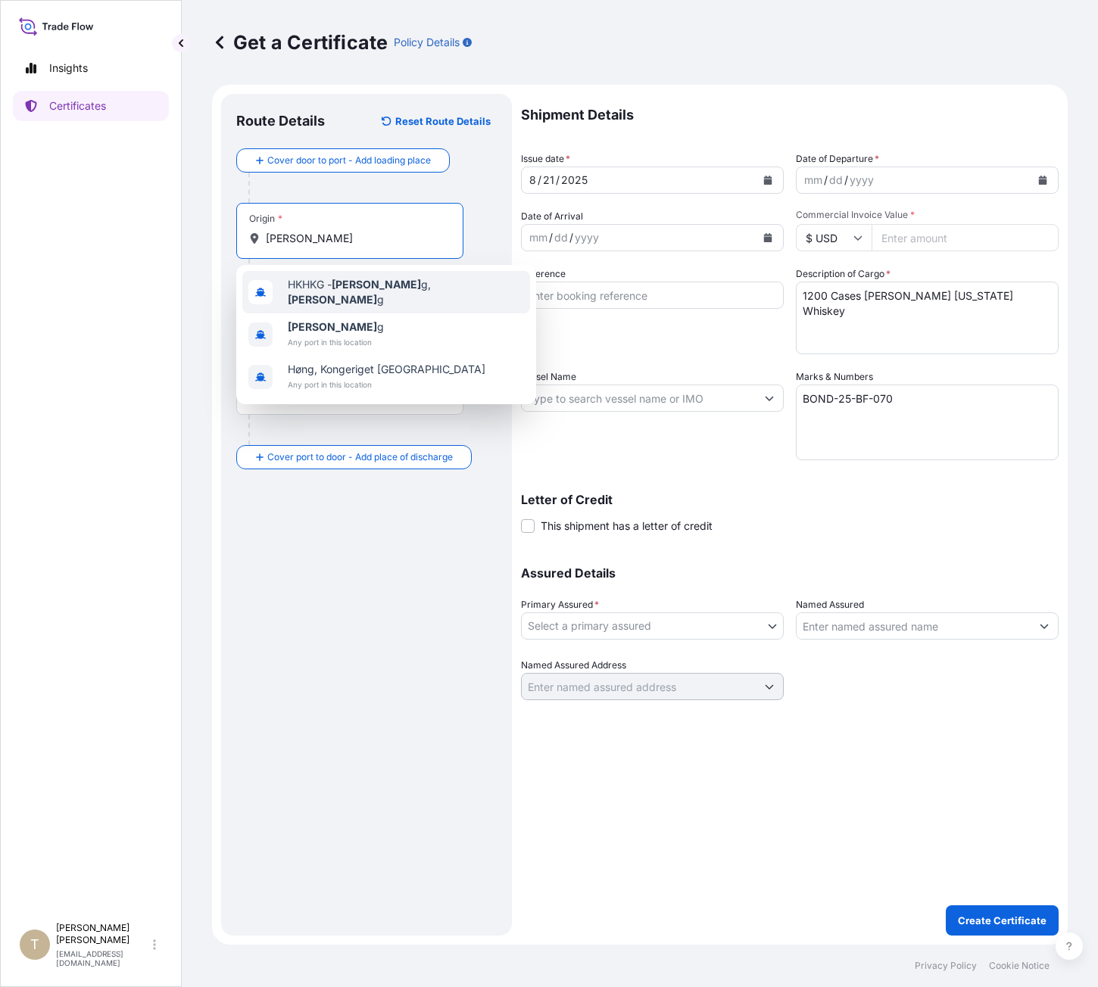
click at [346, 295] on span "HKHKG - Hong Kon g, Hong Kon g" at bounding box center [406, 292] width 236 height 30
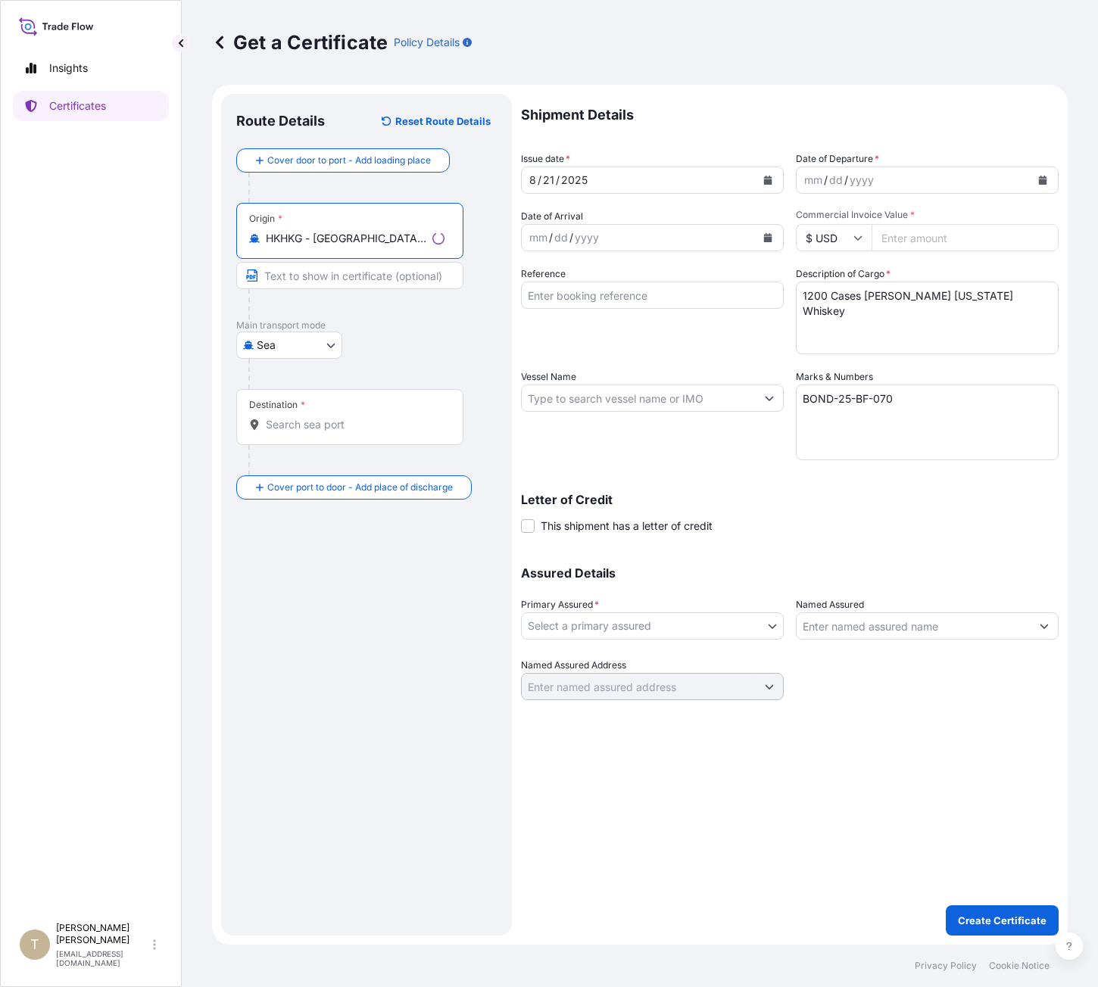
click at [352, 250] on div "Origin * HKHKG - [GEOGRAPHIC_DATA], [GEOGRAPHIC_DATA]" at bounding box center [349, 231] width 227 height 56
click at [352, 246] on input "HKHKG - [GEOGRAPHIC_DATA], [GEOGRAPHIC_DATA]" at bounding box center [346, 238] width 161 height 15
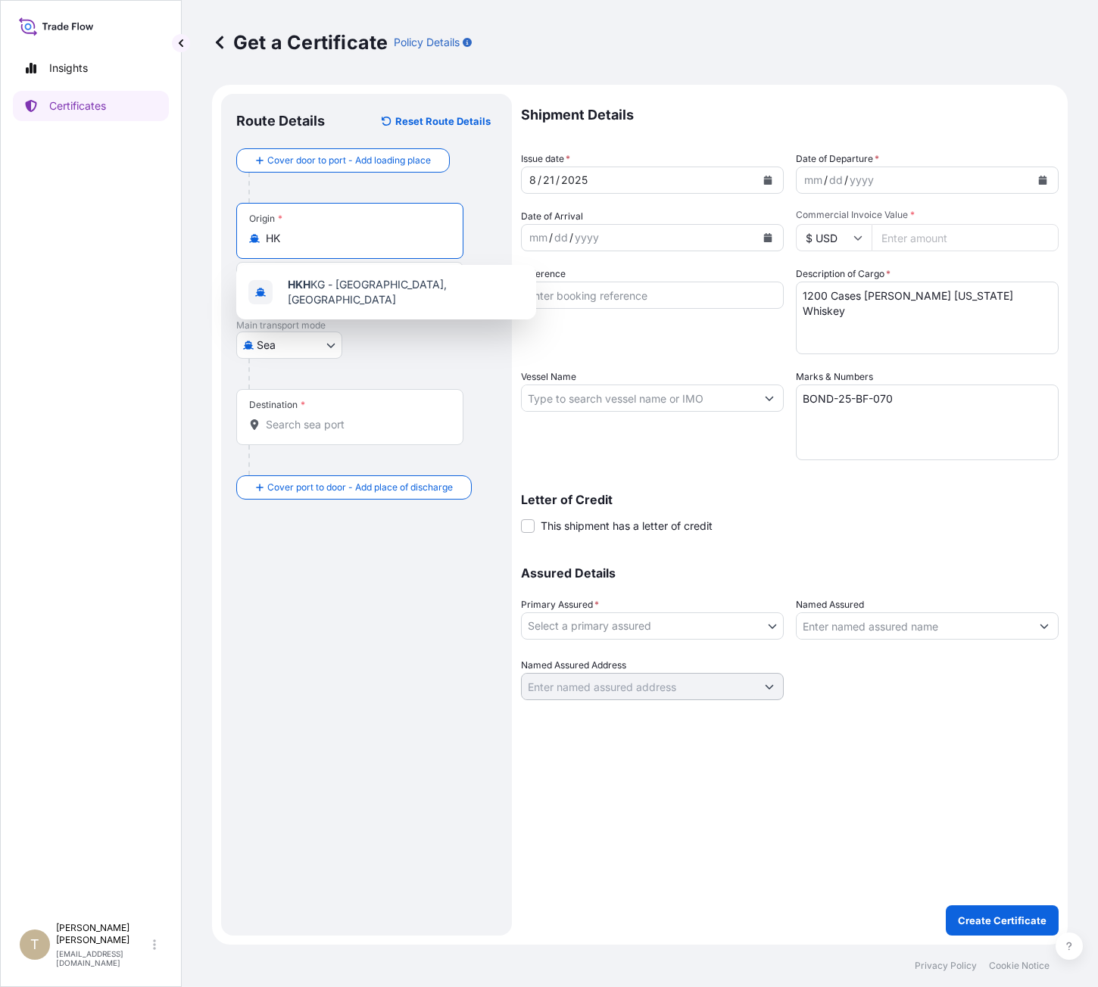
type input "H"
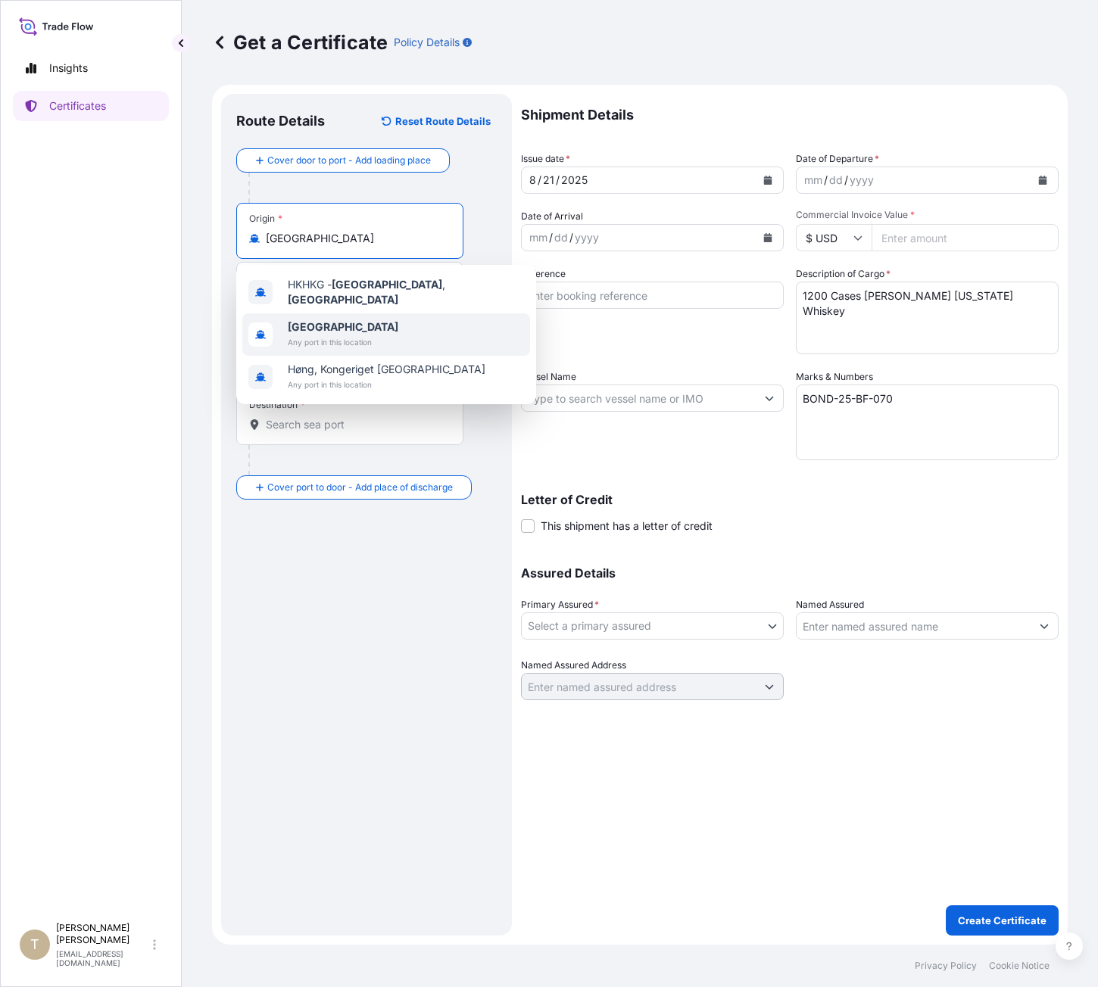
click at [397, 341] on div "[GEOGRAPHIC_DATA] Any port in this location" at bounding box center [386, 335] width 288 height 42
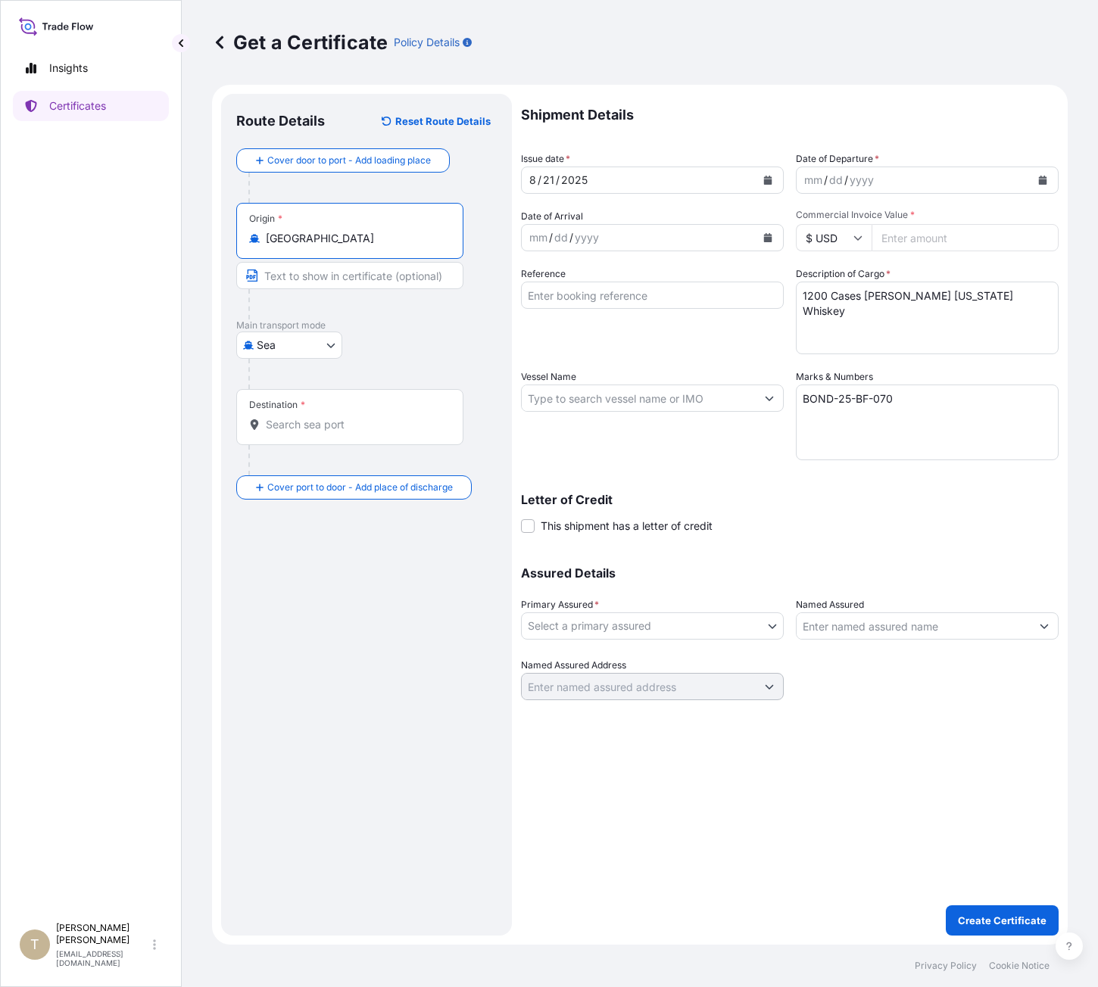
type input "[GEOGRAPHIC_DATA]"
click at [304, 422] on input "Destination *" at bounding box center [355, 424] width 179 height 15
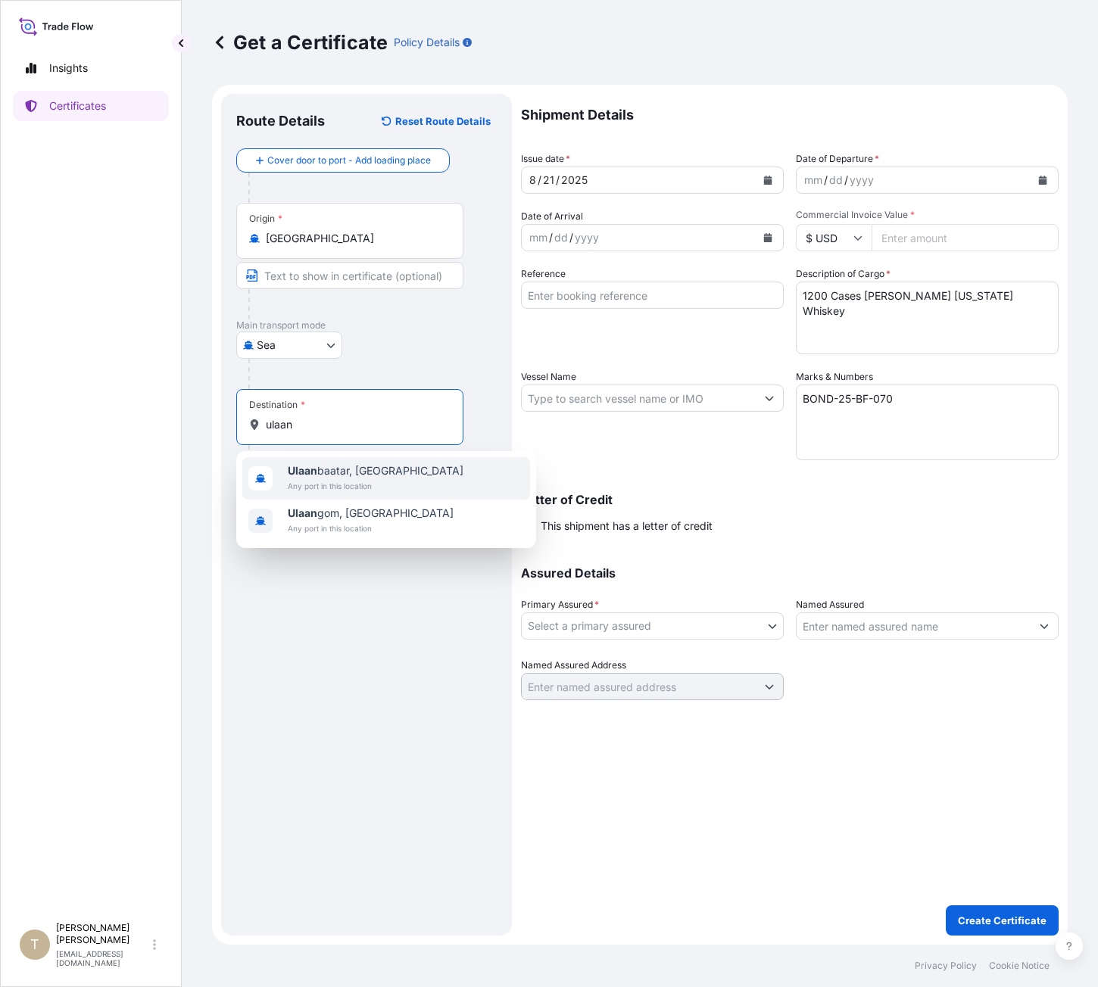
click at [357, 479] on span "Any port in this location" at bounding box center [376, 486] width 176 height 15
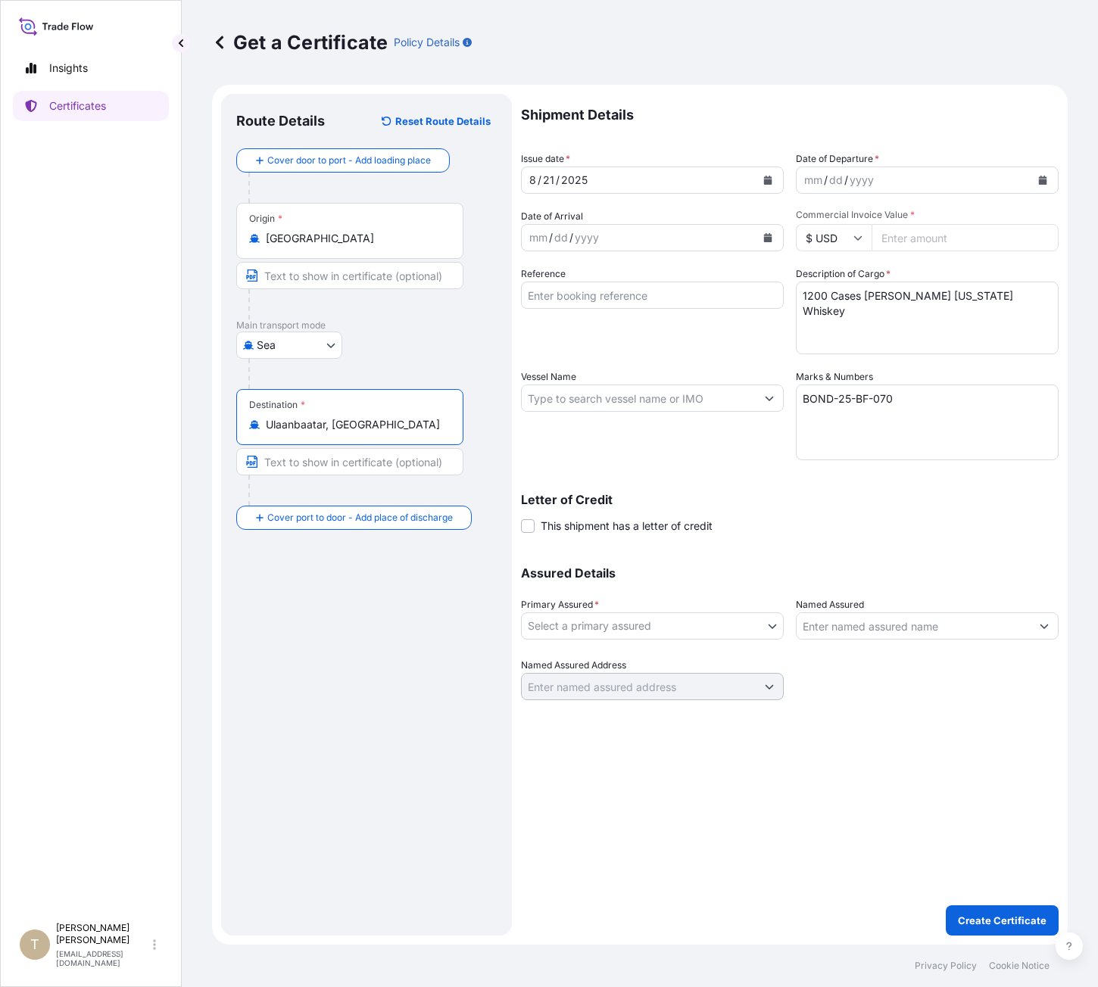
type input "Ulaanbaatar, [GEOGRAPHIC_DATA]"
click at [902, 229] on input "Commercial Invoice Value *" at bounding box center [965, 237] width 187 height 27
type input "178500.00"
click at [1040, 177] on icon "Calendar" at bounding box center [1042, 180] width 9 height 9
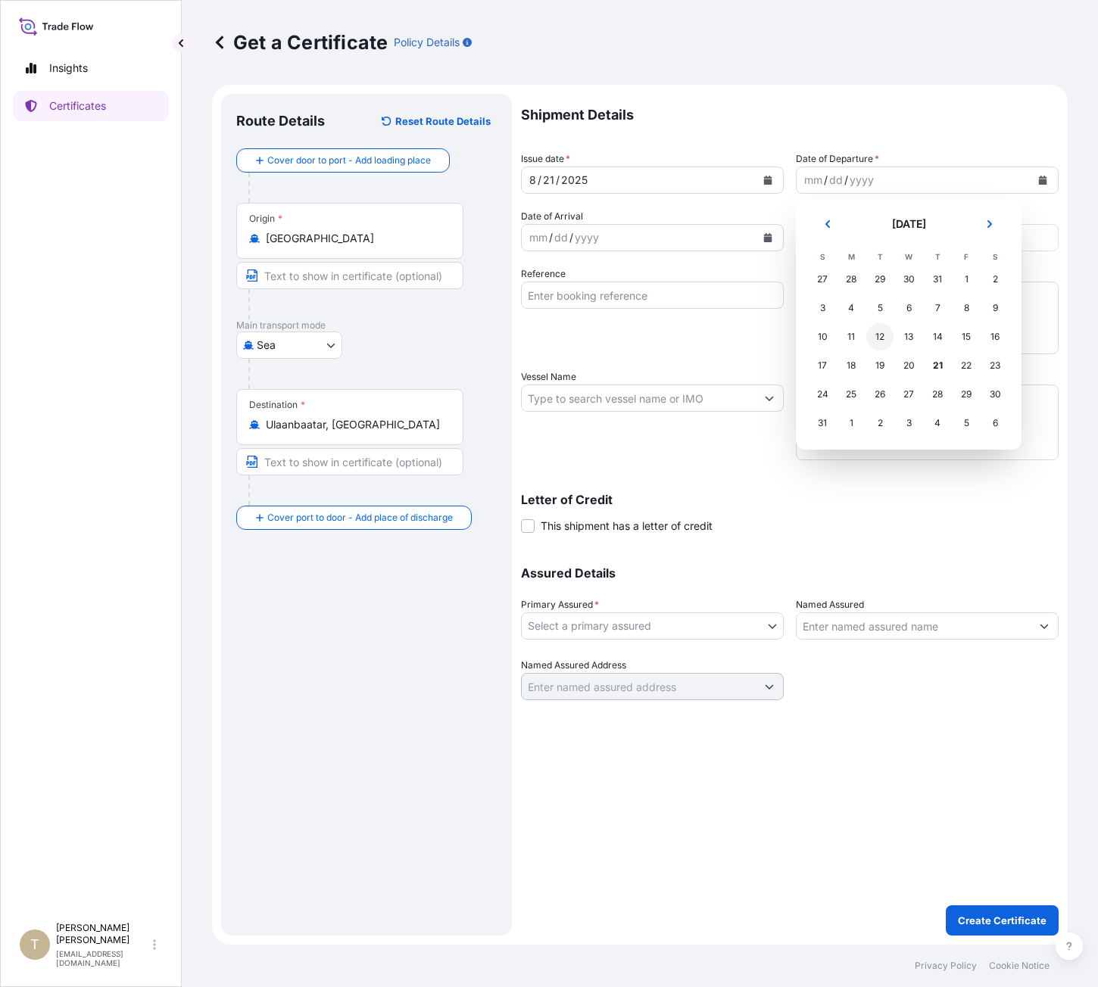
click at [873, 338] on div "12" at bounding box center [879, 336] width 27 height 27
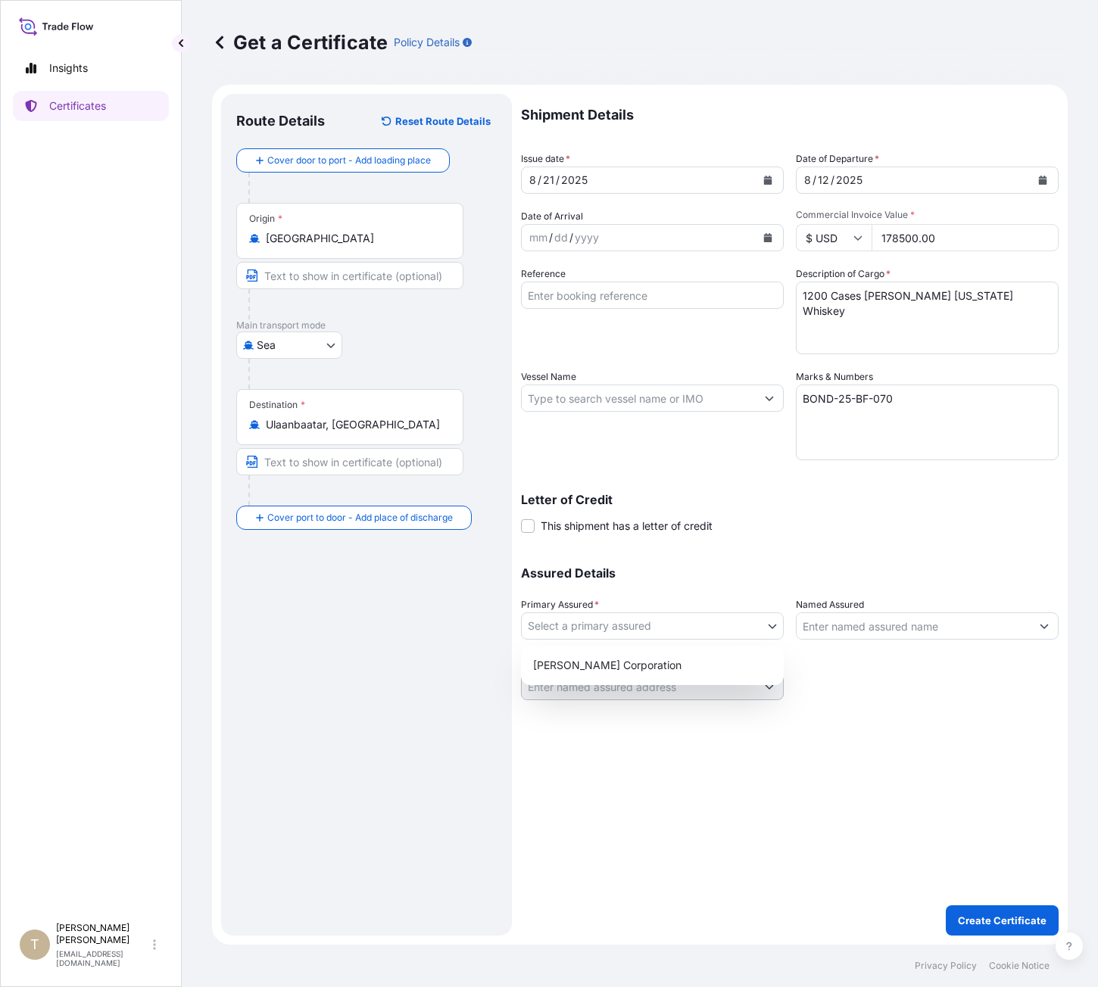
click at [669, 632] on body "Selected Date: [DATE] Insights Certificates T [PERSON_NAME] [EMAIL_ADDRESS][DOM…" at bounding box center [549, 493] width 1098 height 987
click at [657, 669] on div "[PERSON_NAME] Corporation" at bounding box center [652, 665] width 251 height 27
select select "31473"
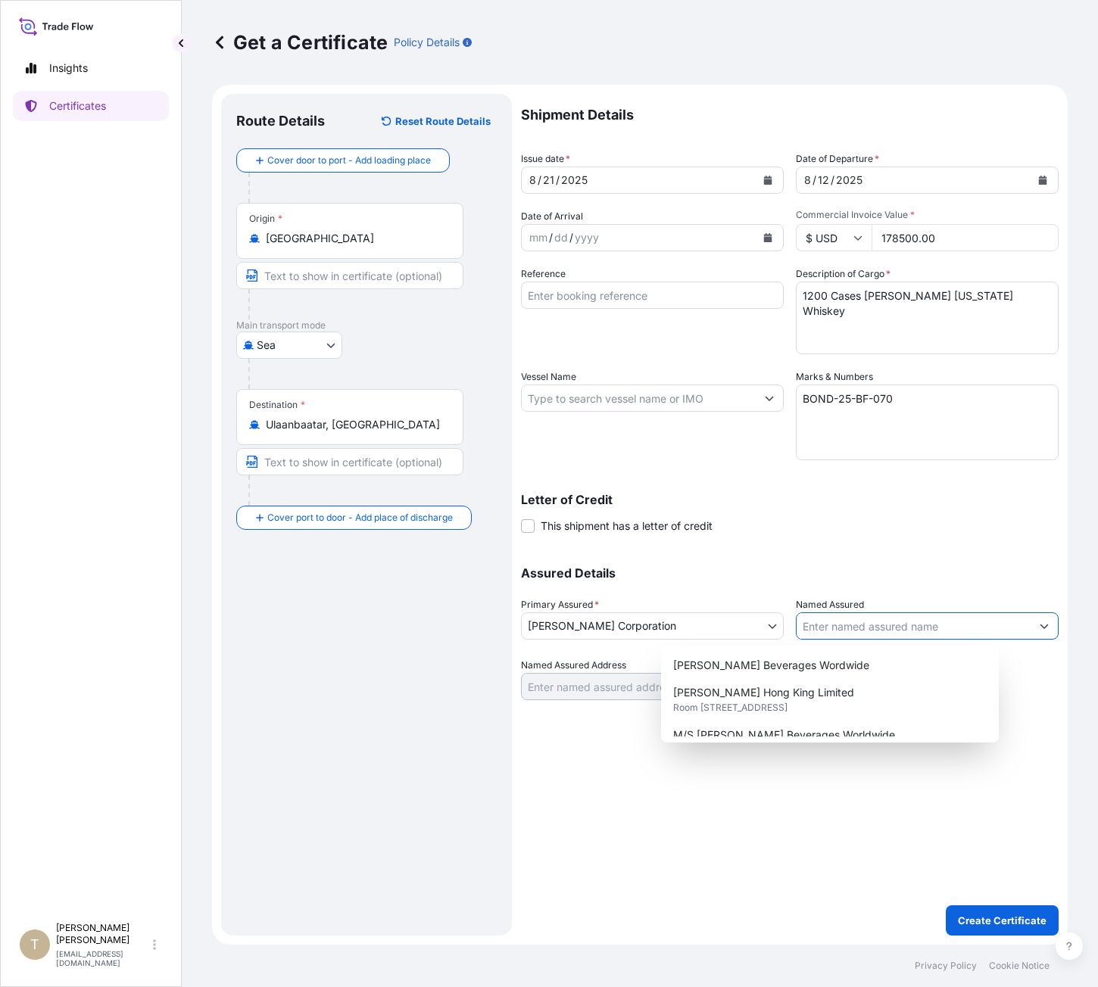
click at [859, 634] on input "Named Assured" at bounding box center [914, 626] width 234 height 27
click at [788, 705] on span "Room [STREET_ADDRESS]" at bounding box center [730, 707] width 114 height 15
type input "[PERSON_NAME] Hong King Limited"
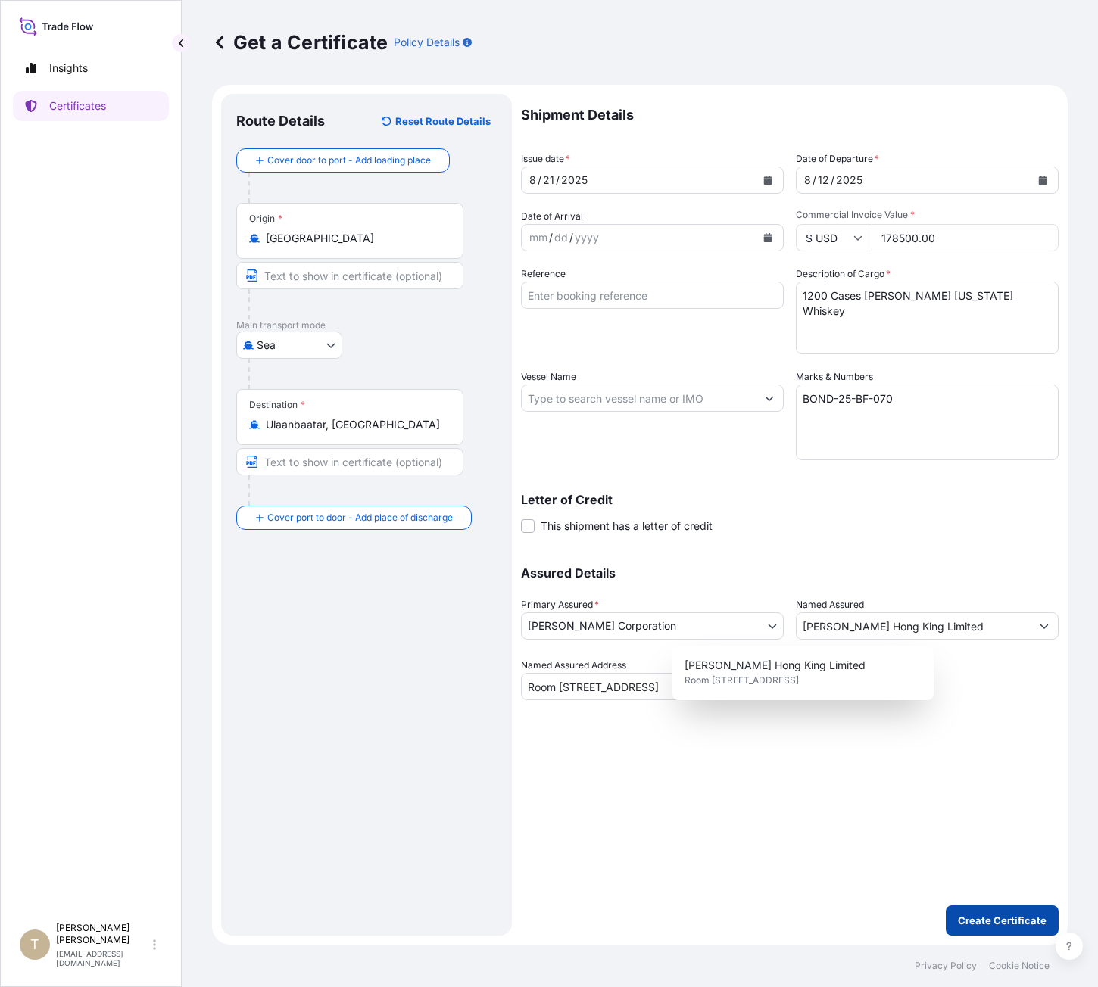
click at [1008, 918] on p "Create Certificate" at bounding box center [1002, 920] width 89 height 15
type input "Room [STREET_ADDRESS]"
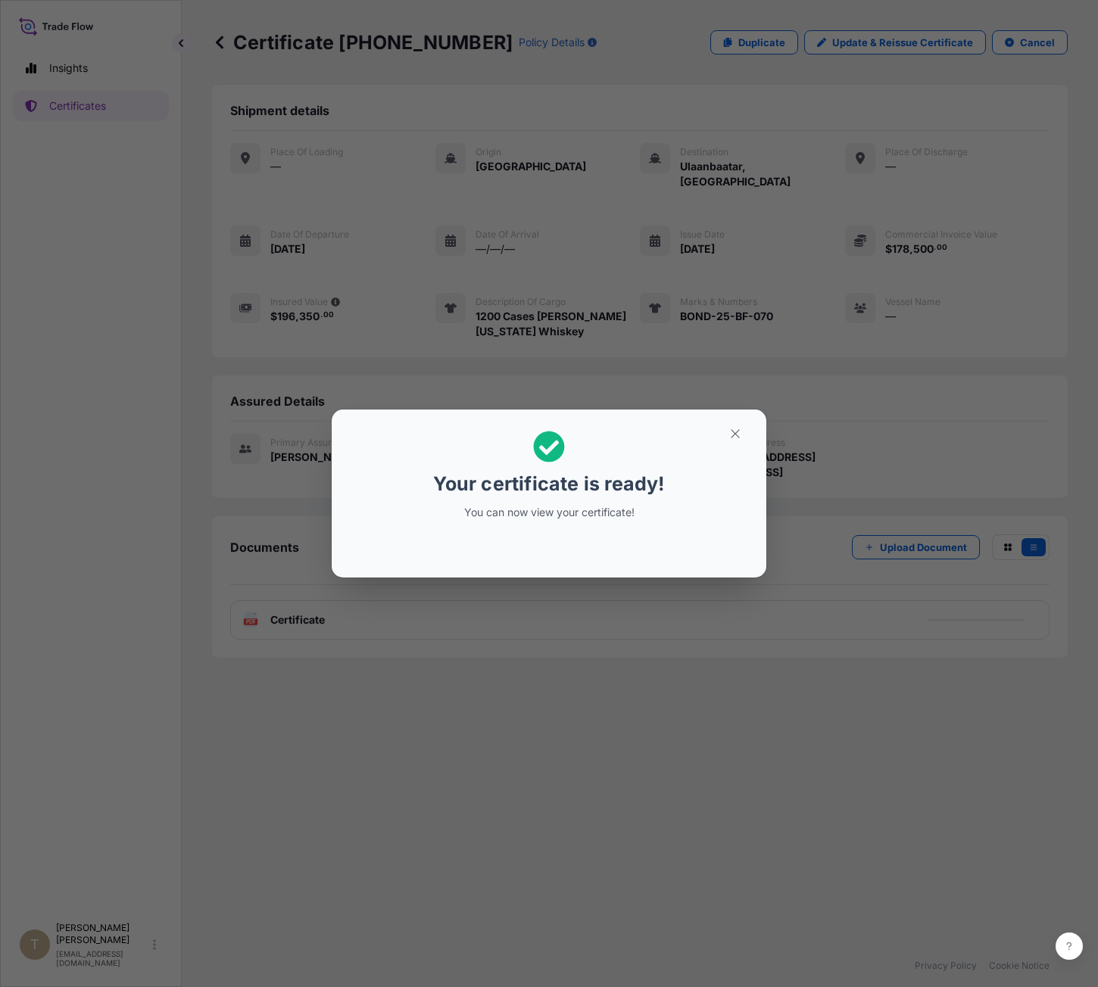
click at [727, 715] on div "Your certificate is ready! You can now view your certificate!" at bounding box center [549, 493] width 1098 height 987
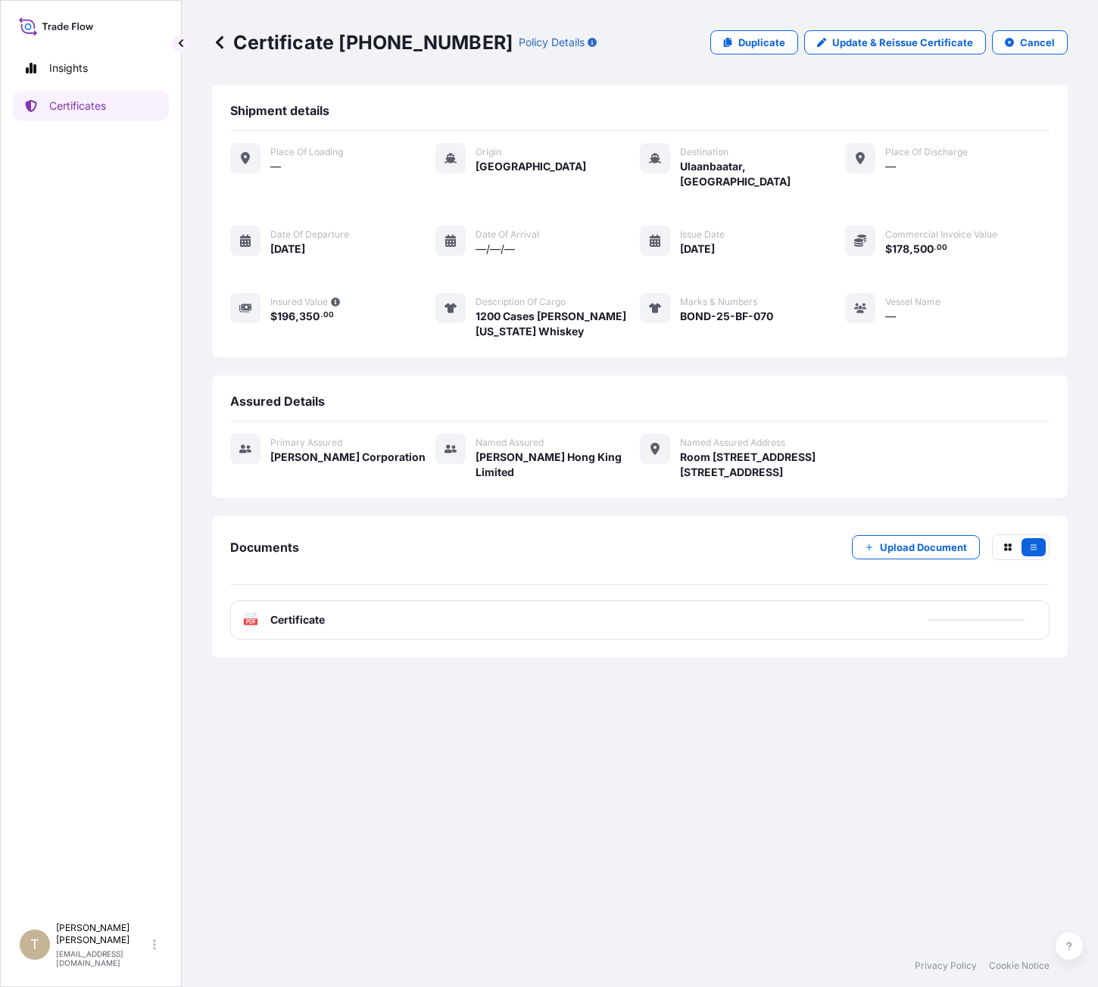
click at [294, 632] on div "PDF Certificate" at bounding box center [639, 620] width 819 height 39
click at [300, 626] on span "Certificate" at bounding box center [297, 620] width 55 height 15
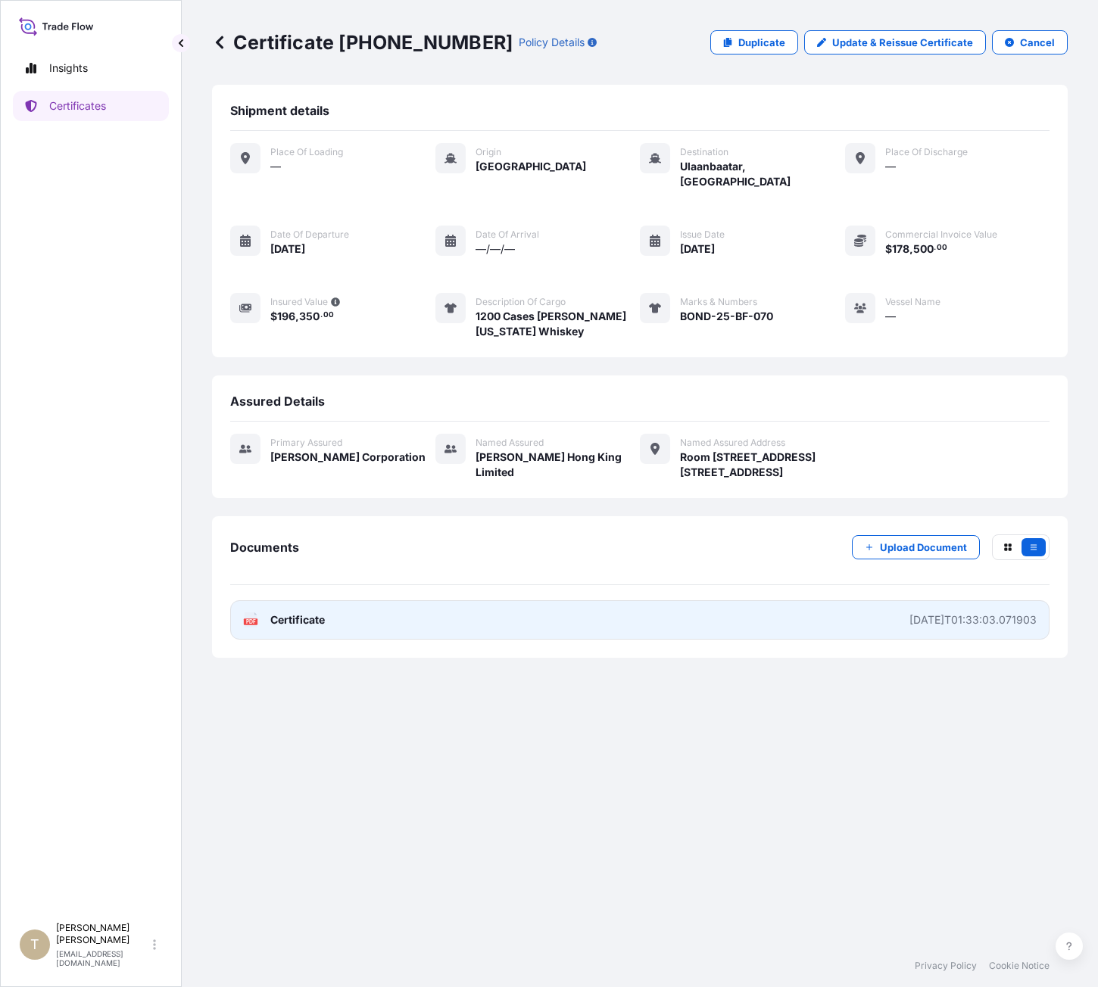
click at [376, 622] on link "PDF Certificate [DATE]T01:33:03.071903" at bounding box center [639, 620] width 819 height 39
